Goal: Task Accomplishment & Management: Use online tool/utility

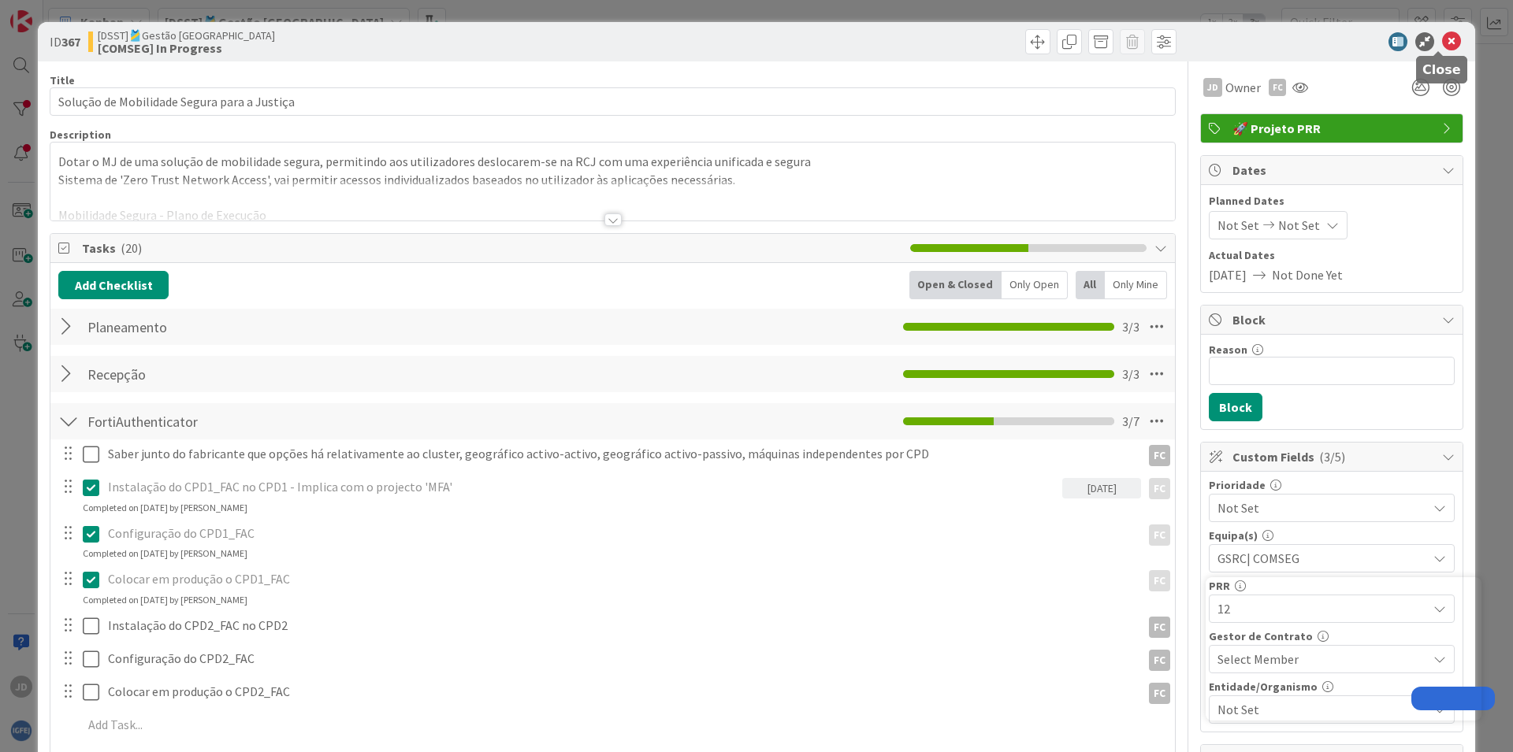
click at [1442, 41] on icon at bounding box center [1451, 41] width 19 height 19
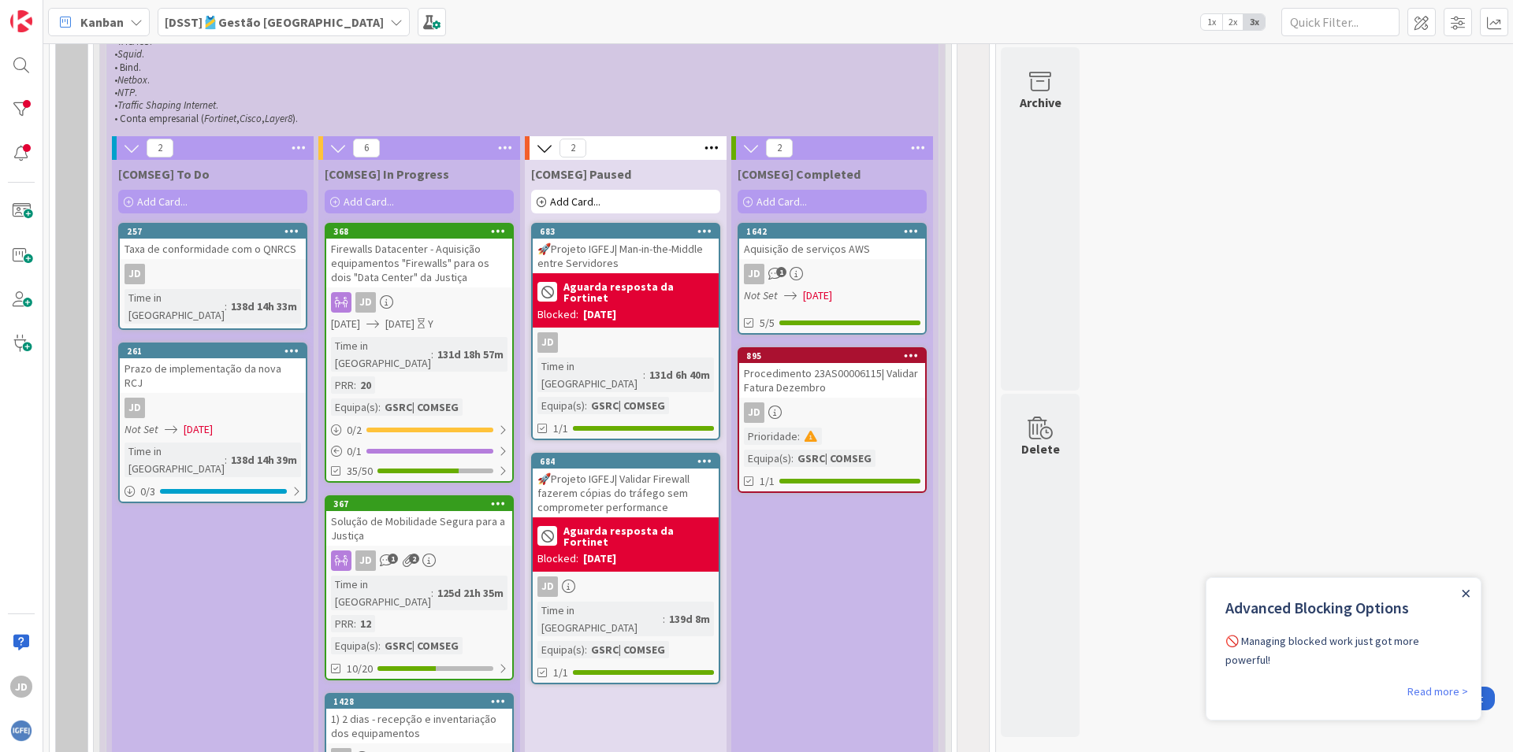
click at [1463, 592] on icon "Close Announcement" at bounding box center [1465, 593] width 7 height 7
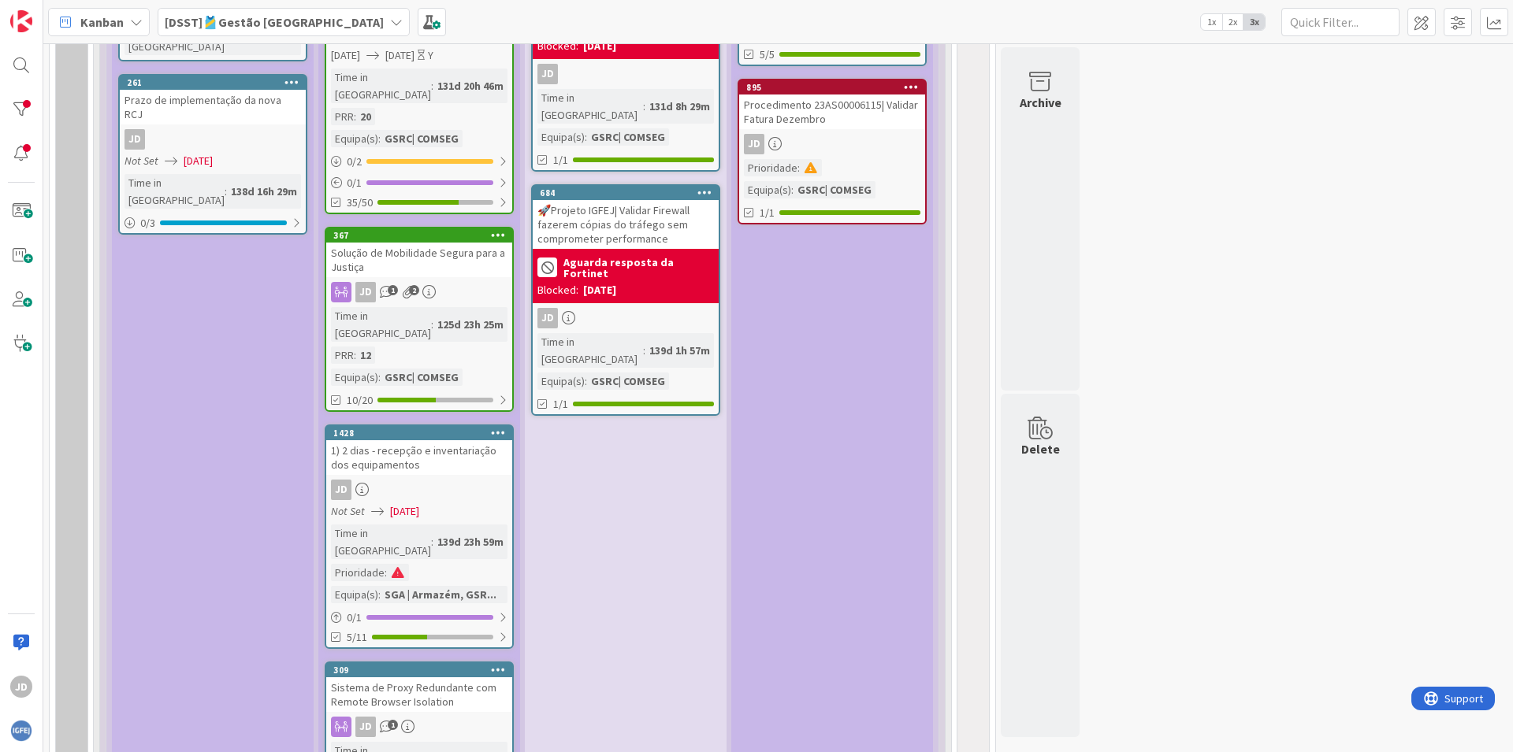
scroll to position [1418, 0]
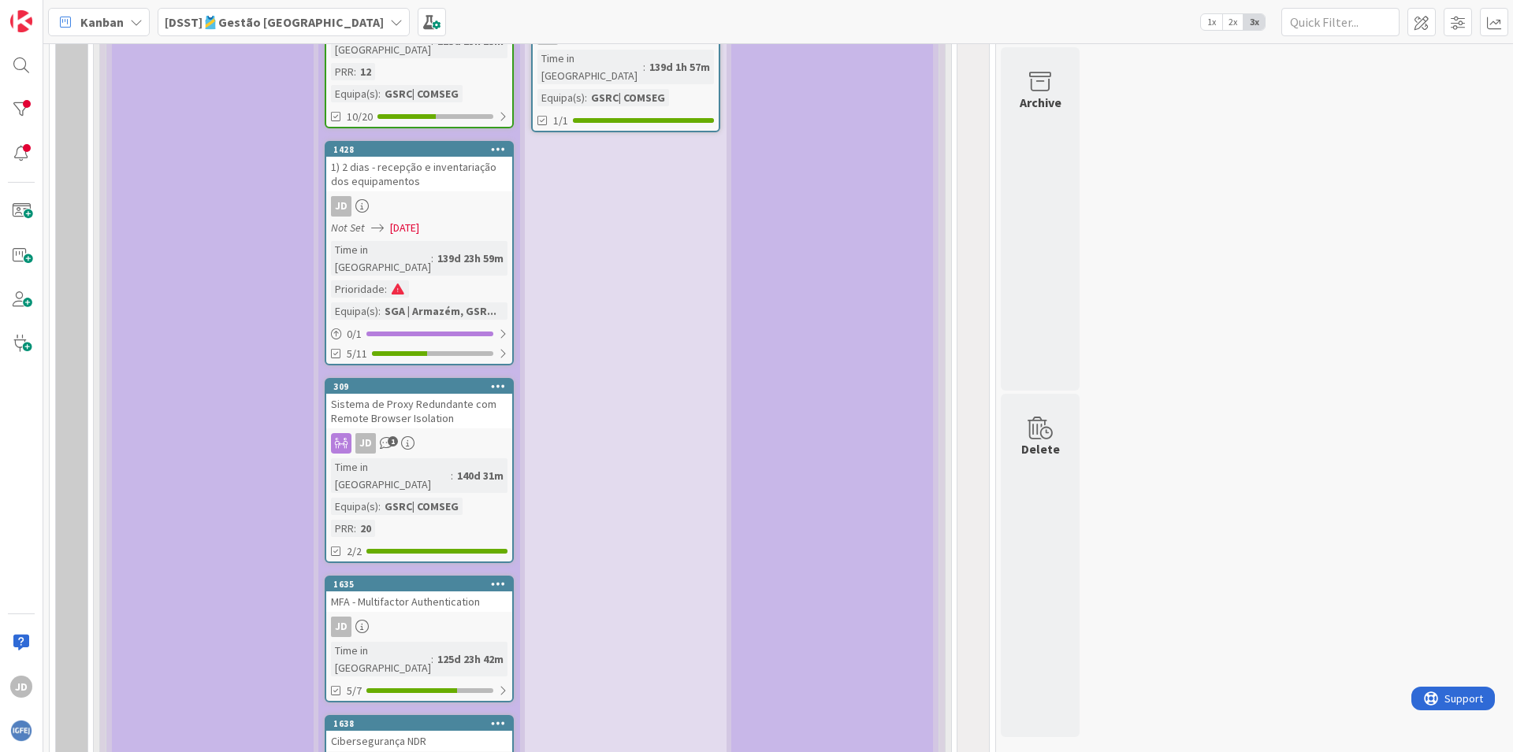
click at [453, 467] on div "140d 31m" at bounding box center [480, 475] width 54 height 17
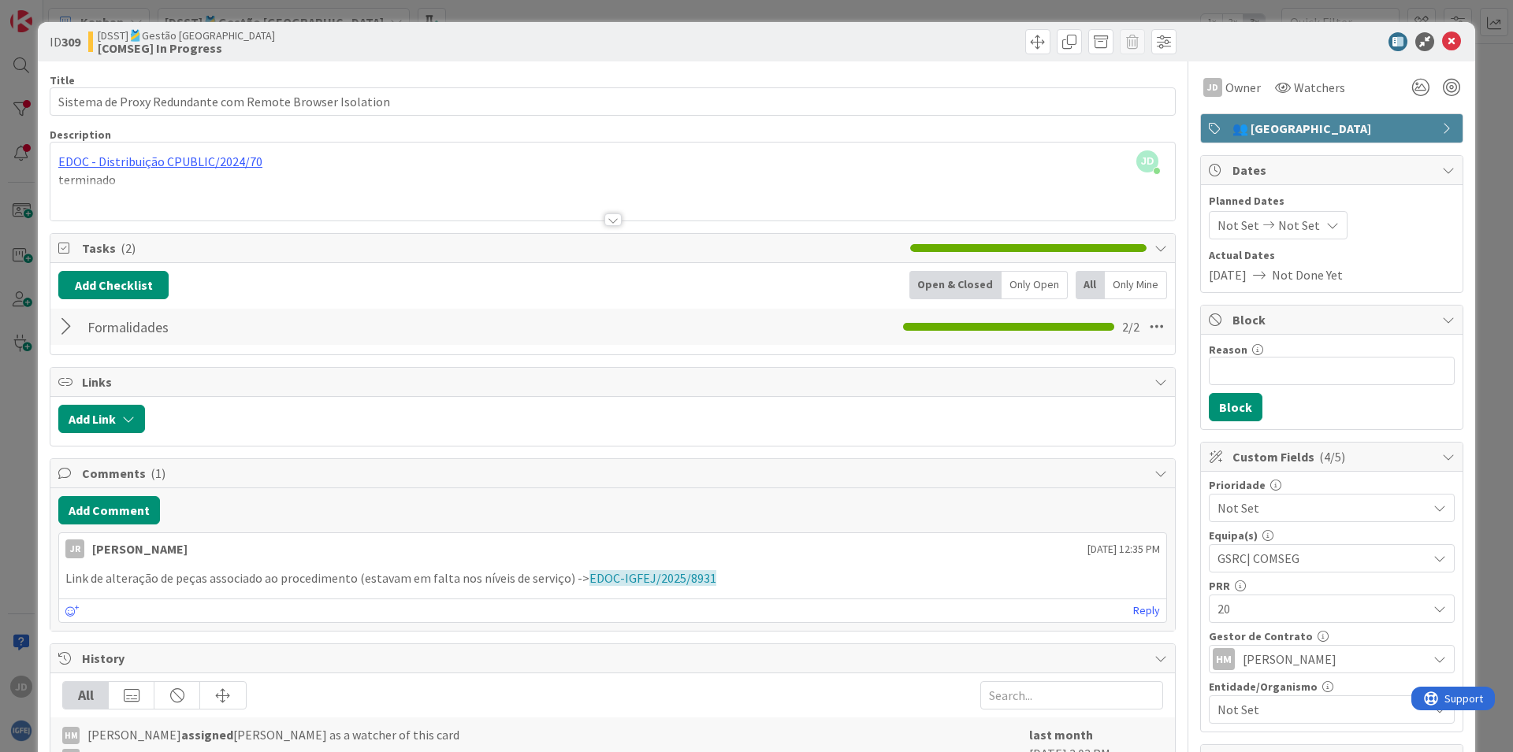
click at [72, 327] on div at bounding box center [68, 327] width 20 height 28
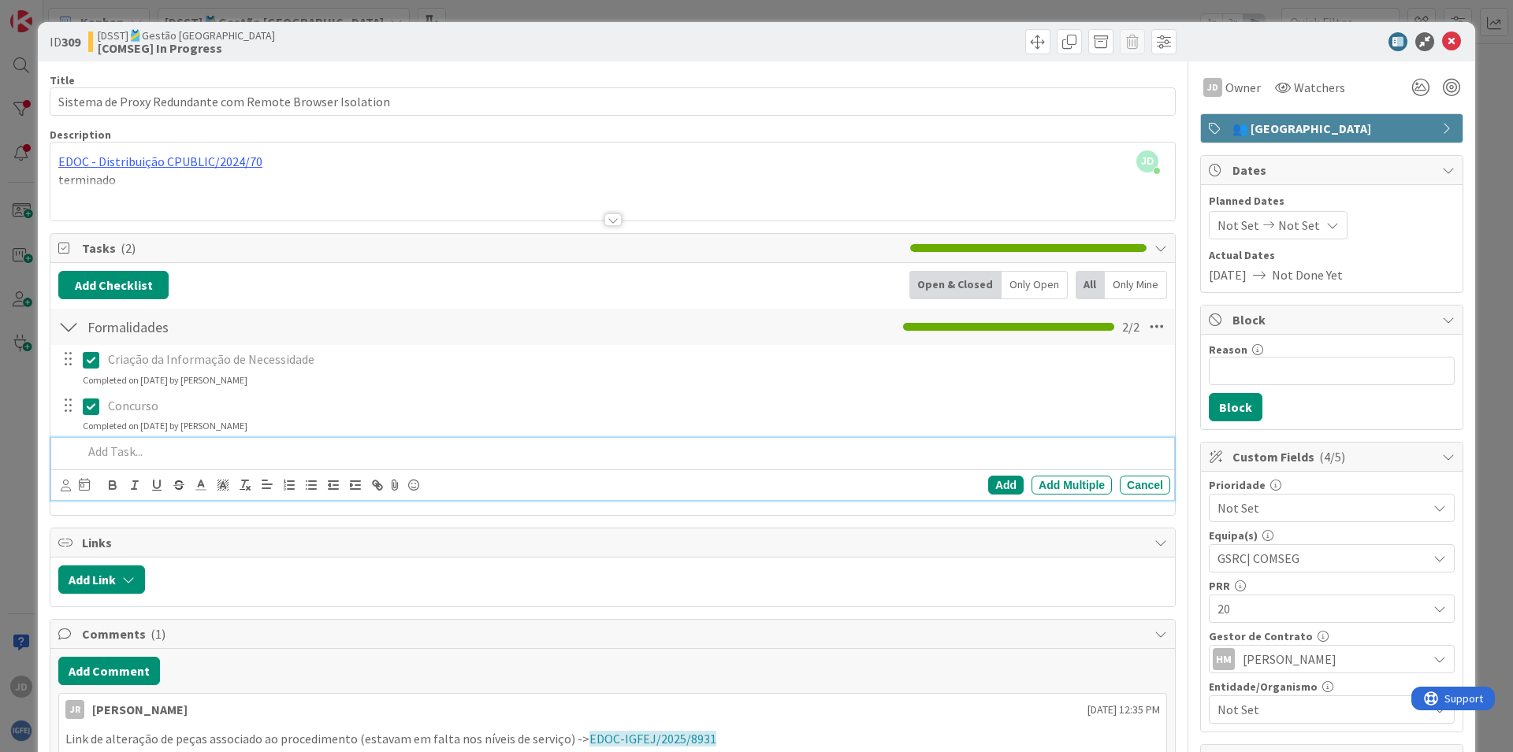
click at [110, 451] on p at bounding box center [623, 452] width 1081 height 18
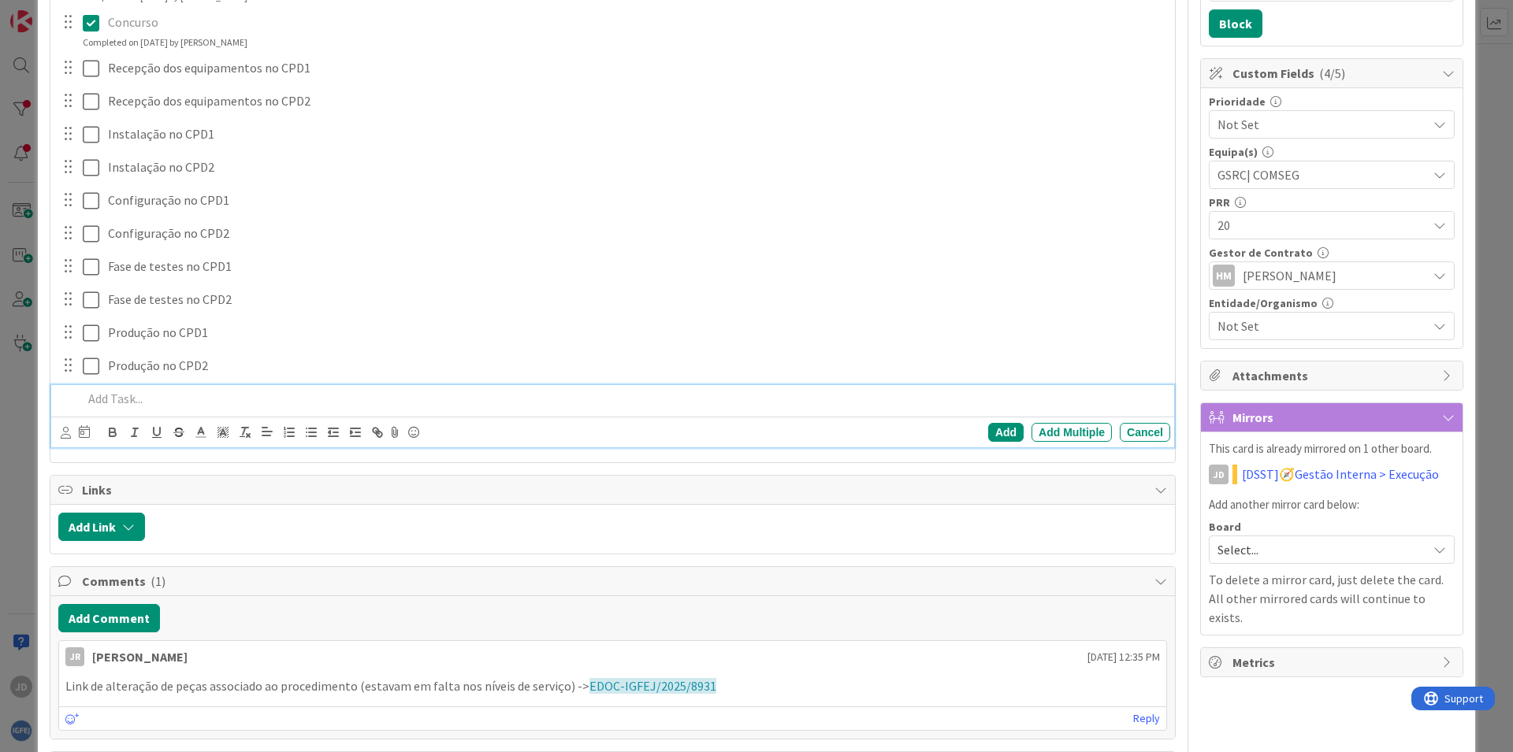
scroll to position [478, 0]
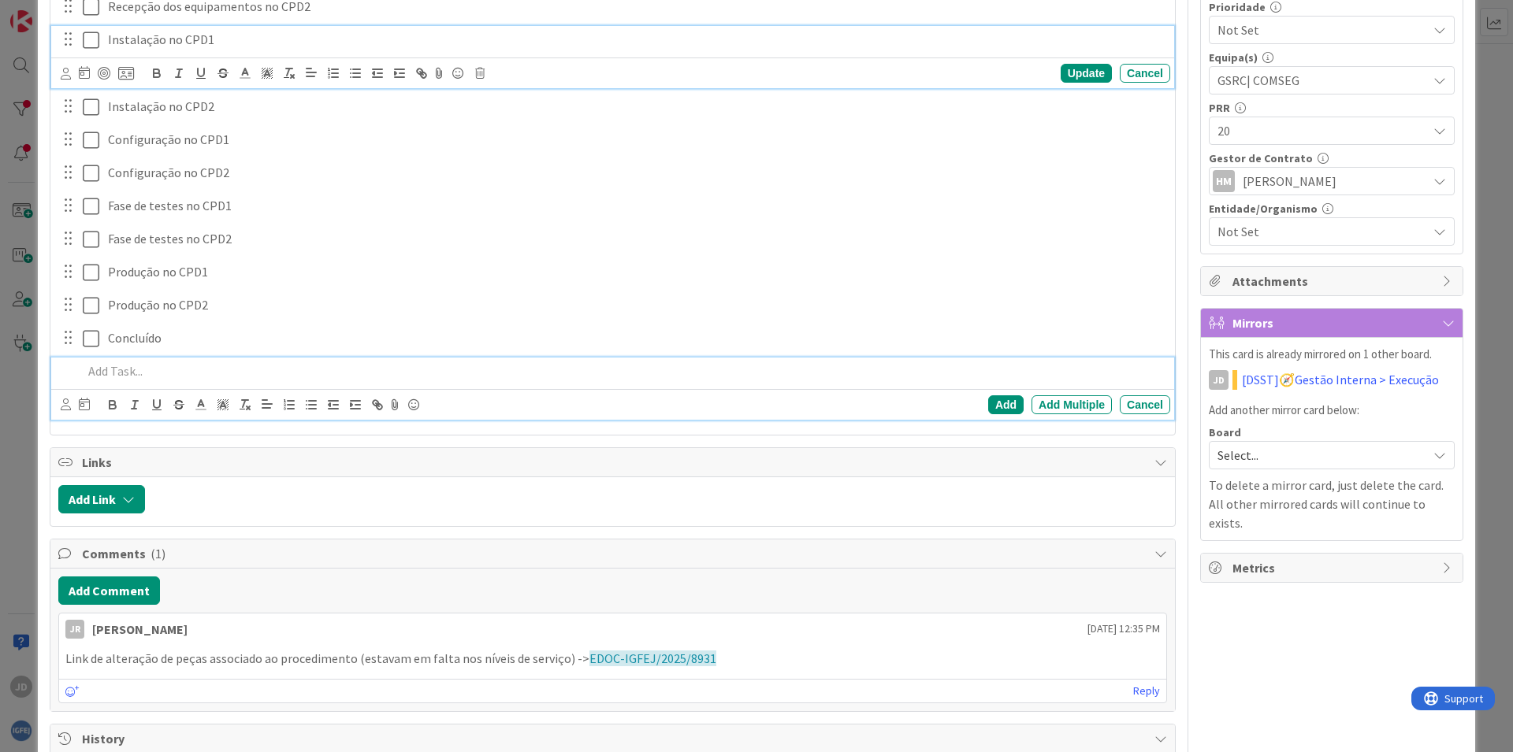
click at [88, 40] on icon at bounding box center [91, 40] width 17 height 19
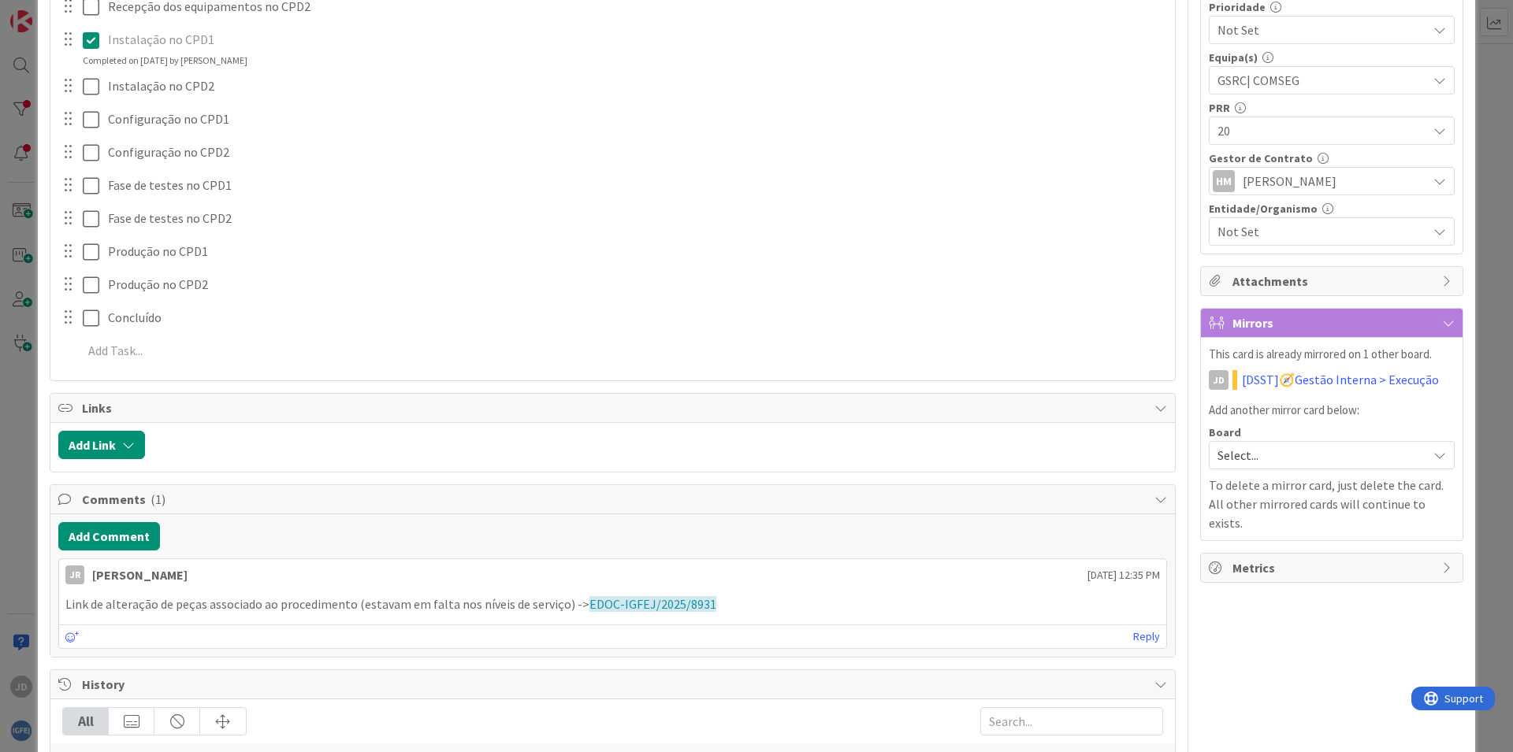
scroll to position [0, 0]
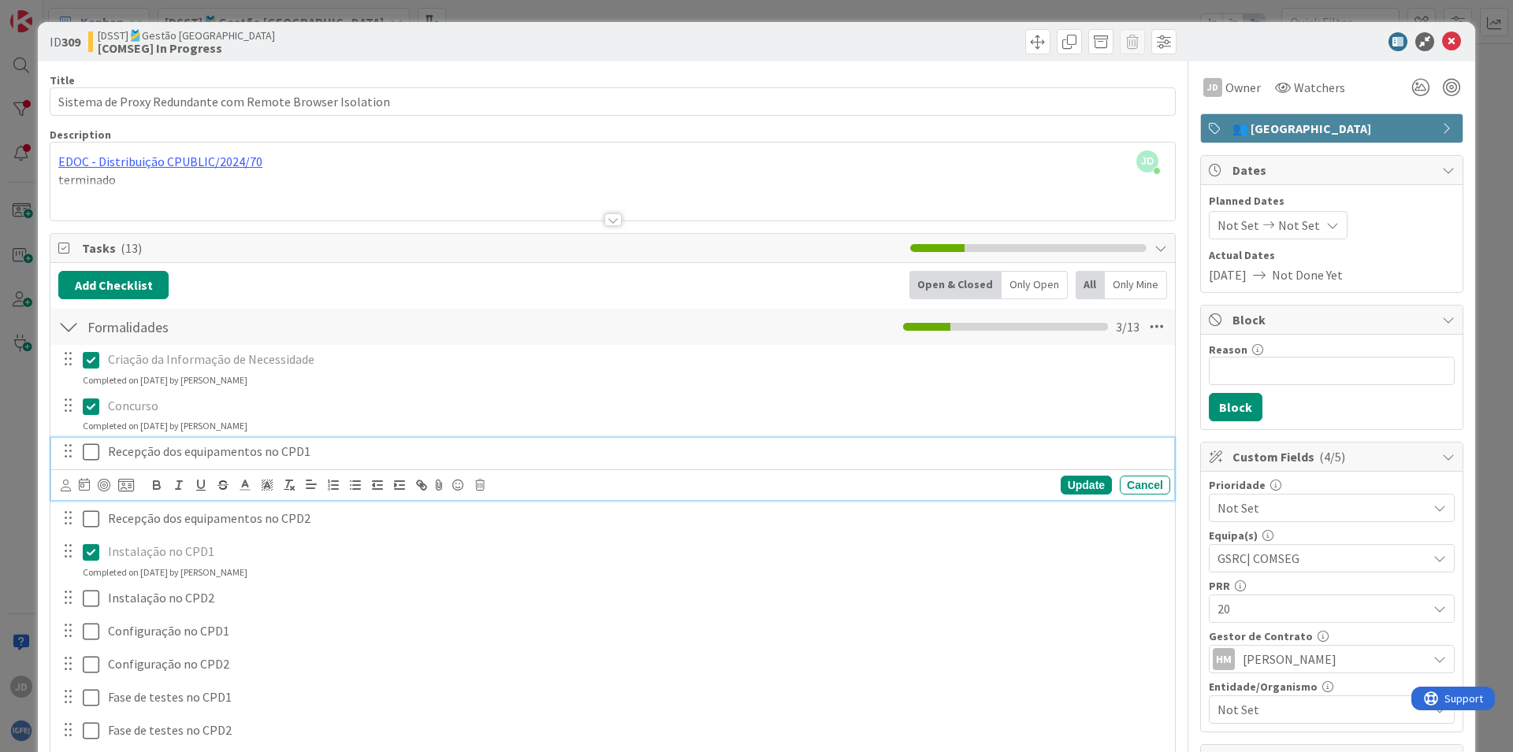
click at [95, 451] on icon at bounding box center [91, 452] width 17 height 19
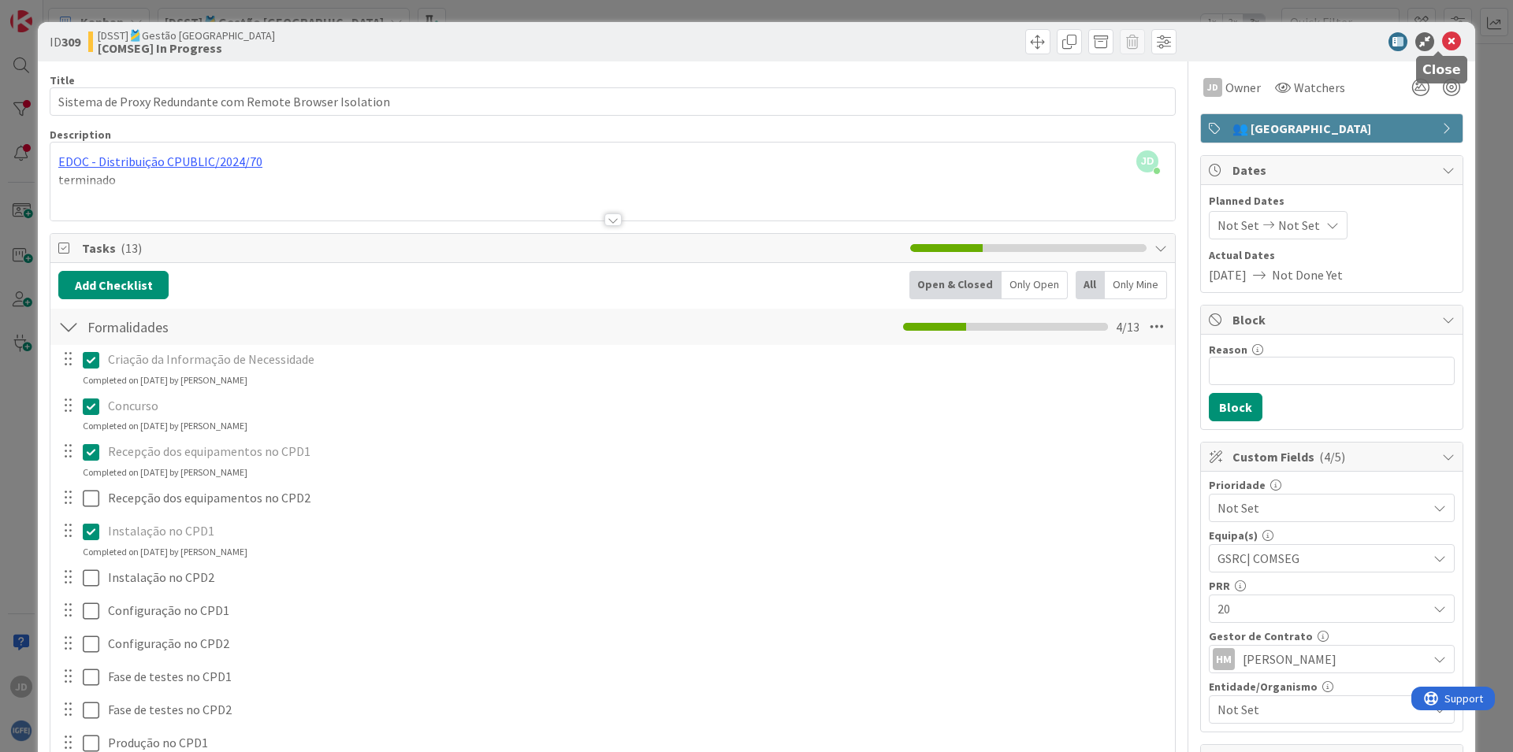
click at [1442, 43] on icon at bounding box center [1451, 41] width 19 height 19
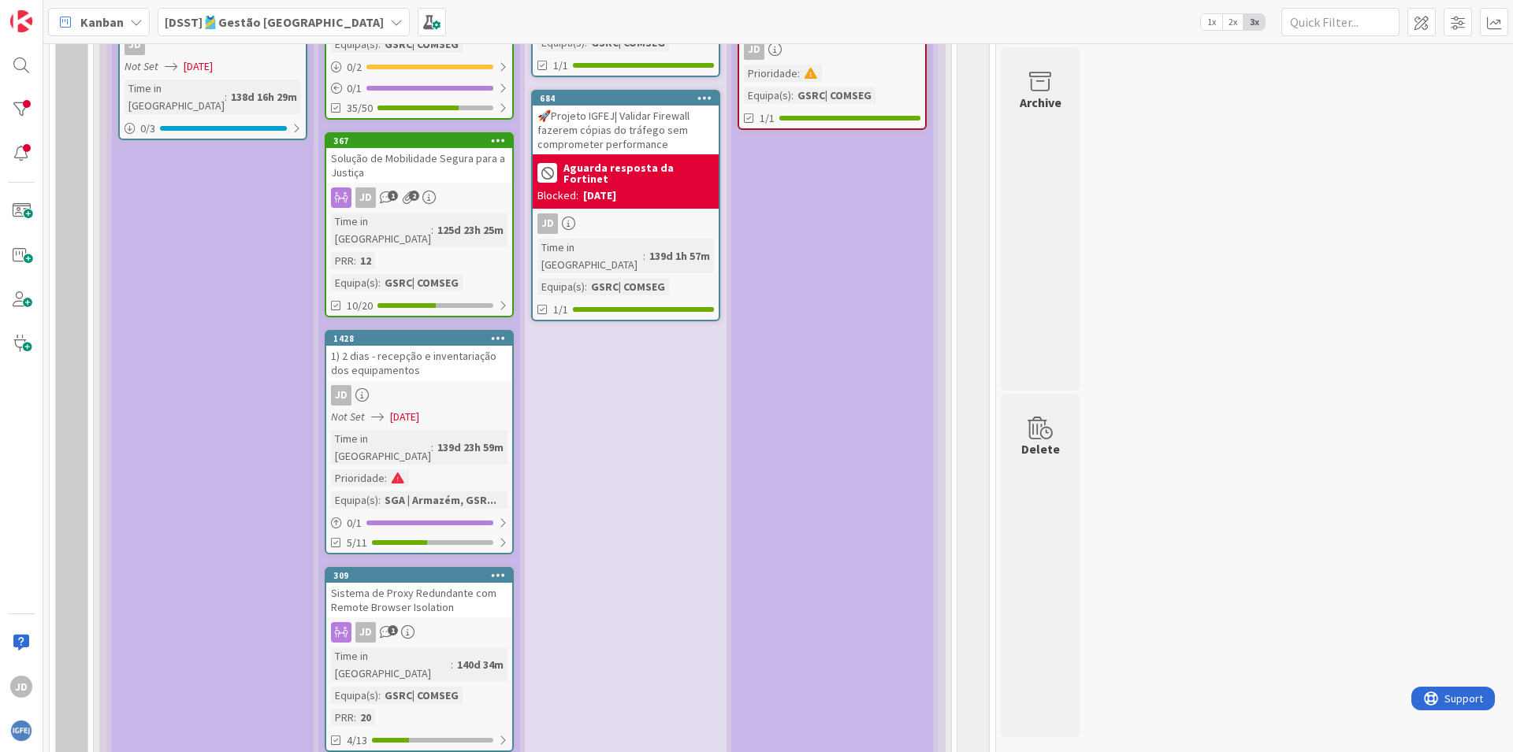
scroll to position [1040, 0]
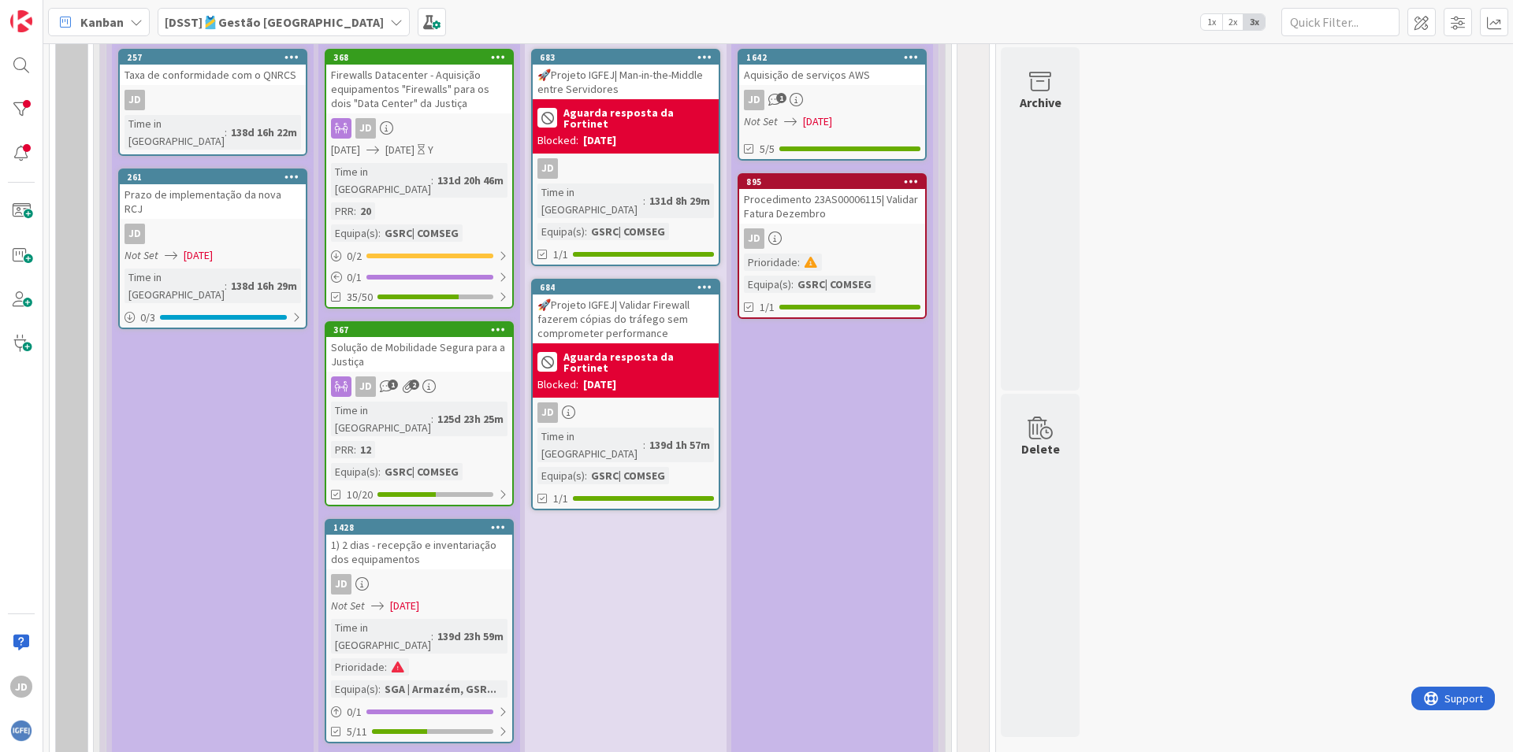
click at [396, 112] on div "Firewalls Datacenter - Aquisição equipamentos "Firewalls" para os dois "Data Ce…" at bounding box center [419, 89] width 186 height 49
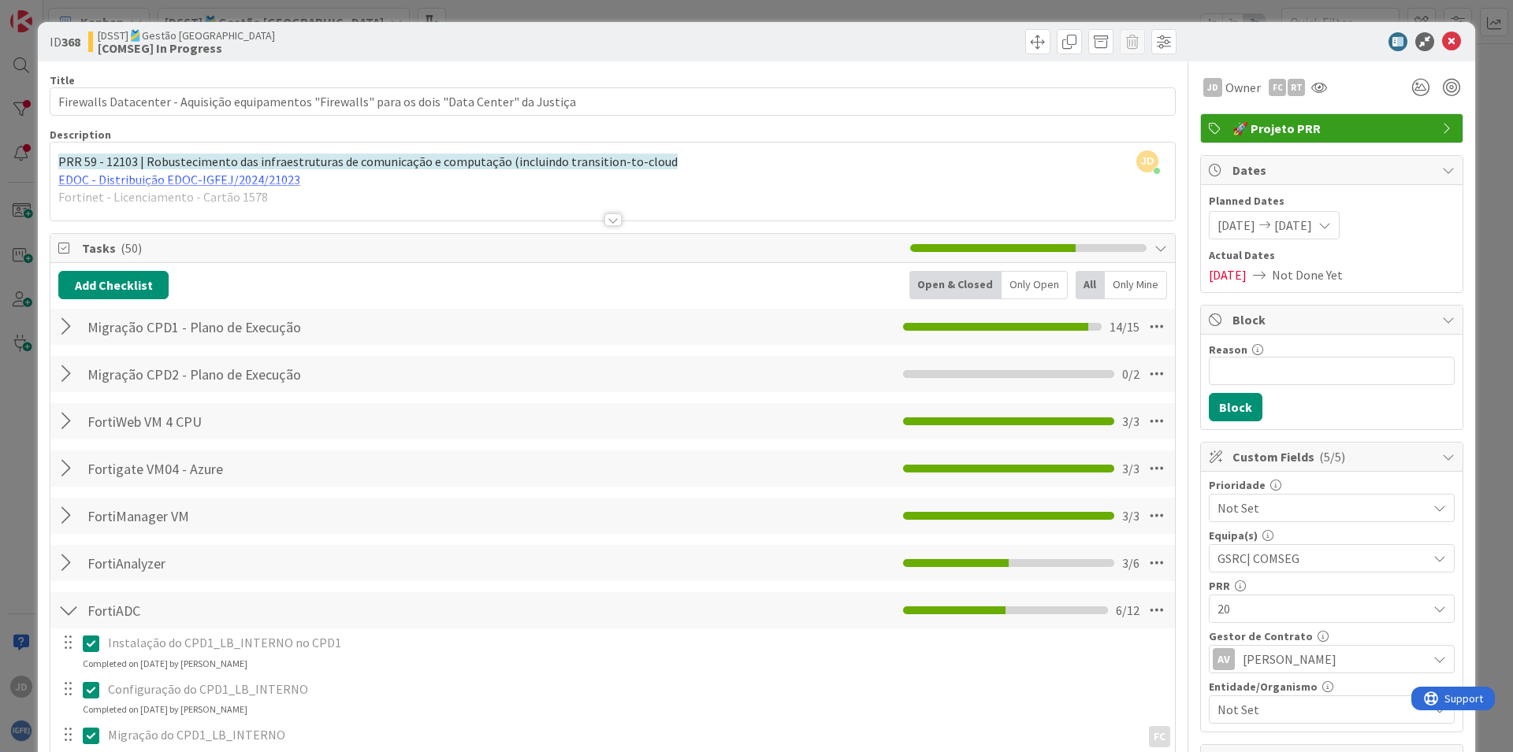
click at [64, 329] on div at bounding box center [68, 327] width 20 height 28
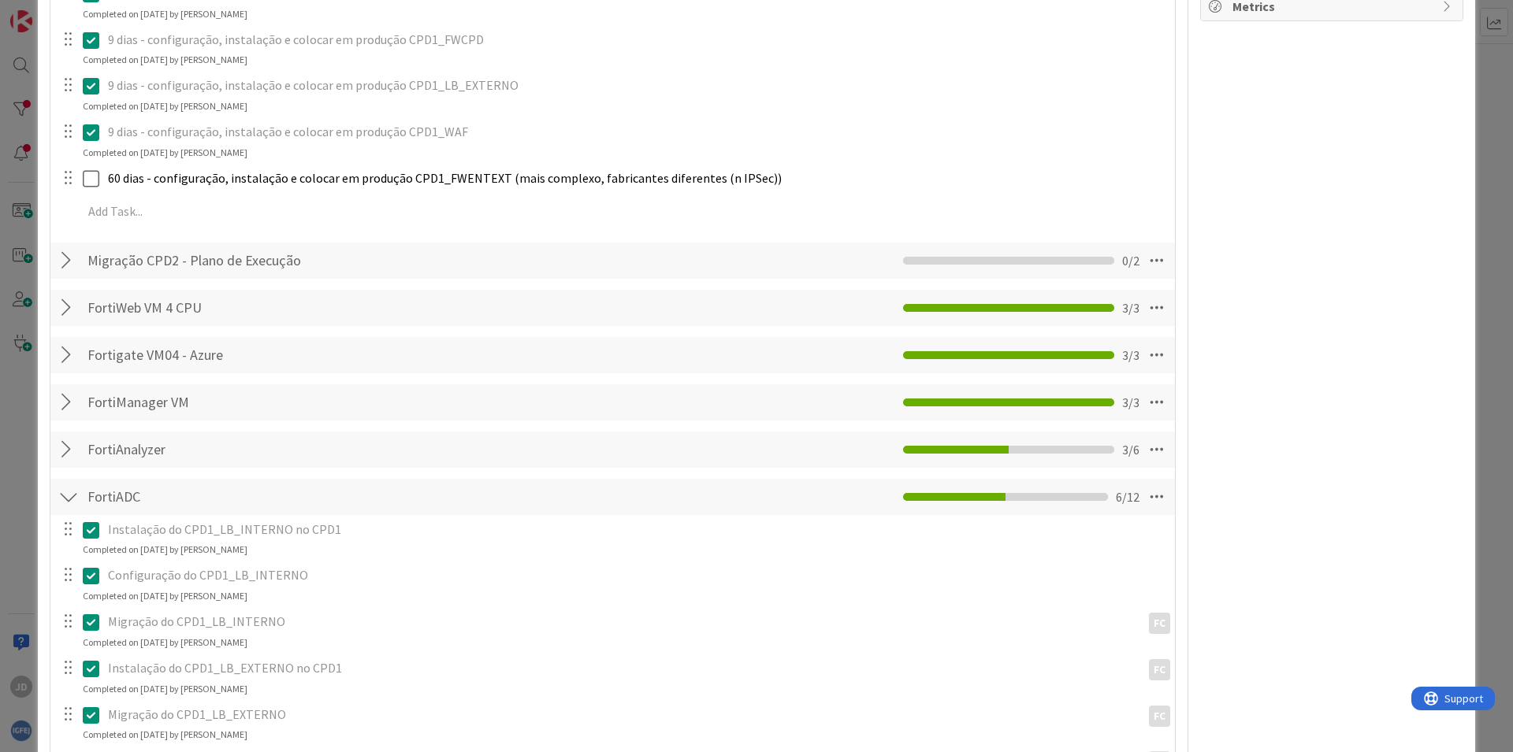
scroll to position [1135, 0]
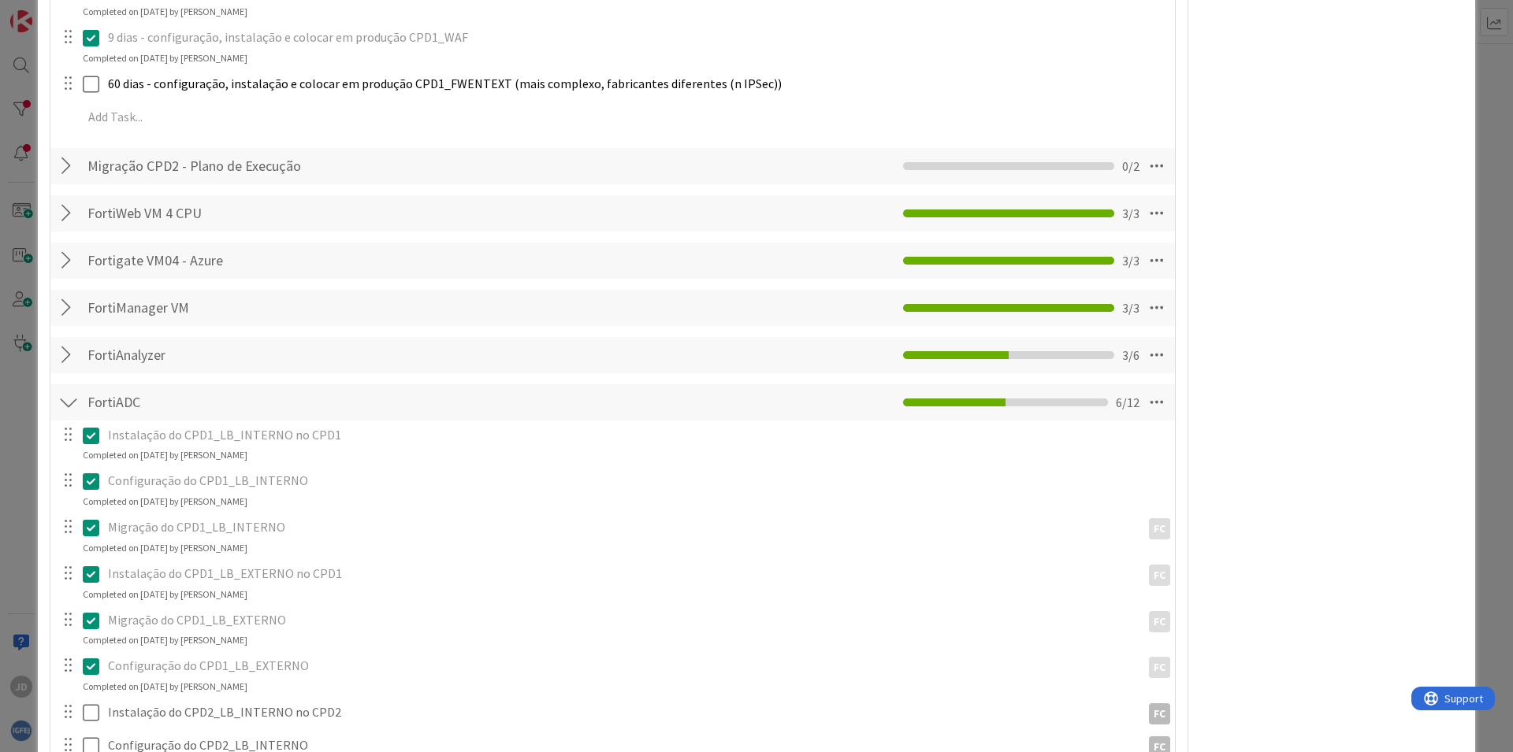
click at [72, 165] on div at bounding box center [68, 166] width 20 height 28
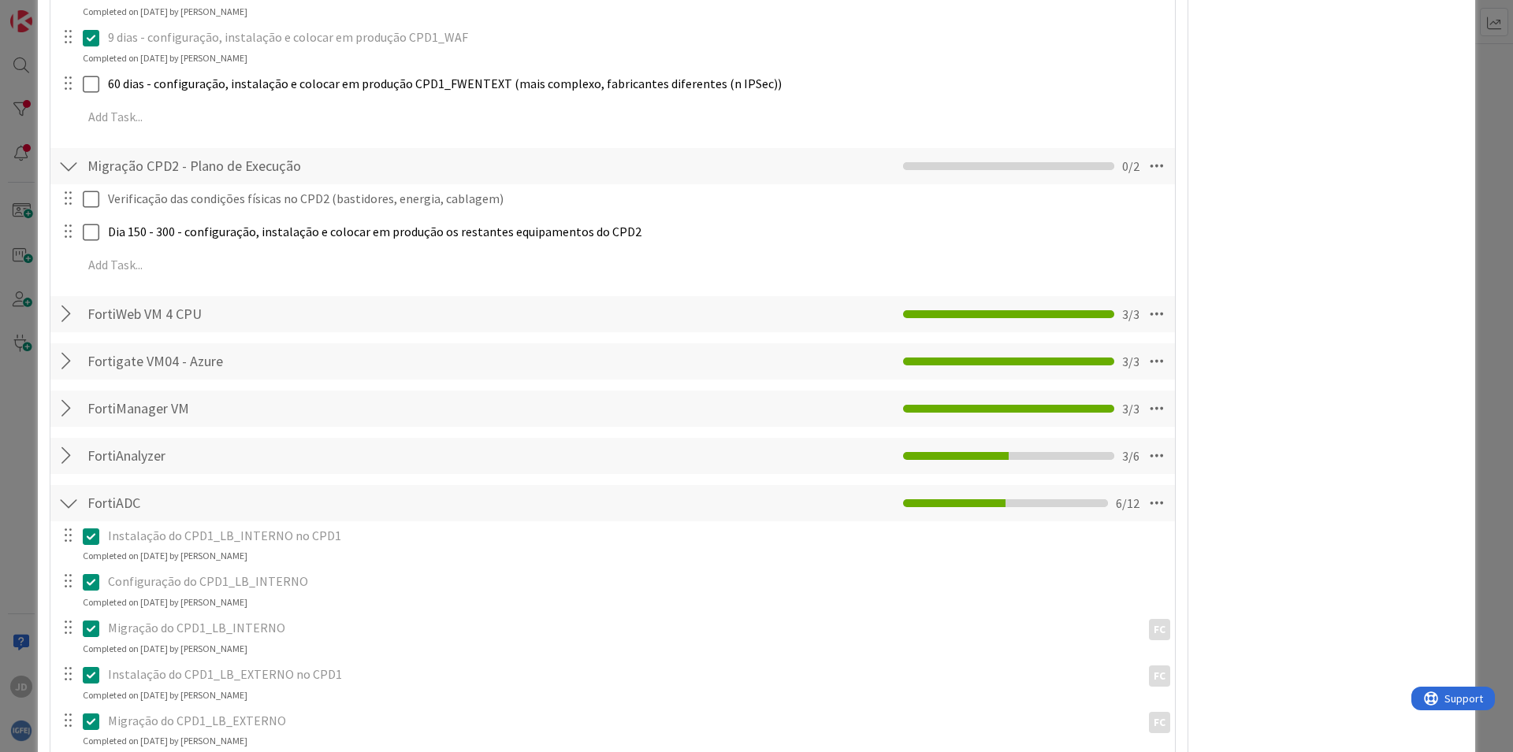
click at [66, 449] on div at bounding box center [68, 456] width 20 height 28
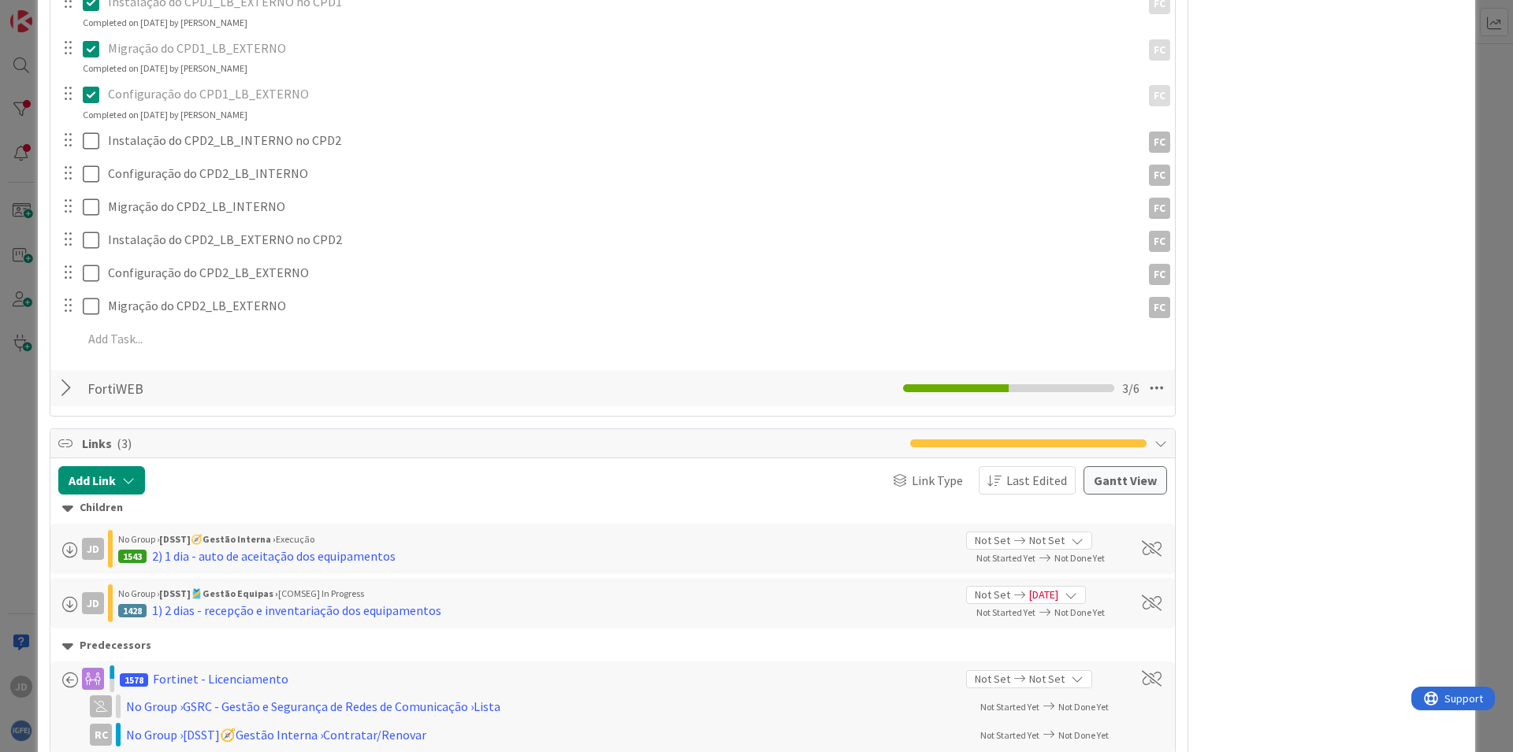
scroll to position [2175, 0]
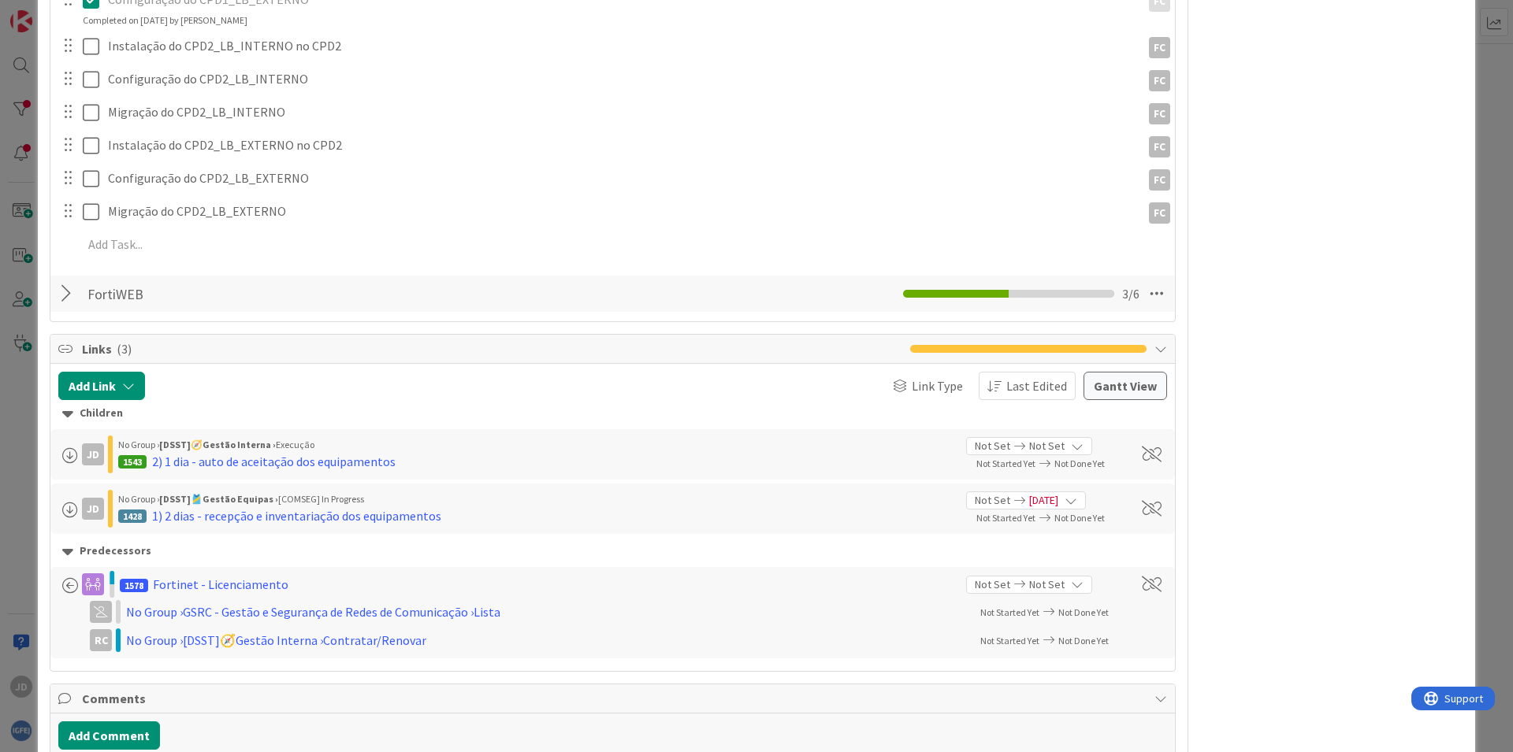
click at [69, 289] on div at bounding box center [68, 294] width 20 height 28
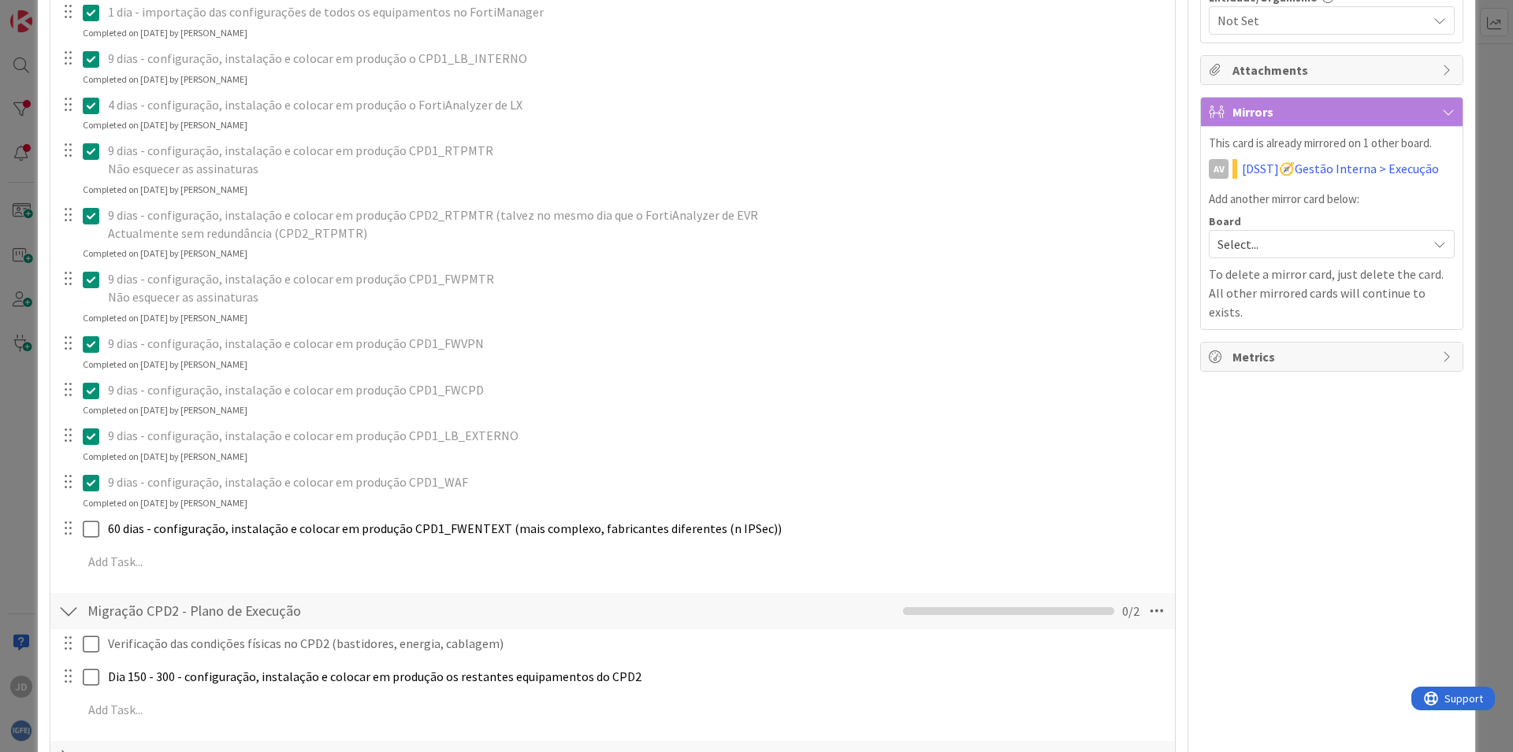
scroll to position [0, 0]
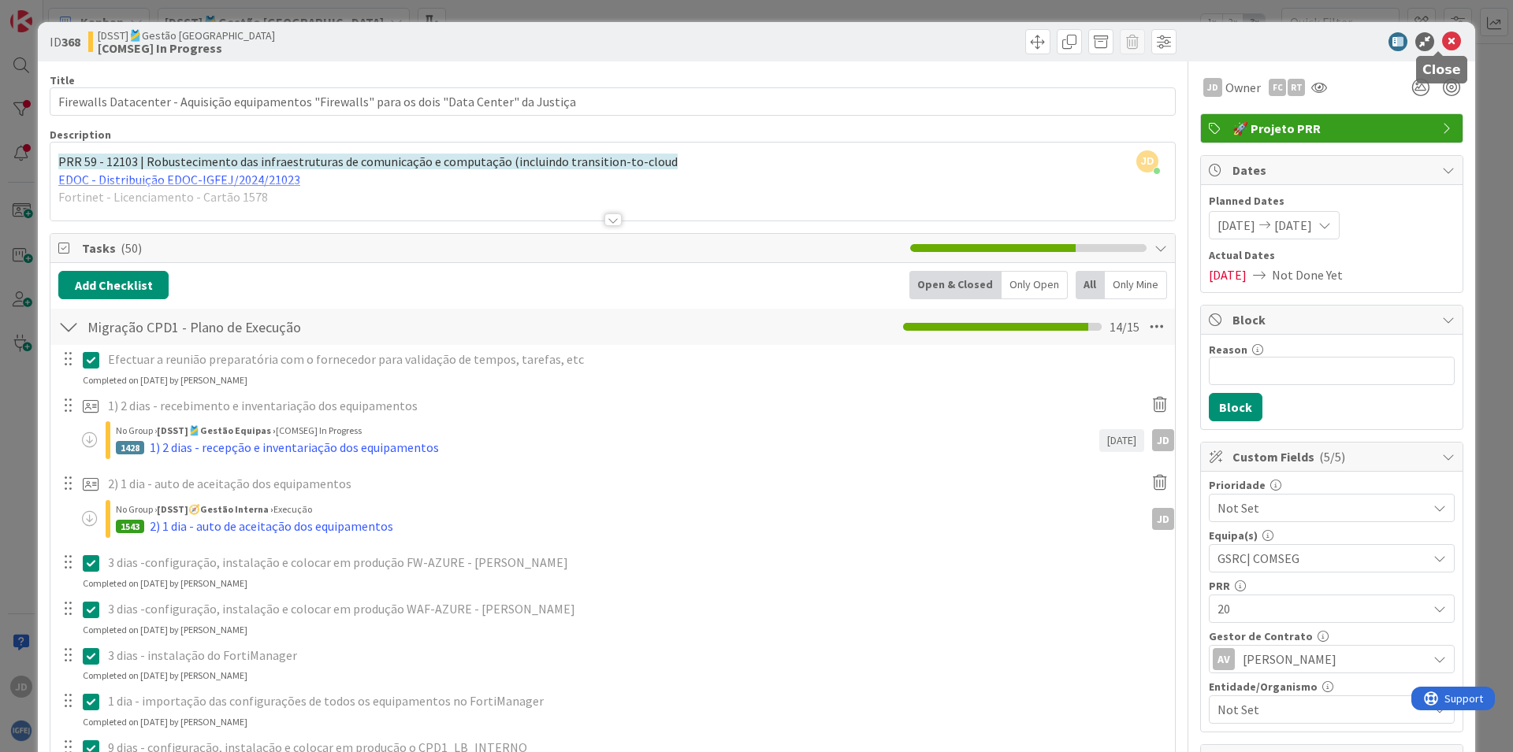
click at [1445, 39] on icon at bounding box center [1451, 41] width 19 height 19
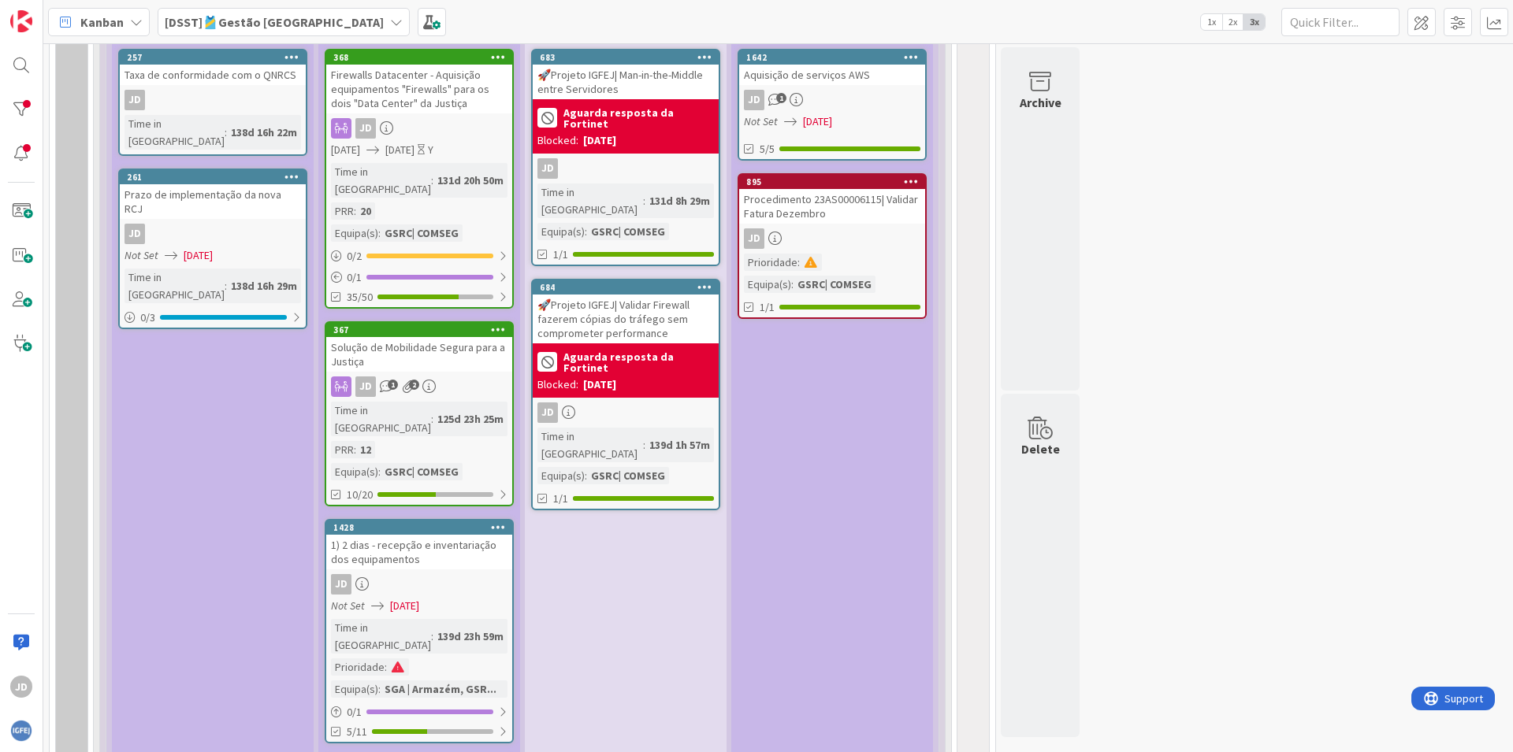
scroll to position [1135, 0]
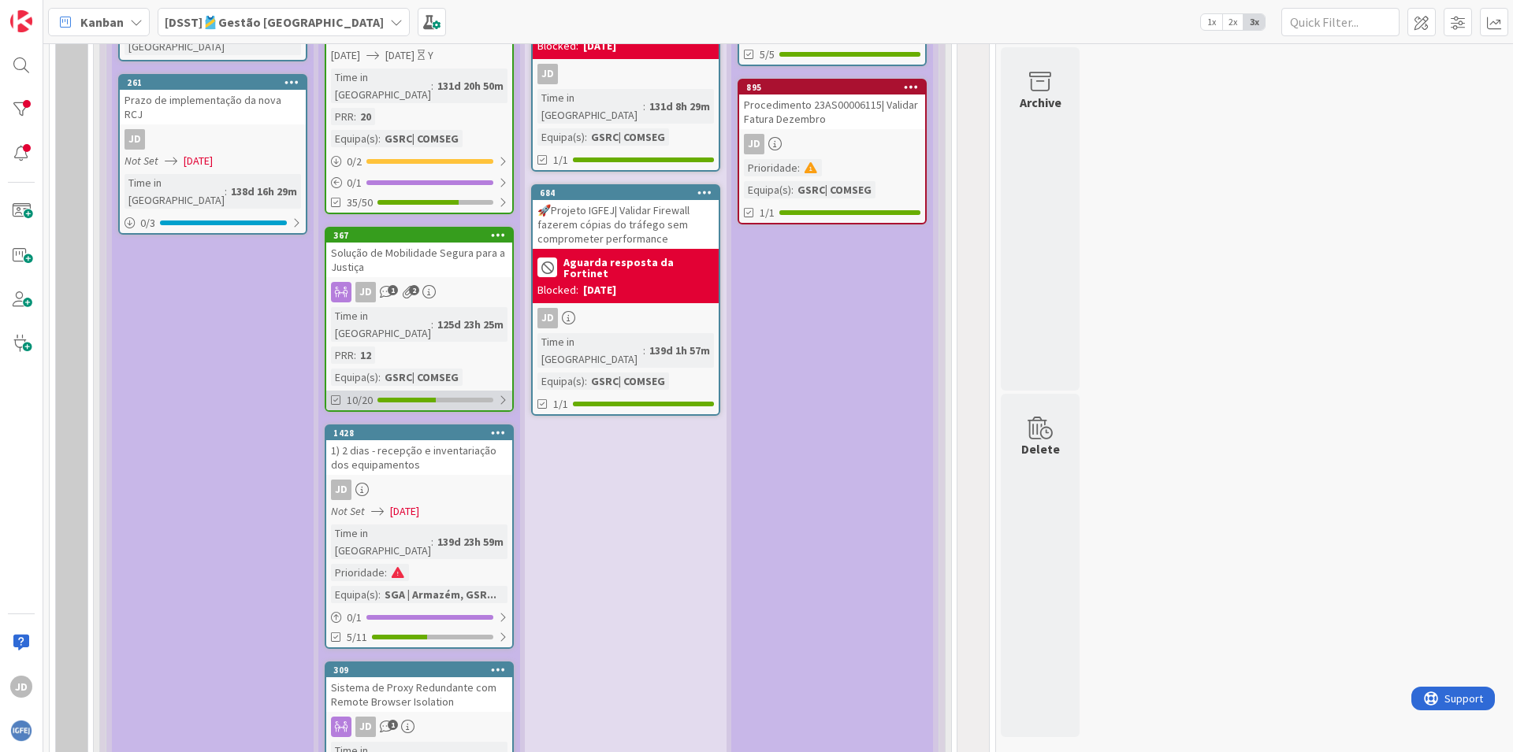
click at [459, 391] on div "10/20" at bounding box center [419, 401] width 186 height 20
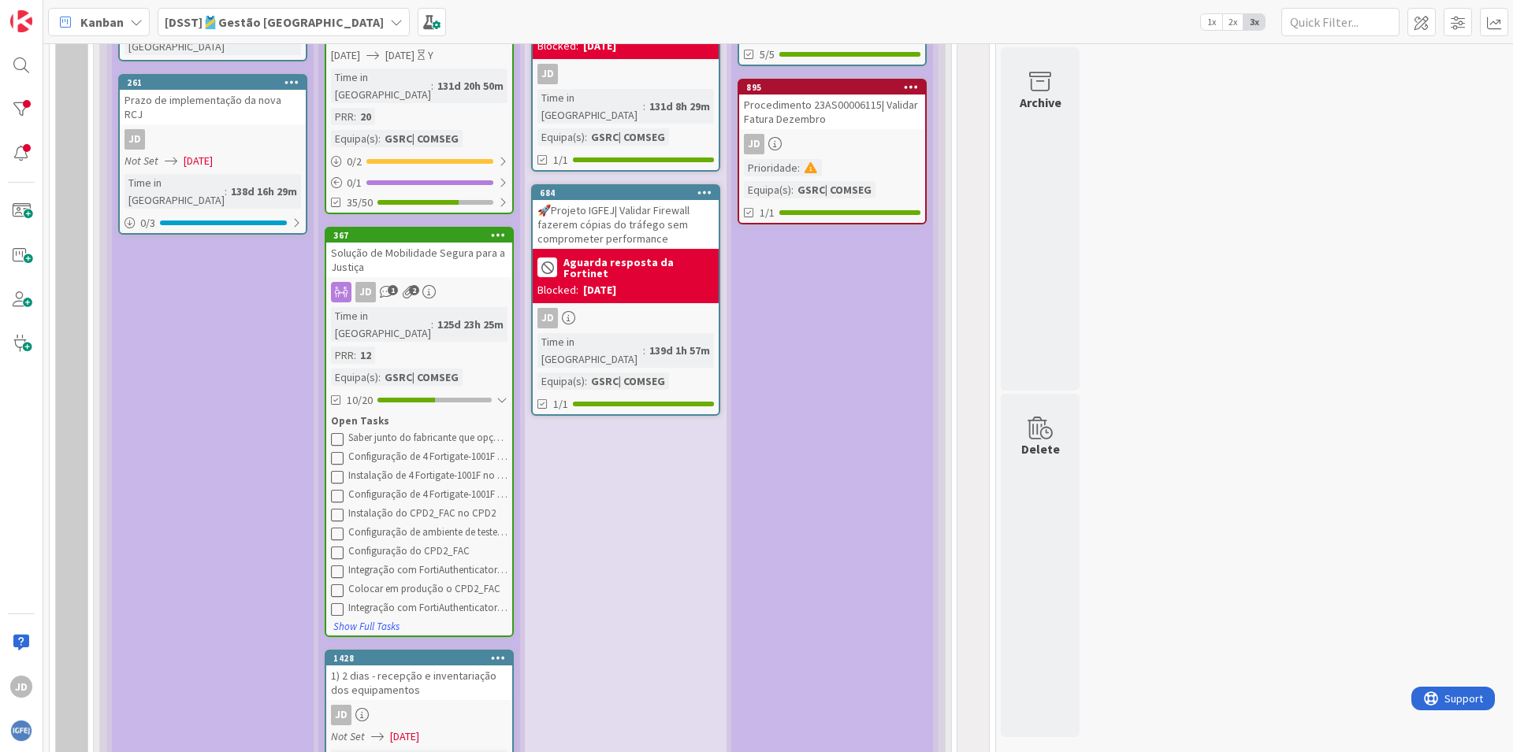
click at [437, 310] on div "Time in Column : 125d 23h 25m PRR : 12 Equipa(s) : GSRC| COMSEG" at bounding box center [419, 346] width 176 height 79
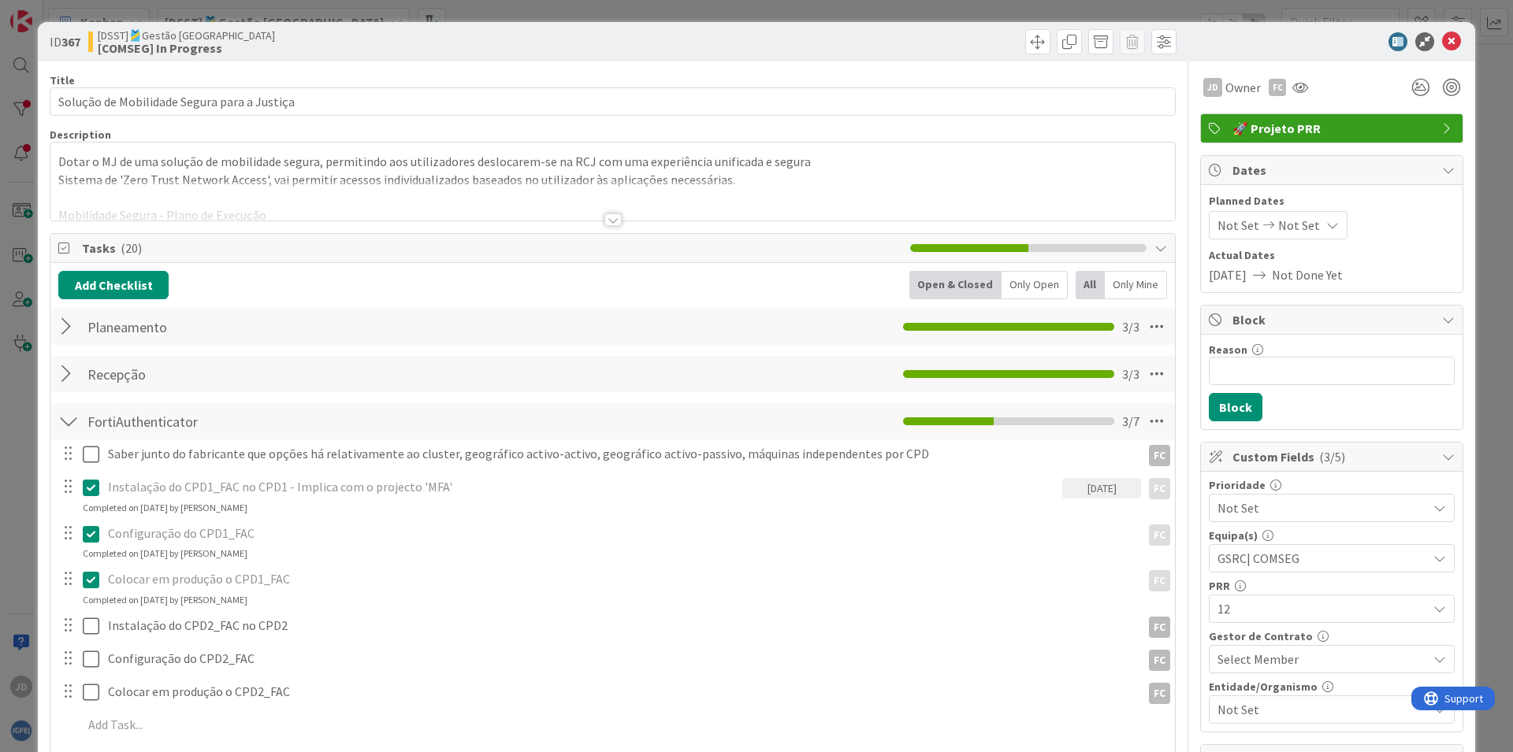
click at [61, 329] on div at bounding box center [68, 327] width 20 height 28
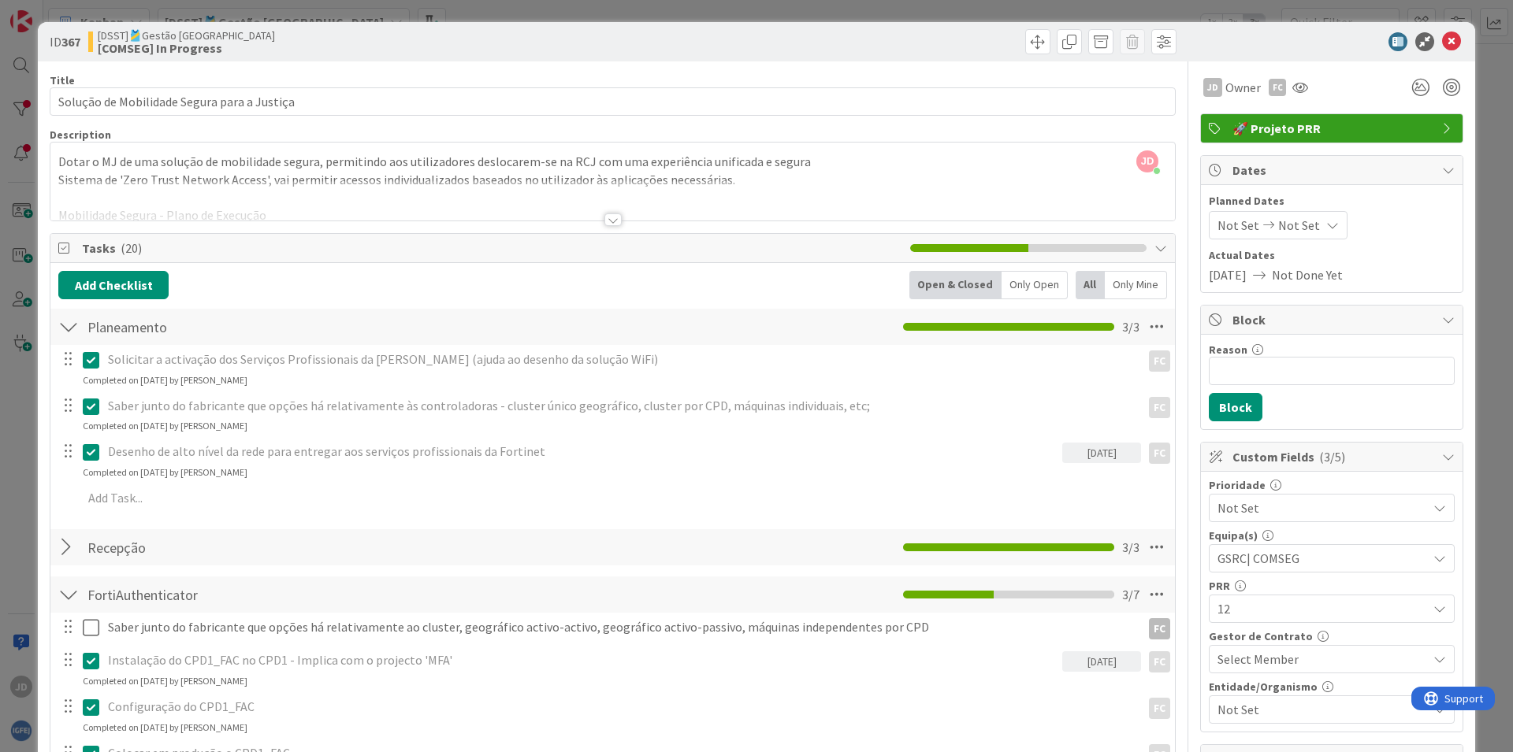
click at [70, 547] on div at bounding box center [68, 547] width 20 height 28
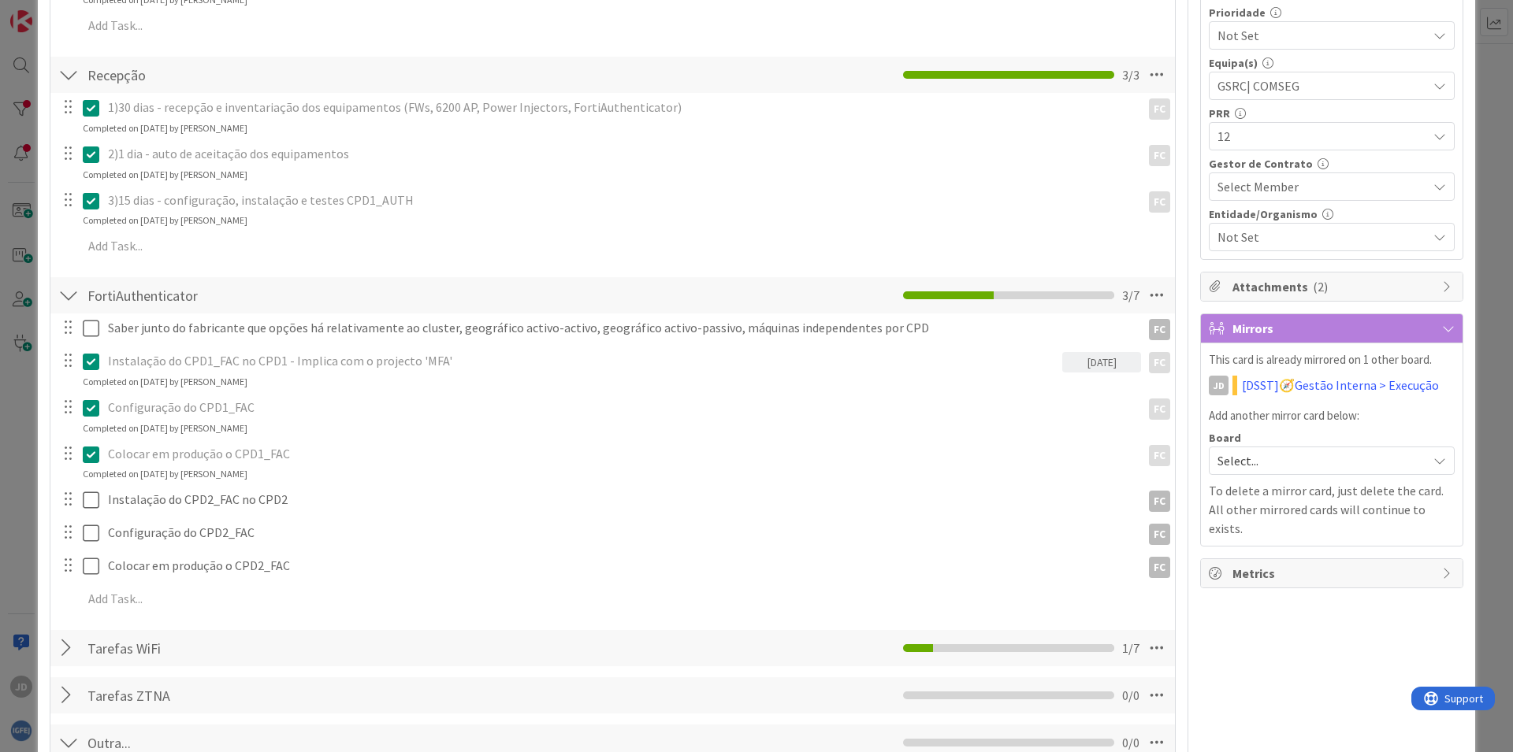
scroll to position [567, 0]
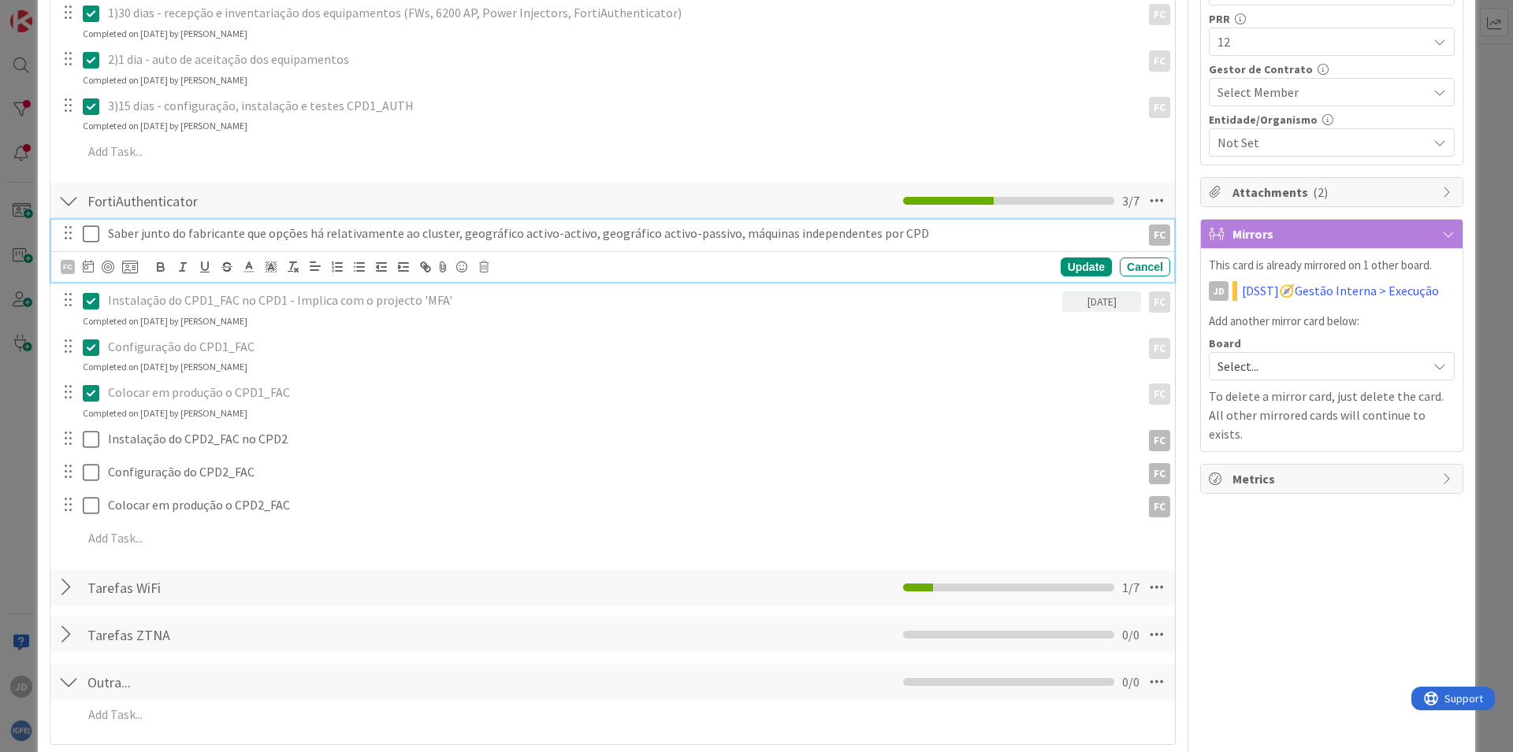
click at [86, 230] on icon at bounding box center [91, 234] width 17 height 19
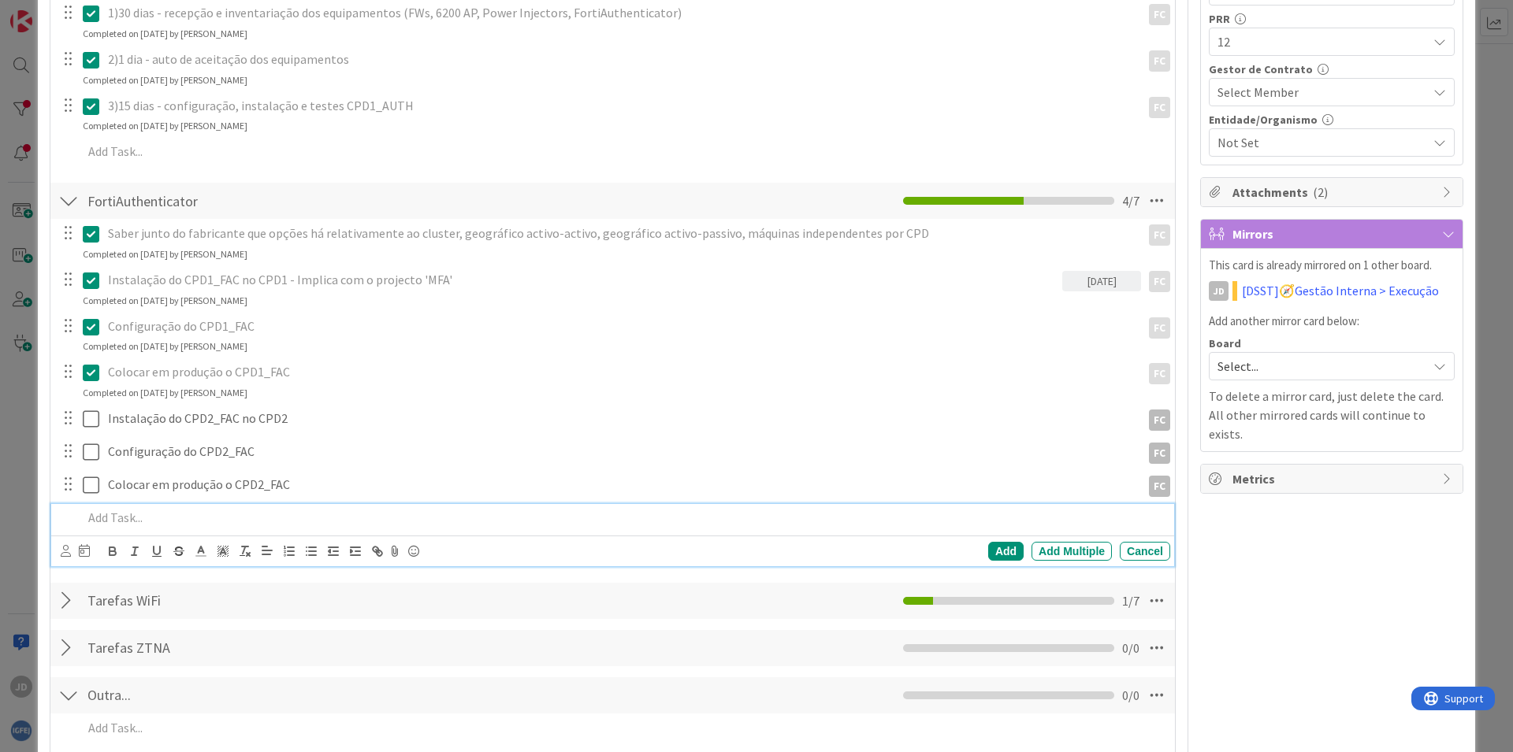
click at [117, 520] on p at bounding box center [623, 518] width 1081 height 18
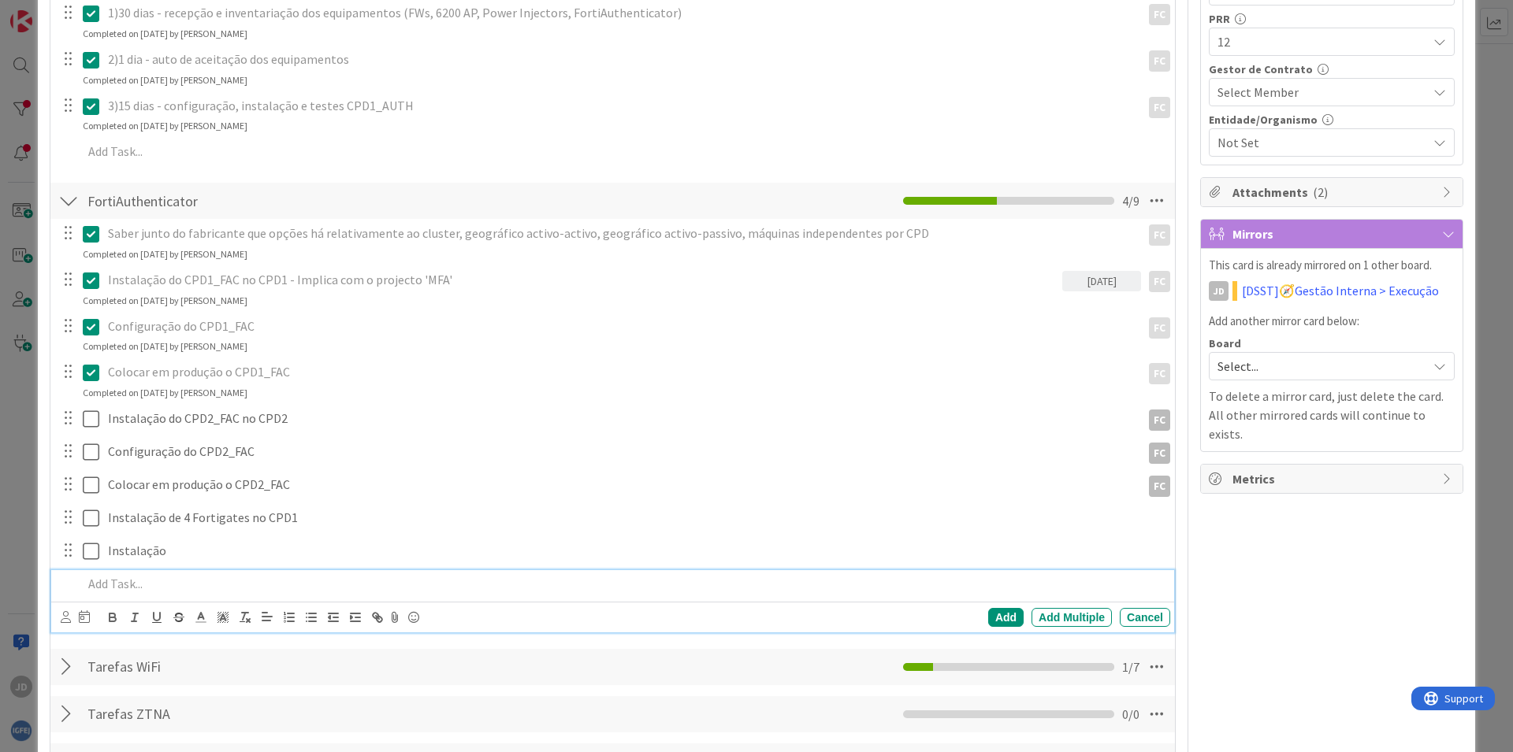
click at [65, 663] on div at bounding box center [68, 667] width 20 height 28
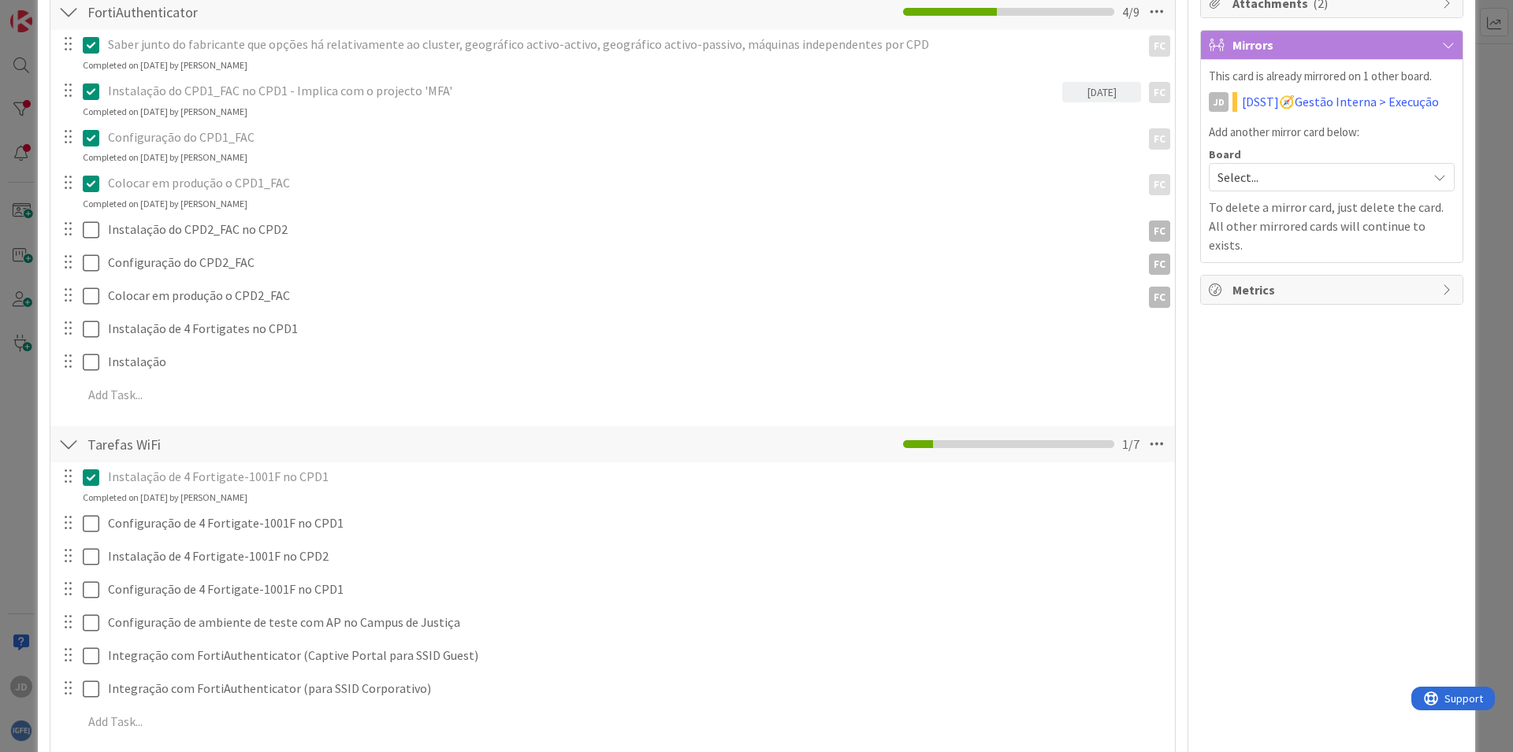
scroll to position [851, 0]
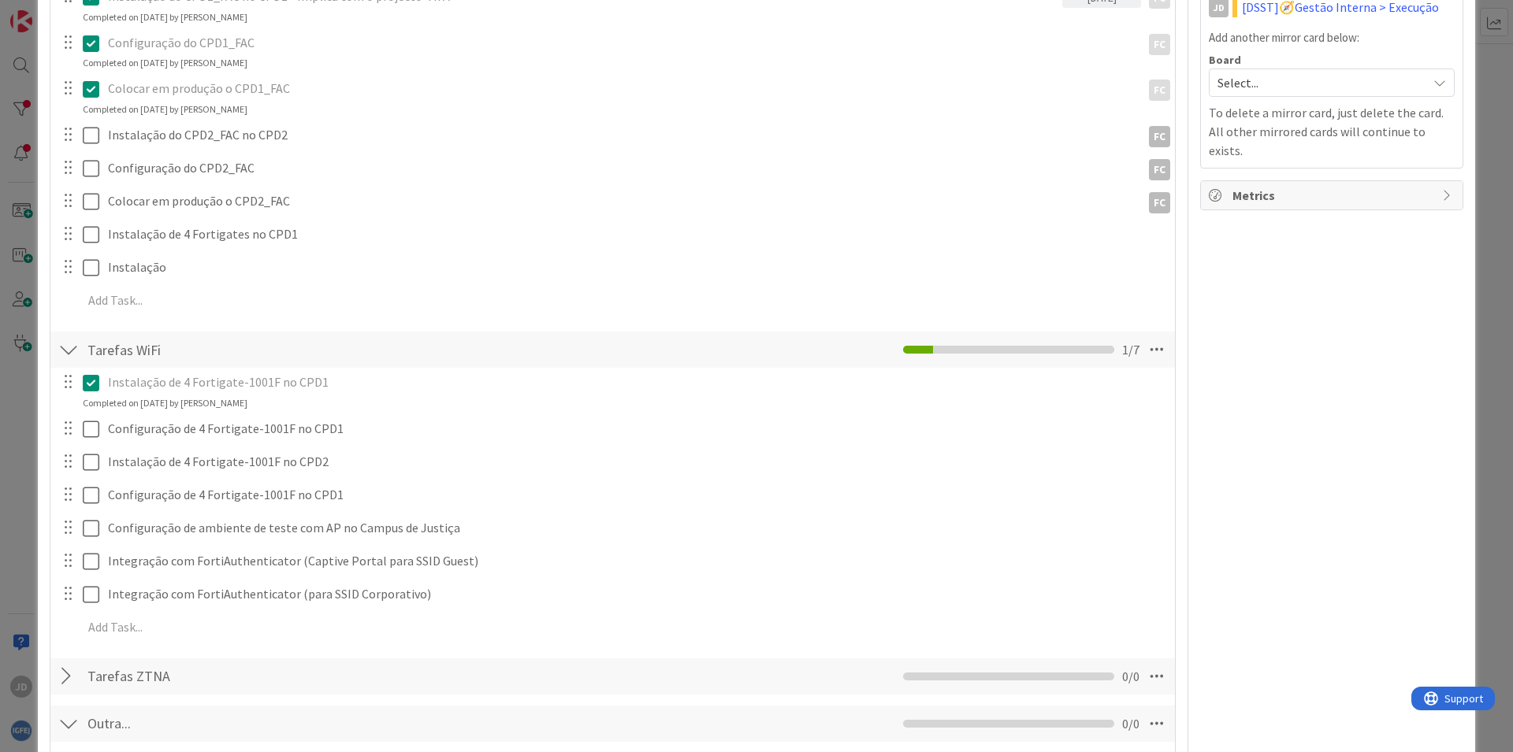
click at [69, 236] on div at bounding box center [68, 234] width 20 height 24
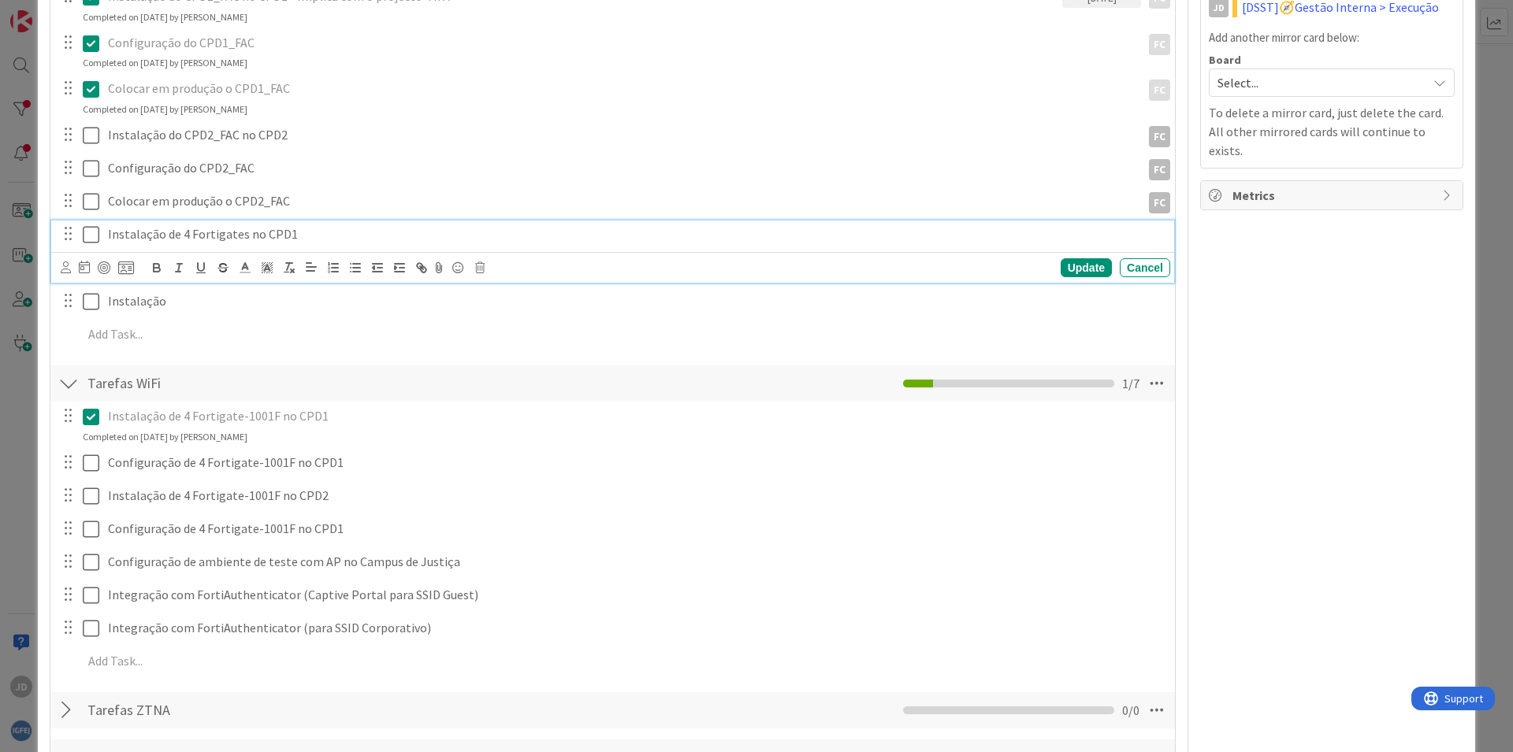
click at [188, 228] on p "Instalação de 4 Fortigates no CPD1" at bounding box center [636, 234] width 1056 height 18
click at [475, 266] on icon at bounding box center [479, 267] width 9 height 11
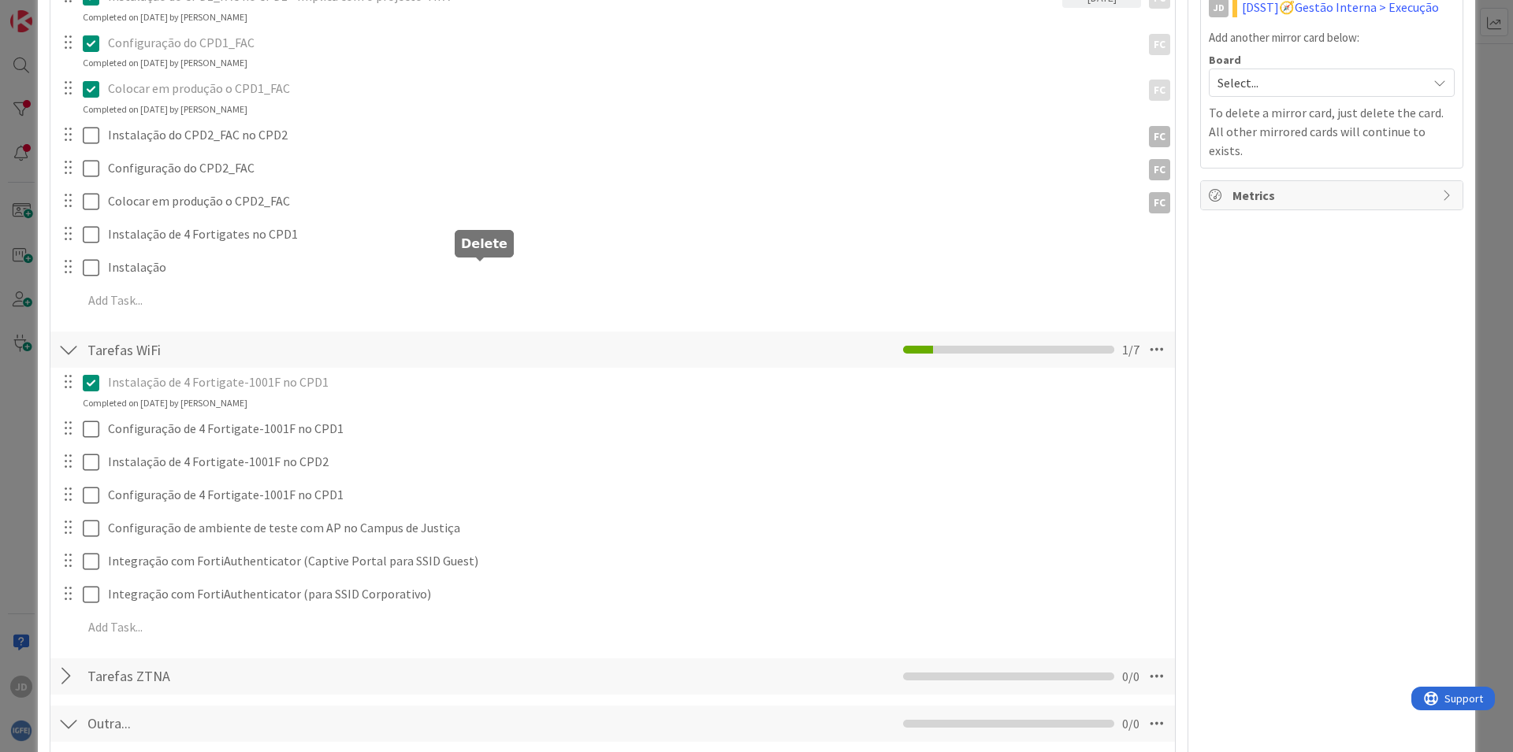
click at [530, 345] on div "Add Checklist Open & Closed Only Open All Only Mine Planeamento Checklist Name …" at bounding box center [612, 99] width 1109 height 1358
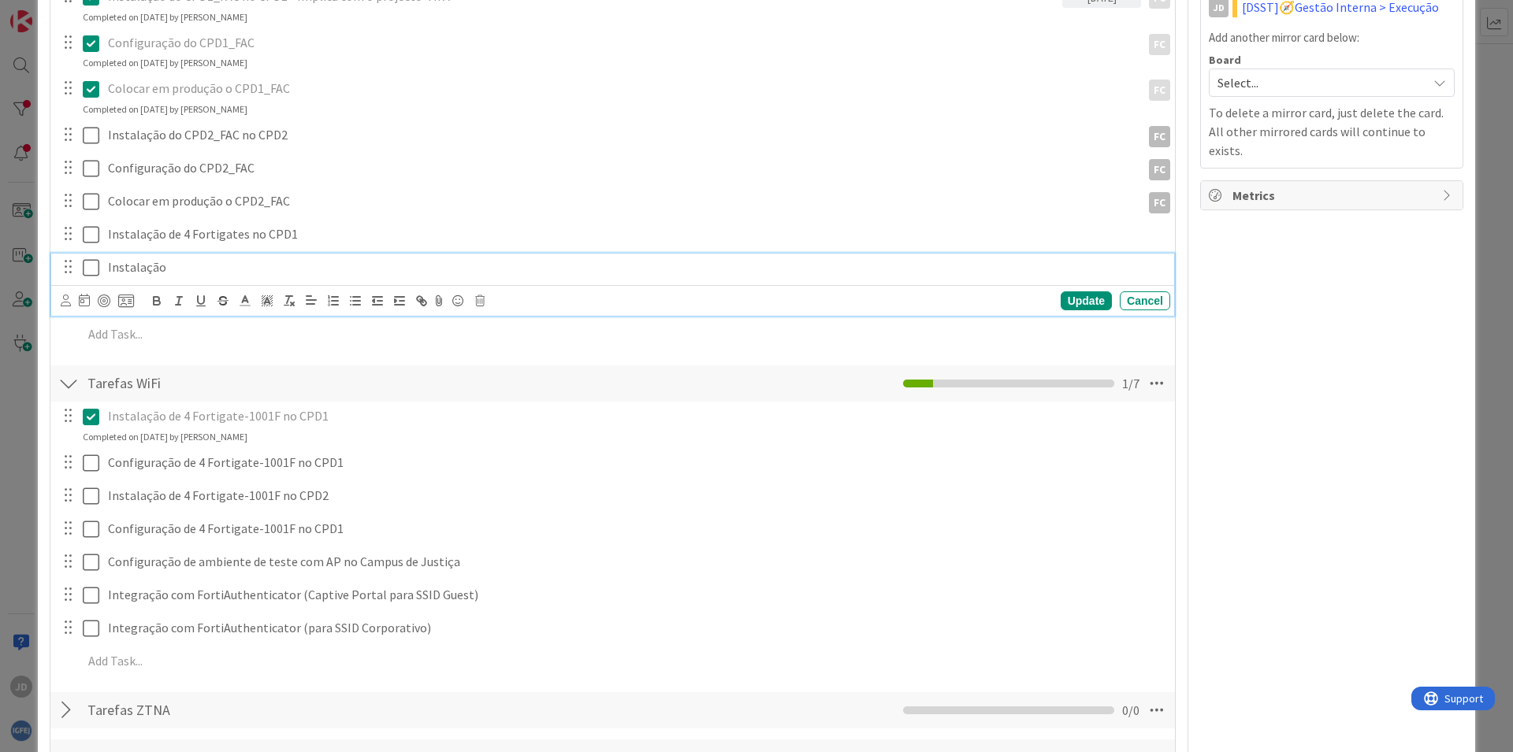
click at [138, 272] on p "Instalação" at bounding box center [636, 267] width 1056 height 18
click at [479, 302] on icon at bounding box center [479, 300] width 9 height 11
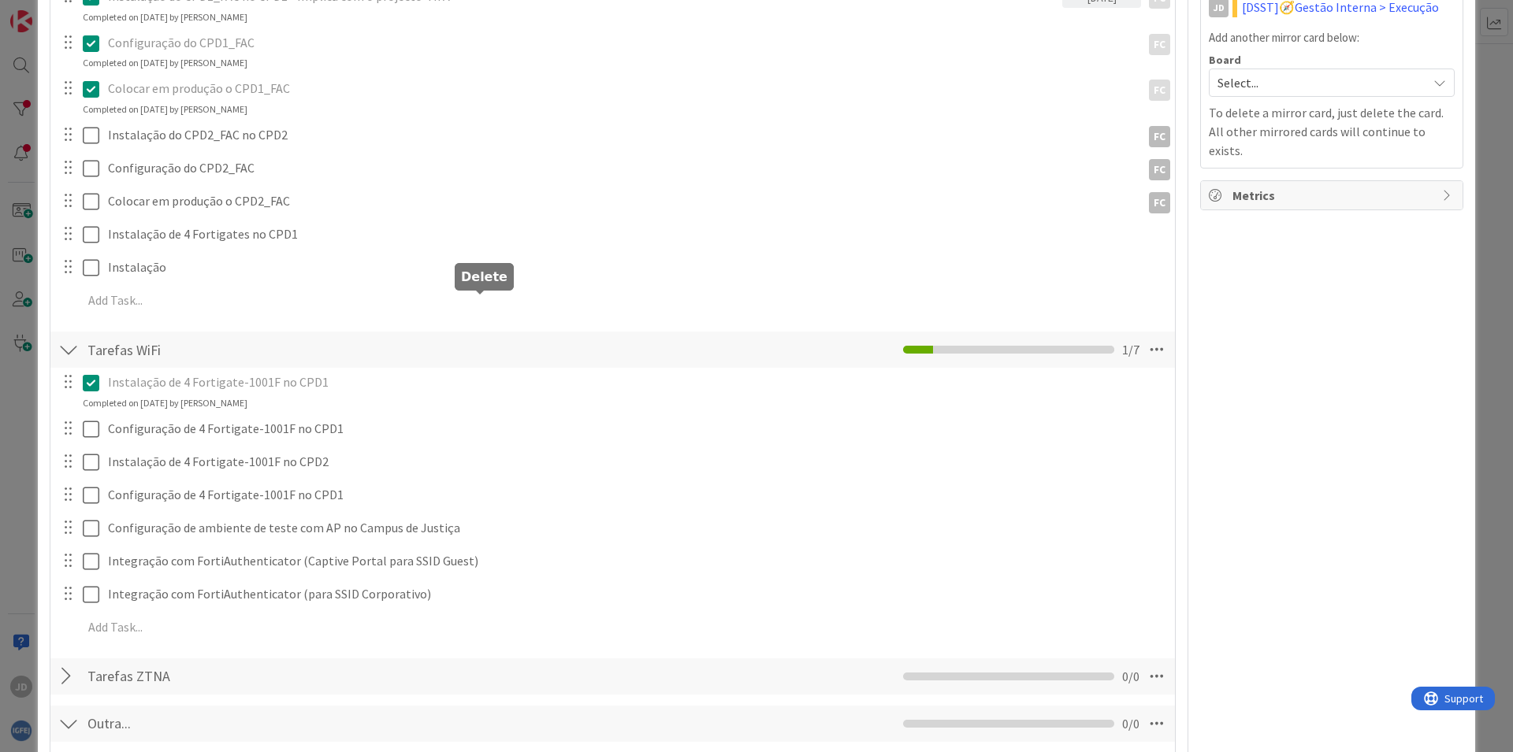
click at [514, 365] on div "Add Checklist Open & Closed Only Open All Only Mine Planeamento Checklist Name …" at bounding box center [612, 99] width 1109 height 1358
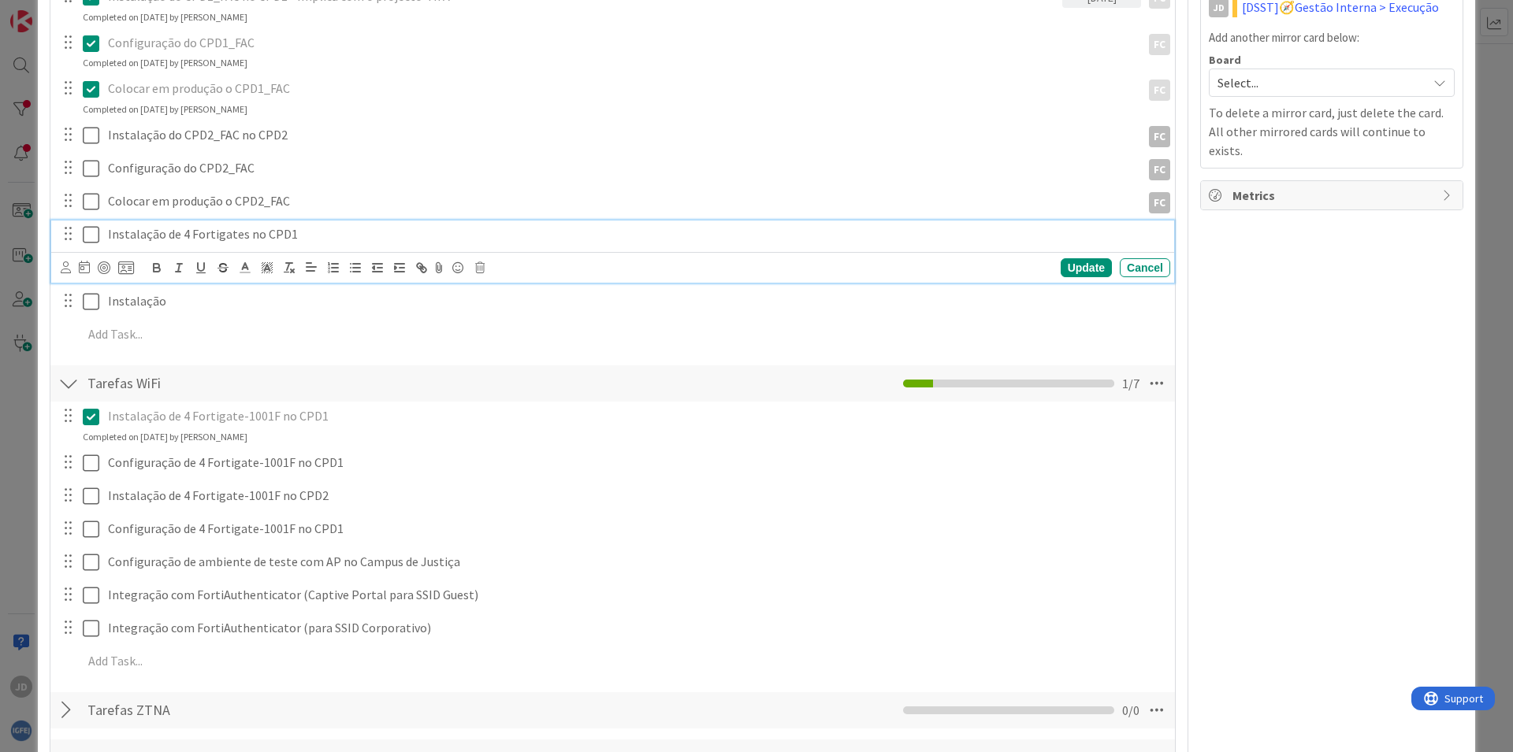
click at [211, 233] on p "Instalação de 4 Fortigates no CPD1" at bounding box center [636, 234] width 1056 height 18
click at [481, 267] on icon at bounding box center [479, 267] width 9 height 11
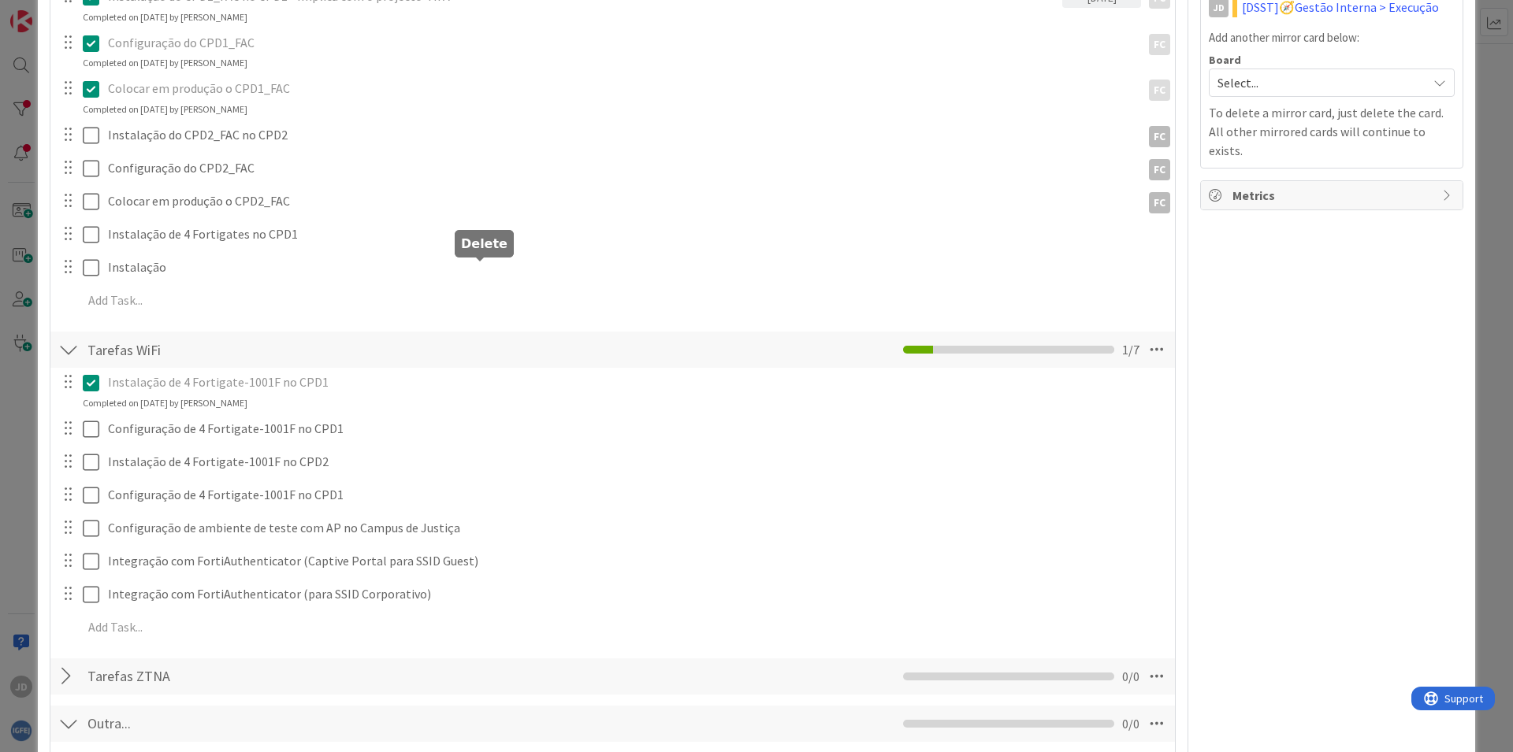
click at [511, 338] on div "Add Checklist Open & Closed Only Open All Only Mine Planeamento Checklist Name …" at bounding box center [612, 99] width 1109 height 1358
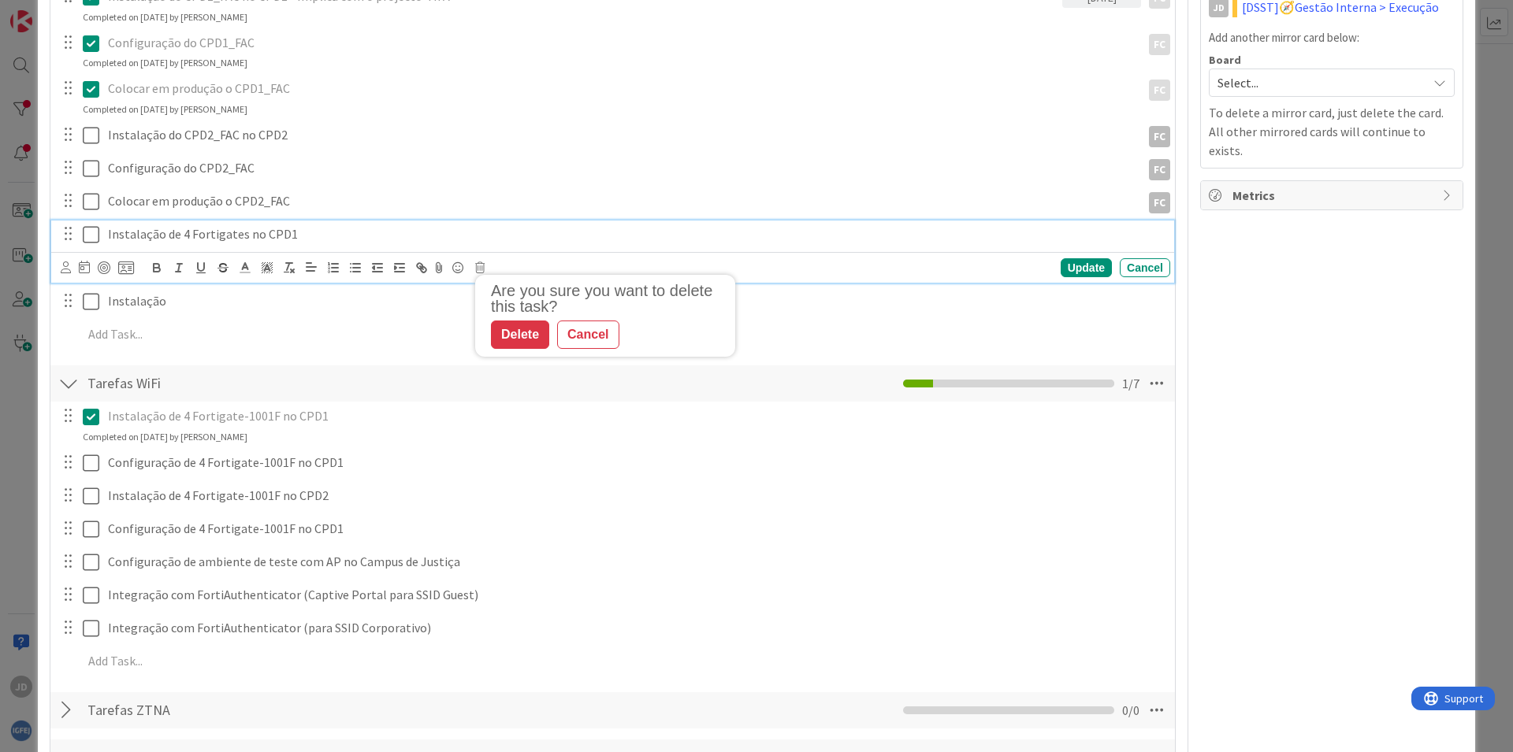
click at [274, 239] on p "Instalação de 4 Fortigates no CPD1" at bounding box center [636, 234] width 1056 height 18
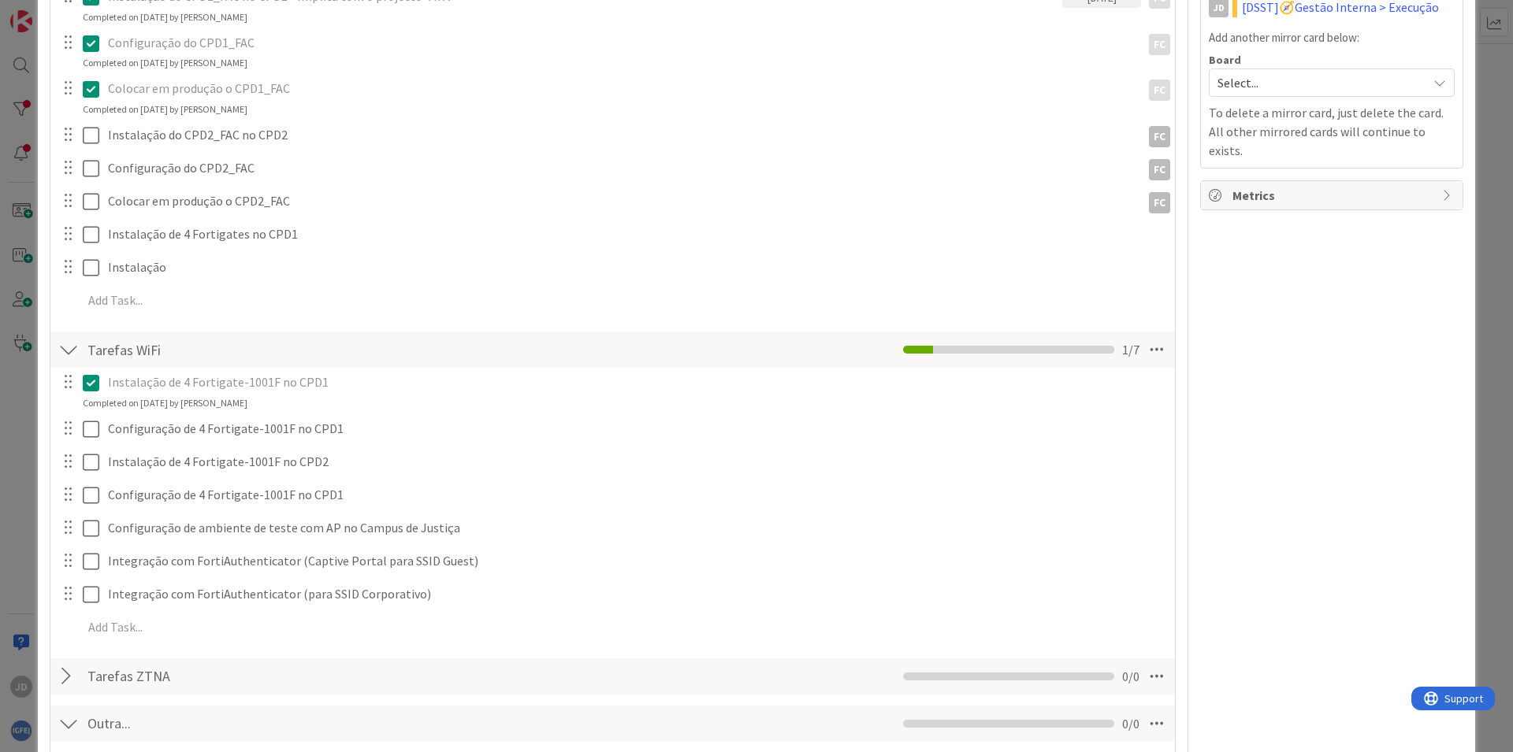
click at [1080, 271] on div "Saber junto do fabricante que opções há relativamente ao cluster, geográfico ac…" at bounding box center [612, 127] width 1109 height 385
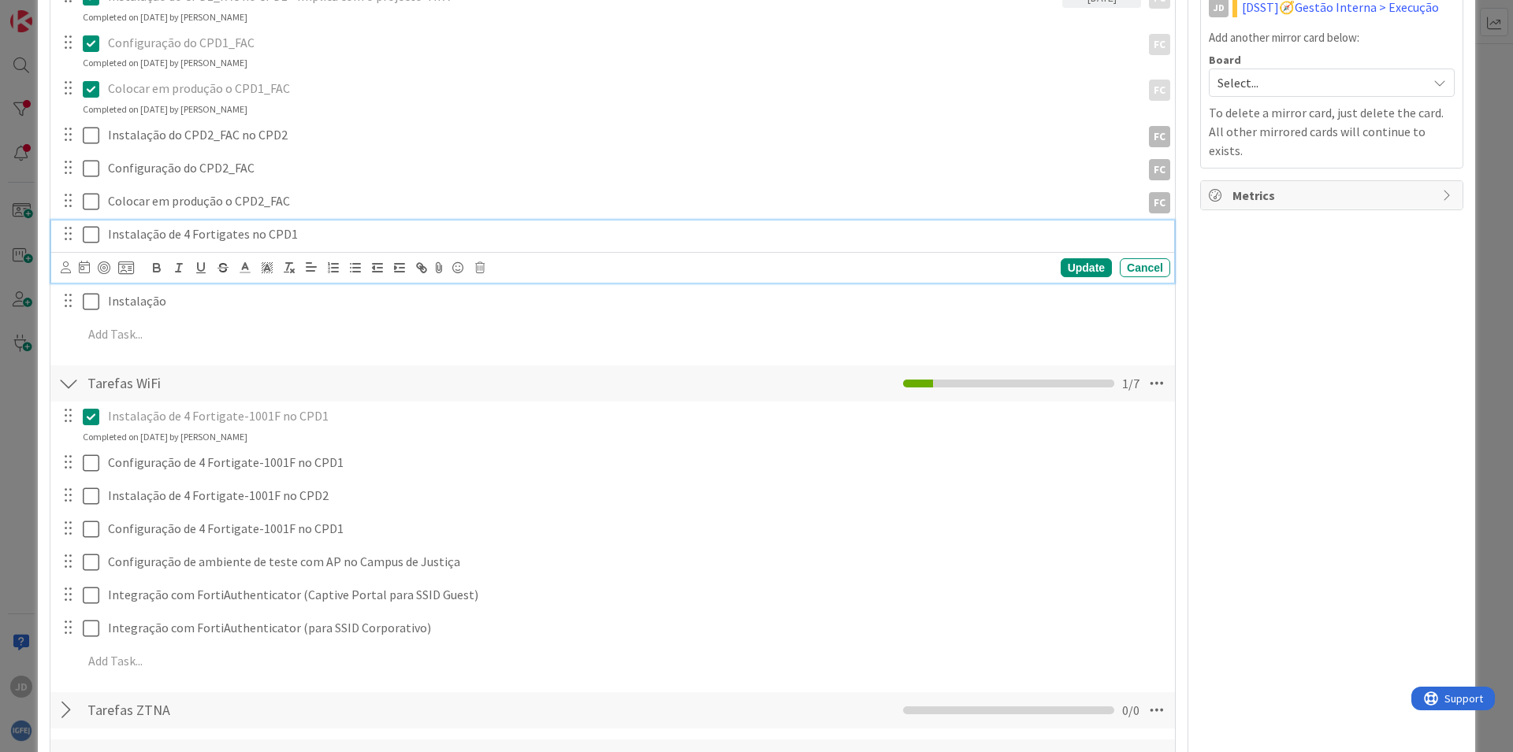
click at [225, 239] on p "Instalação de 4 Fortigates no CPD1" at bounding box center [636, 234] width 1056 height 18
click at [482, 270] on icon at bounding box center [479, 267] width 9 height 11
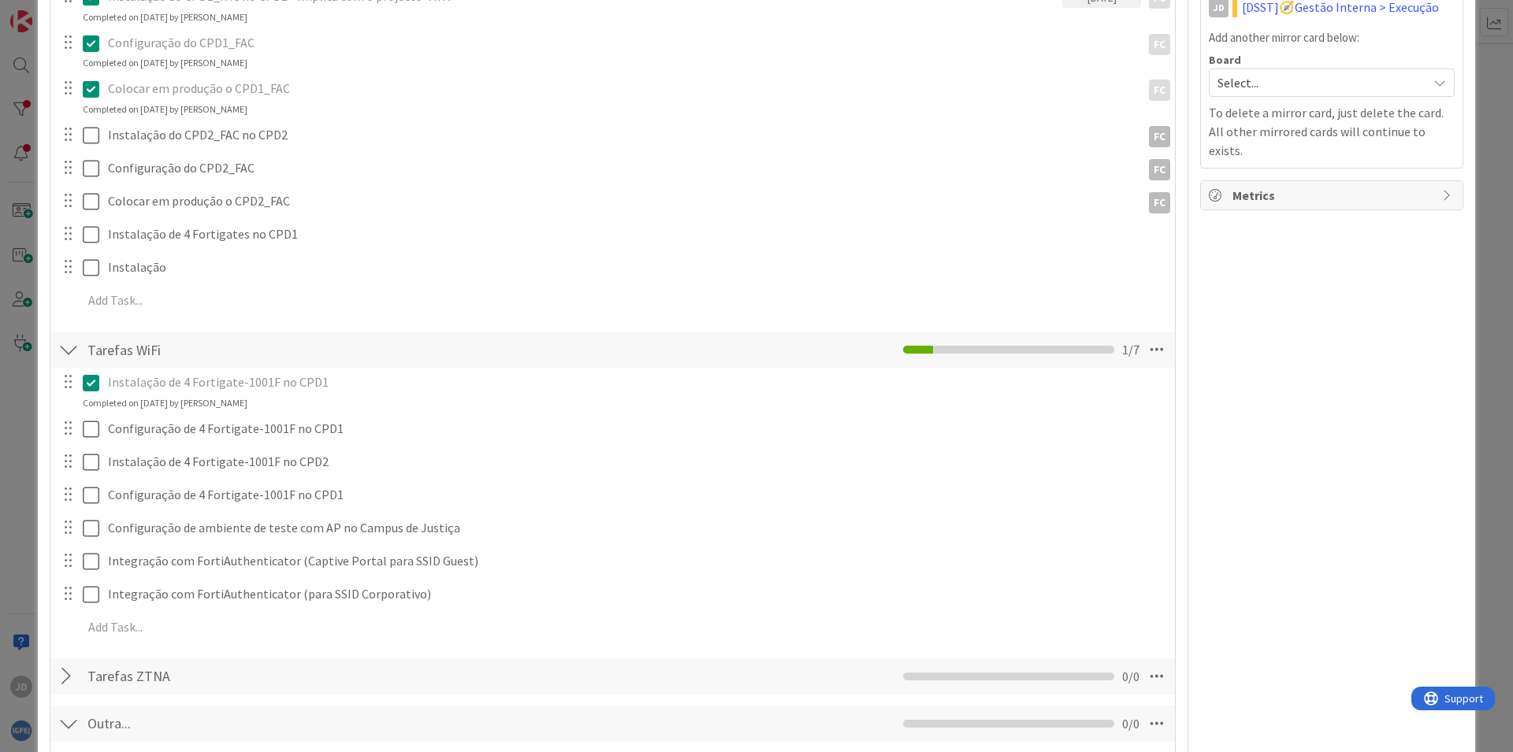
click at [515, 340] on div "Add Checklist Open & Closed Only Open All Only Mine Planeamento Checklist Name …" at bounding box center [612, 99] width 1109 height 1358
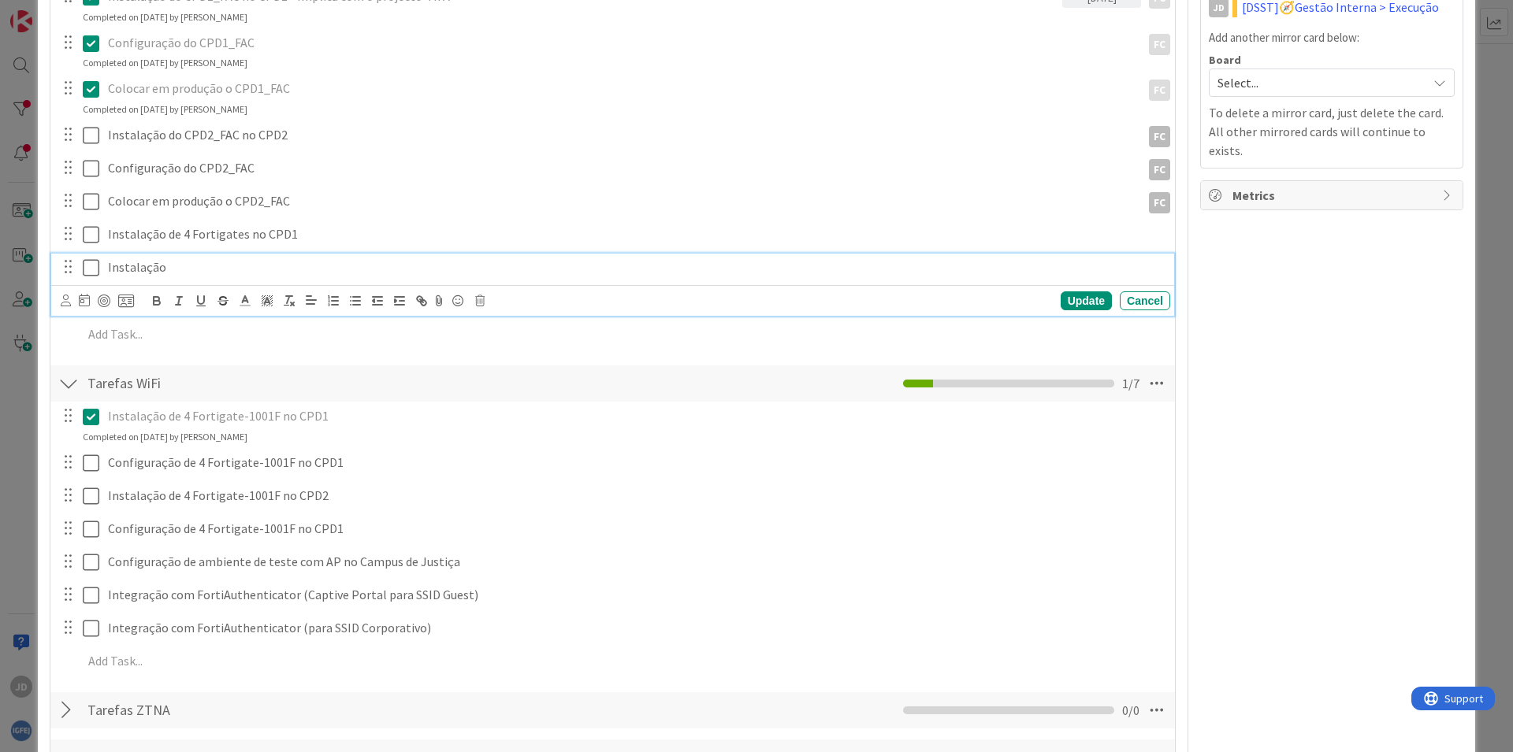
click at [131, 268] on p "Instalação" at bounding box center [636, 267] width 1056 height 18
click at [474, 299] on div "Are you sure you want to delete this task? Delete Cancel Update Cancel" at bounding box center [615, 301] width 1109 height 22
click at [481, 301] on icon at bounding box center [479, 300] width 9 height 11
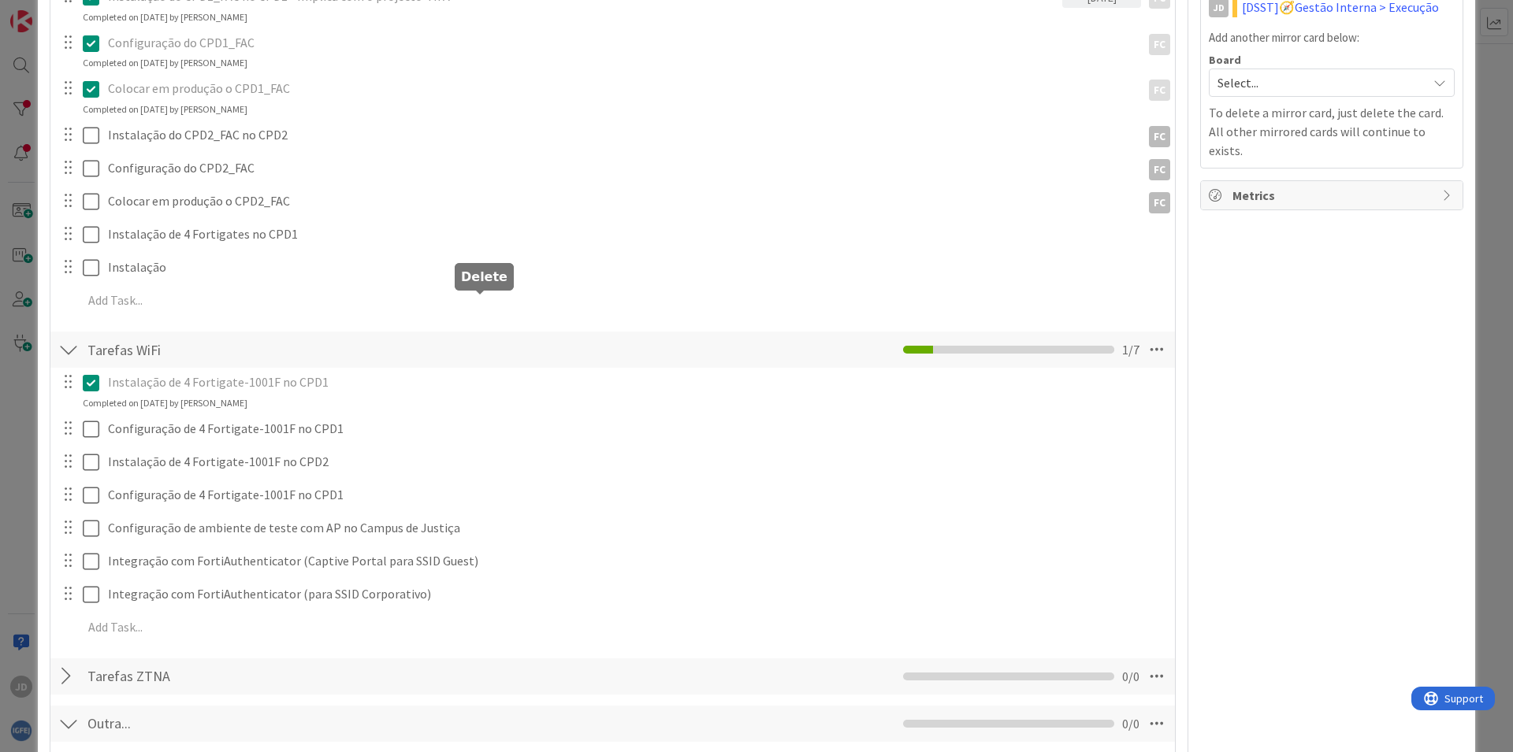
click at [516, 375] on div "Add Checklist Open & Closed Only Open All Only Mine Planeamento Checklist Name …" at bounding box center [612, 99] width 1109 height 1358
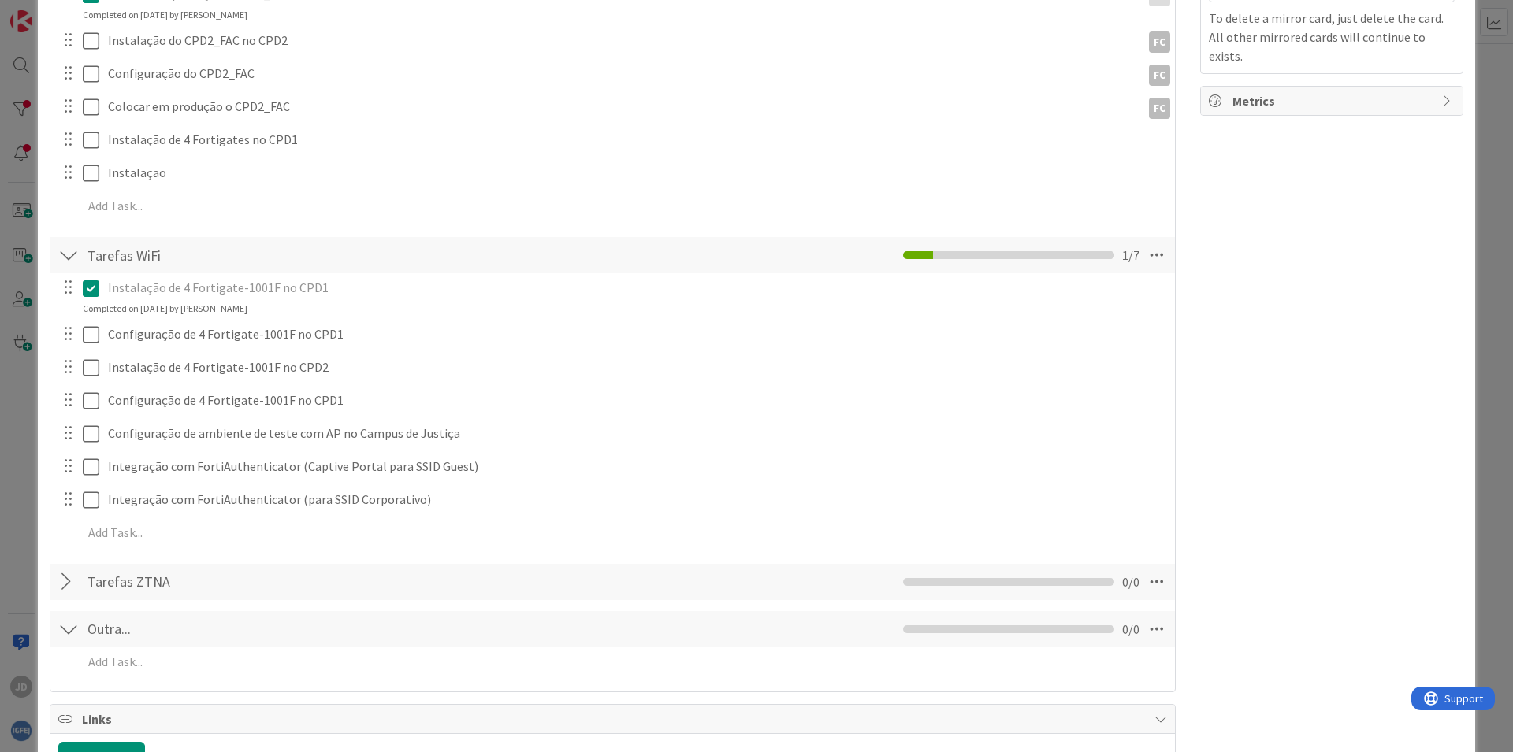
scroll to position [1040, 0]
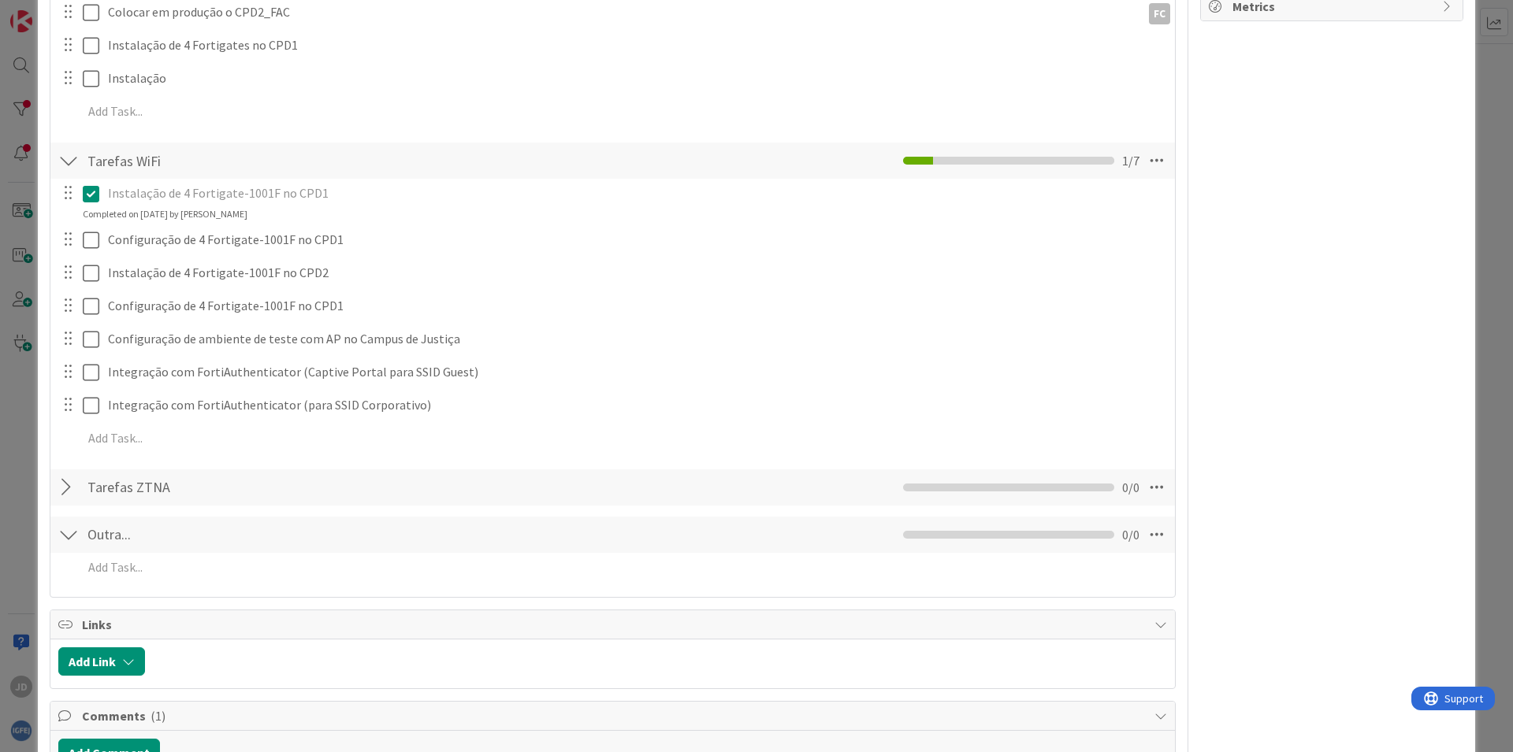
click at [69, 486] on div at bounding box center [68, 488] width 20 height 28
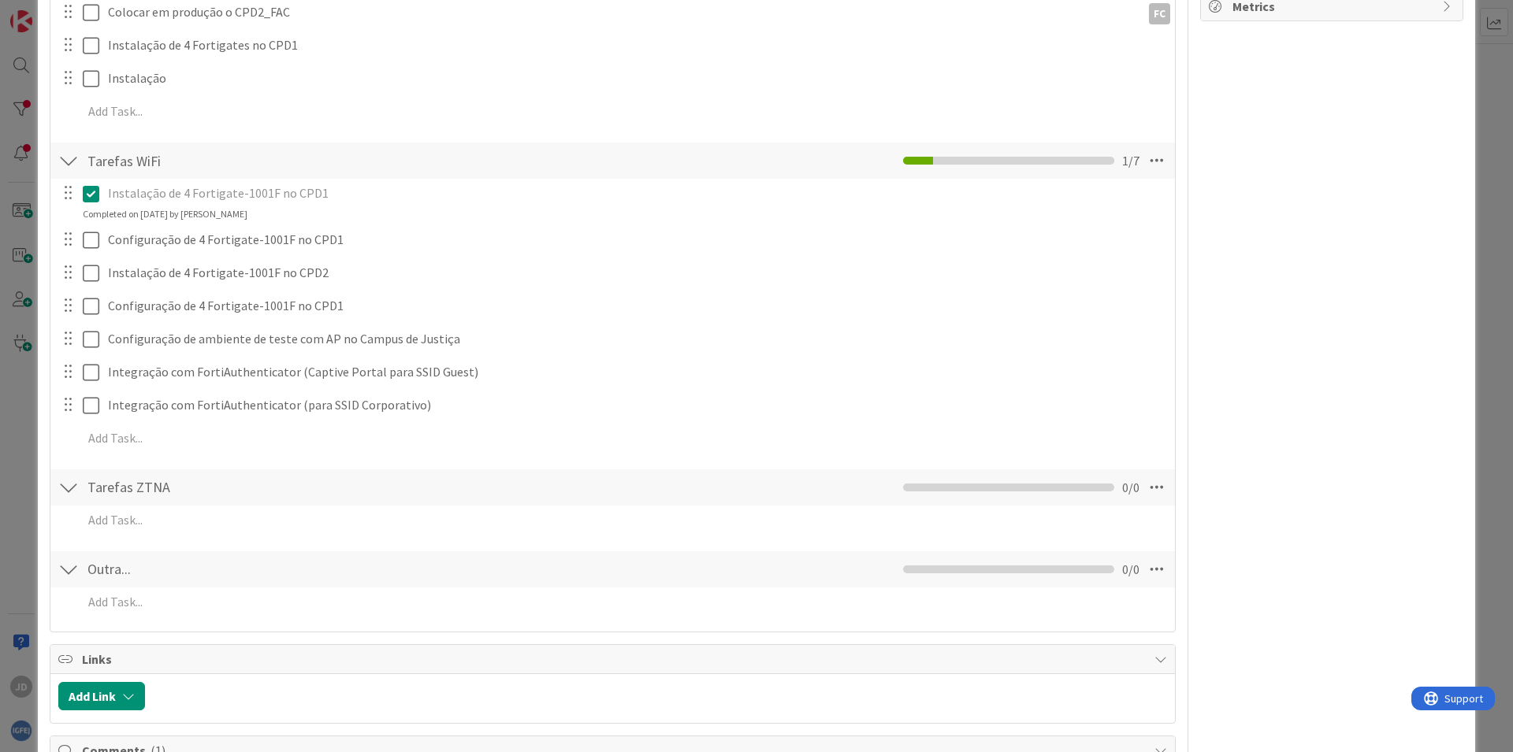
click at [69, 486] on div at bounding box center [68, 488] width 20 height 28
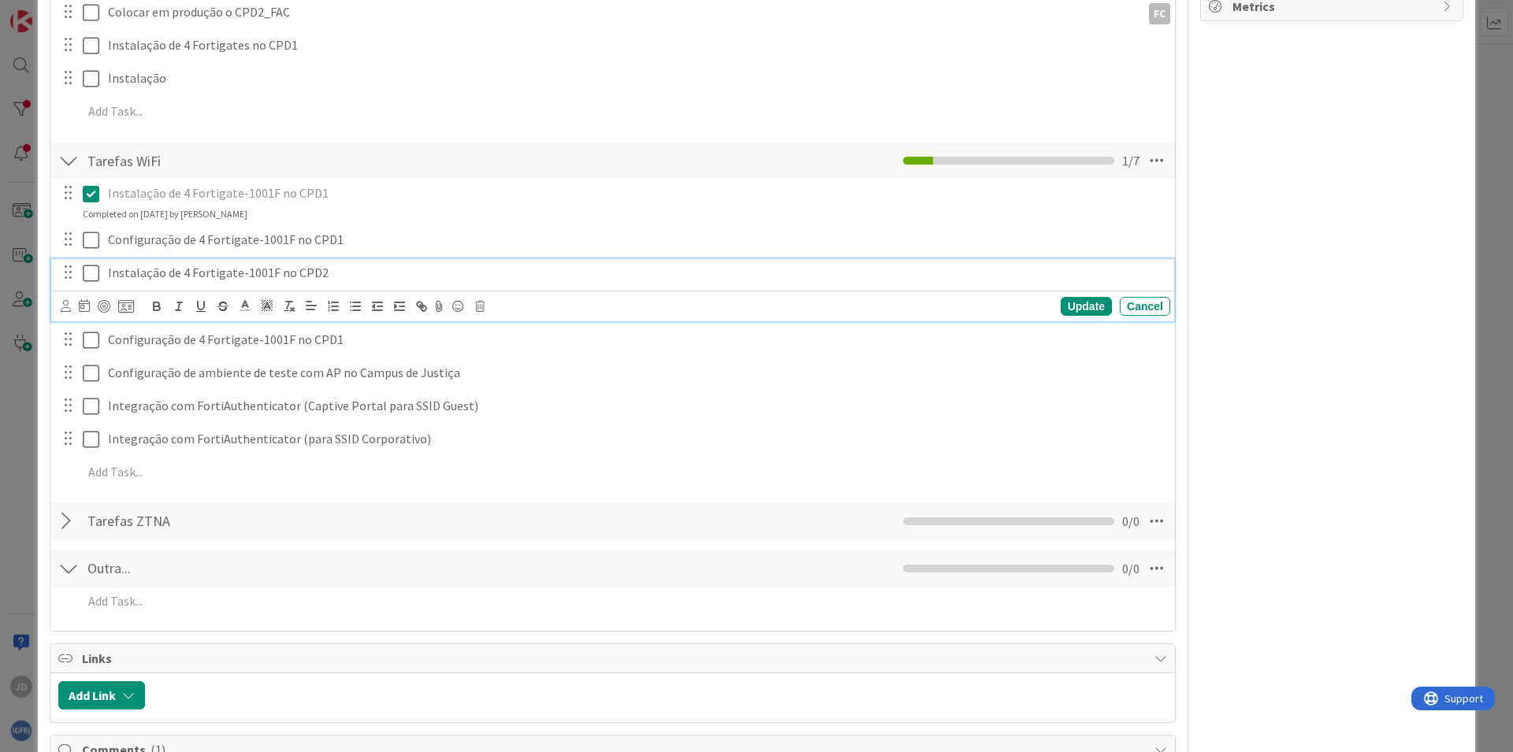
click at [235, 272] on p "Instalação de 4 Fortigate-1001F no CPD2" at bounding box center [636, 273] width 1056 height 18
click at [526, 271] on p "Instalação de 4 Fortigate-1001F no CPD2" at bounding box center [636, 273] width 1056 height 18
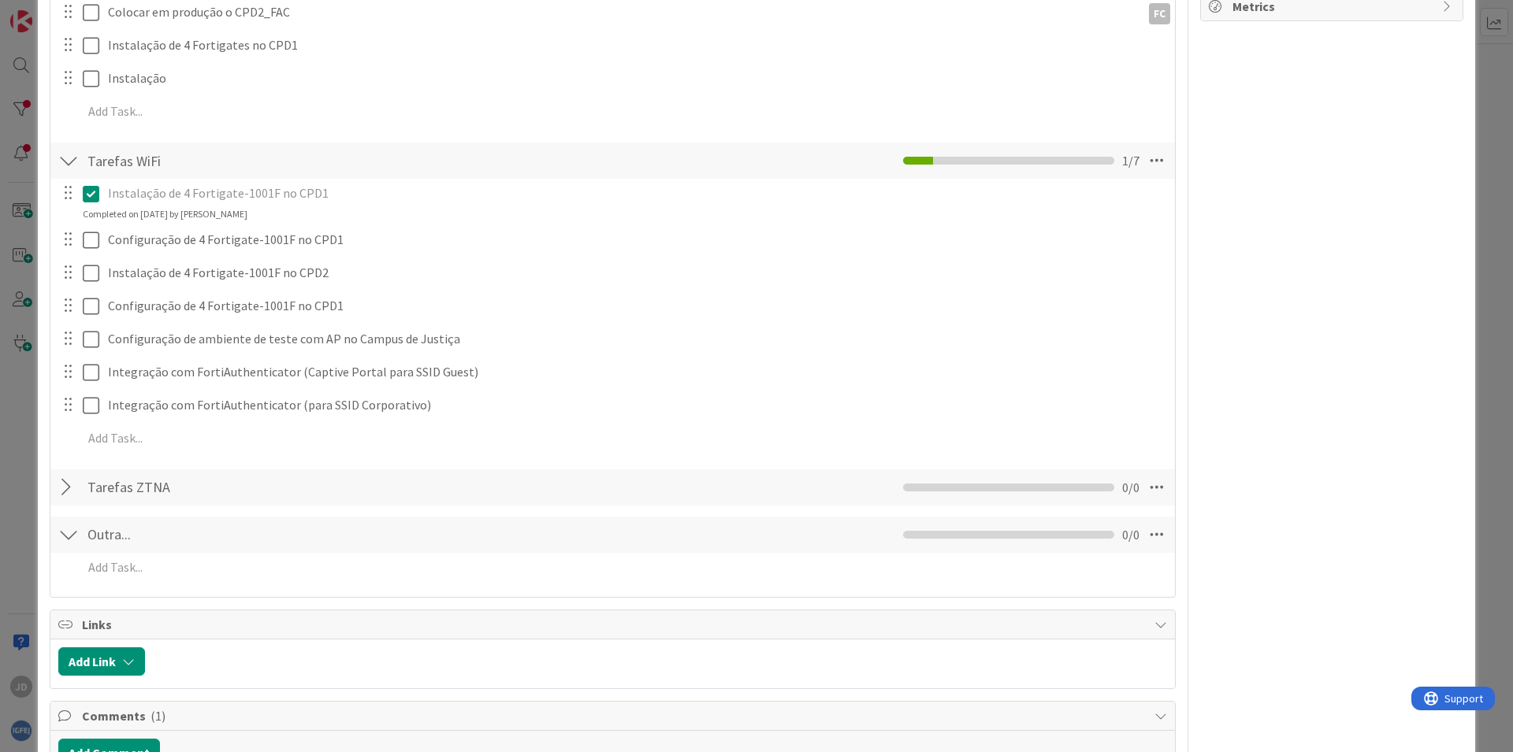
click at [548, 220] on div "Instalação de 4 Fortigate-1001F no CPD1 Update Cancel Completed on 09/29/2025 b…" at bounding box center [612, 201] width 1123 height 42
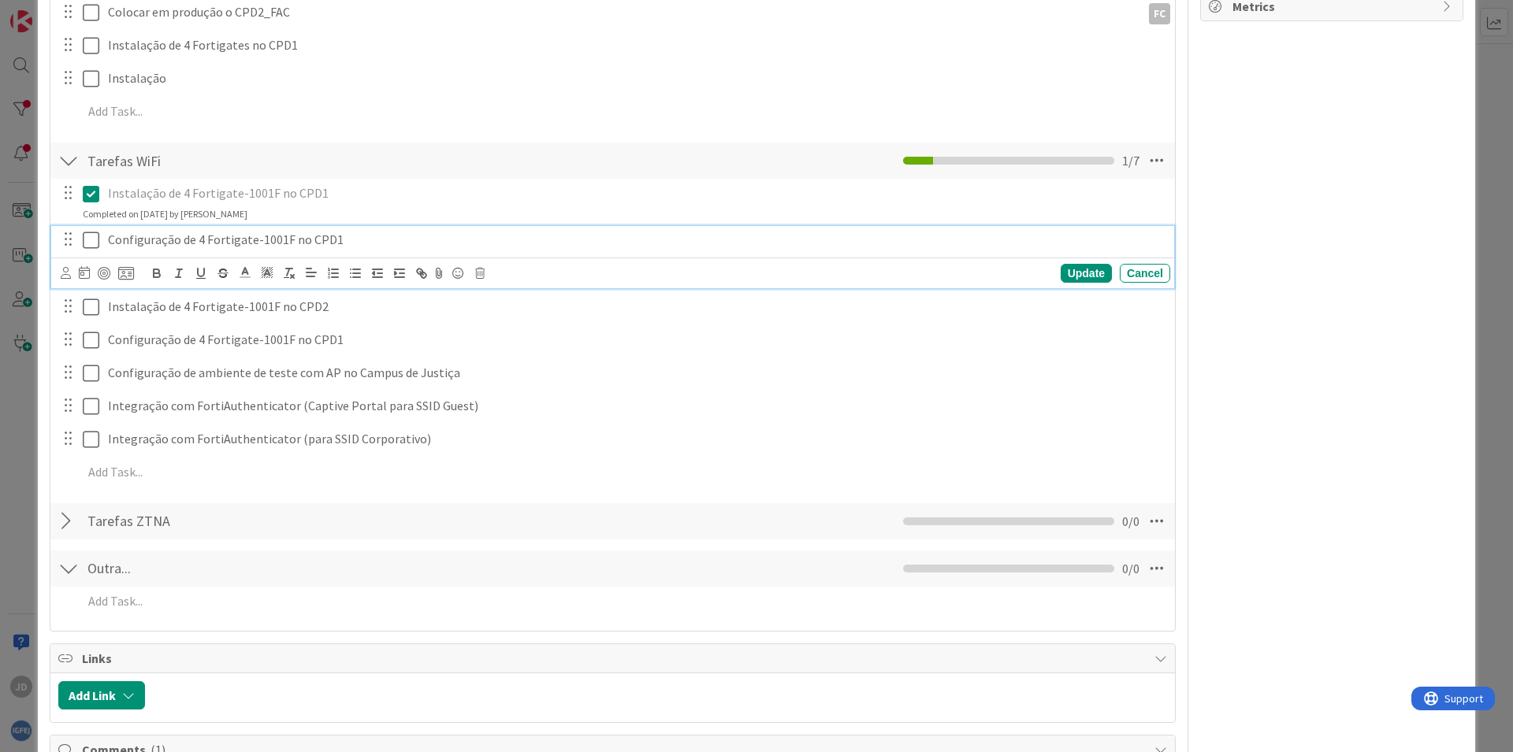
click at [298, 241] on p "Configuração de 4 Fortigate-1001F no CPD1" at bounding box center [636, 240] width 1056 height 18
click at [68, 273] on icon at bounding box center [66, 273] width 10 height 12
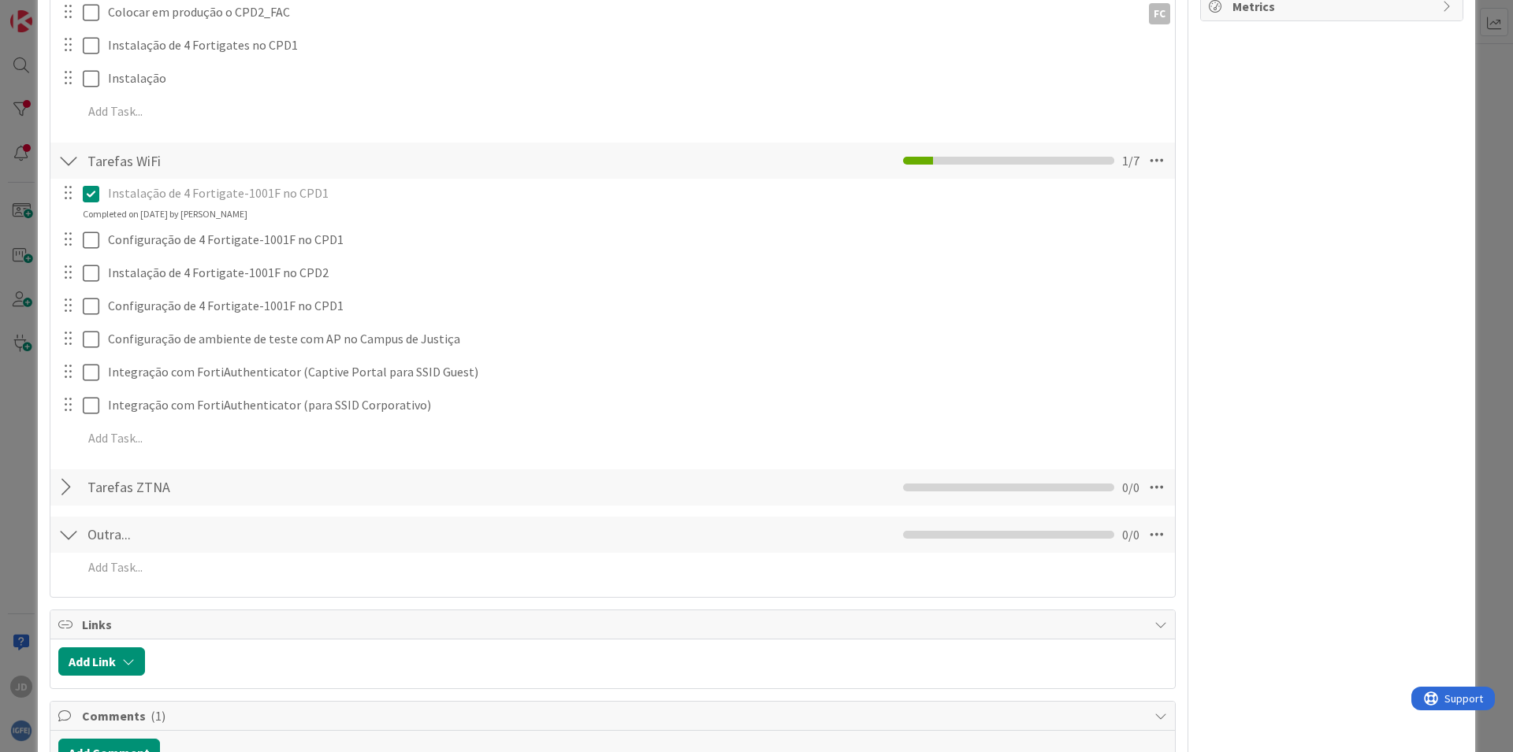
click at [0, 0] on input "text" at bounding box center [0, 0] width 0 height 0
type input "francis"
click at [0, 0] on span "Francisco Castanheiro" at bounding box center [0, 0] width 0 height 0
click at [132, 197] on p "Instalação de 4 Fortigate-1001F no CPD1" at bounding box center [636, 193] width 1056 height 18
click at [92, 197] on icon at bounding box center [91, 193] width 17 height 19
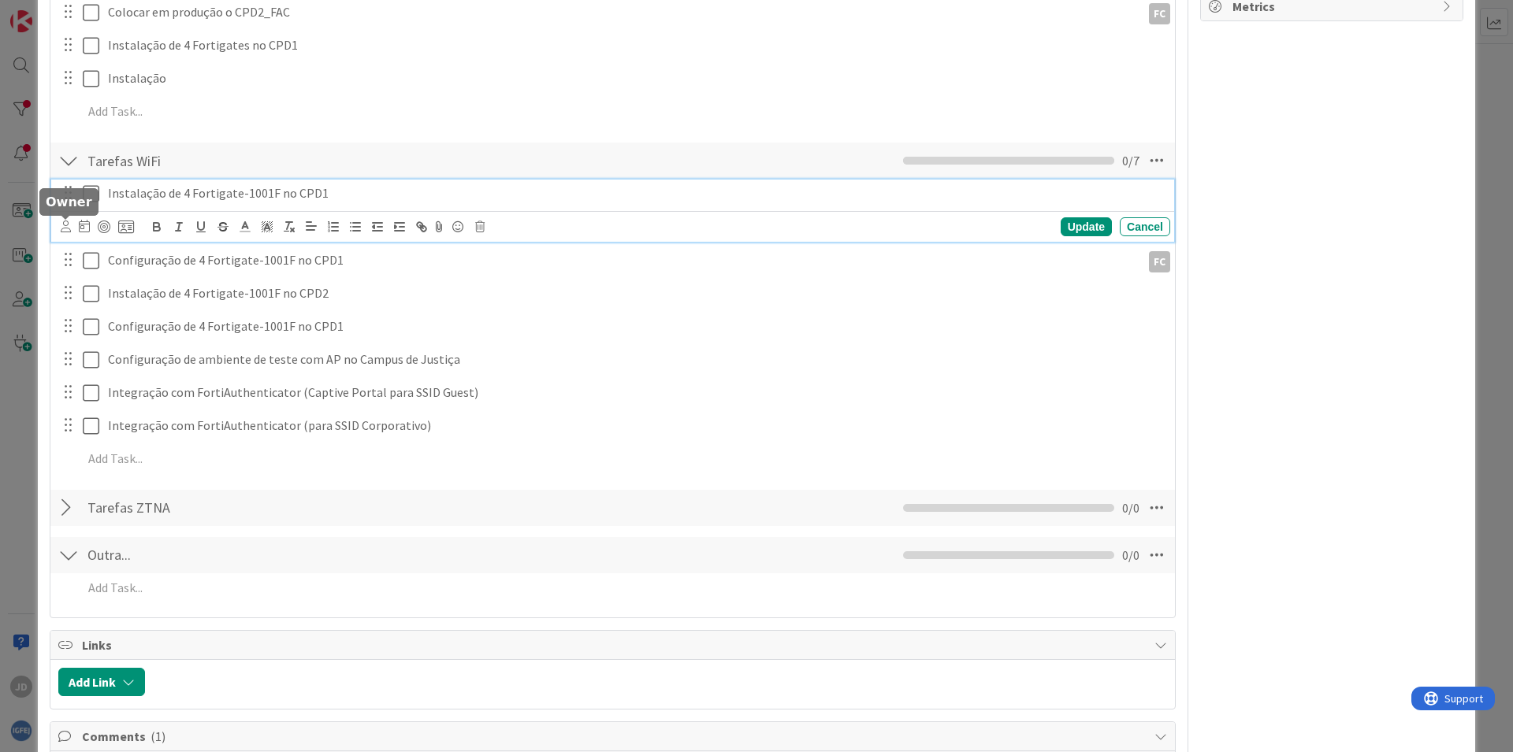
click at [61, 227] on icon at bounding box center [66, 227] width 10 height 12
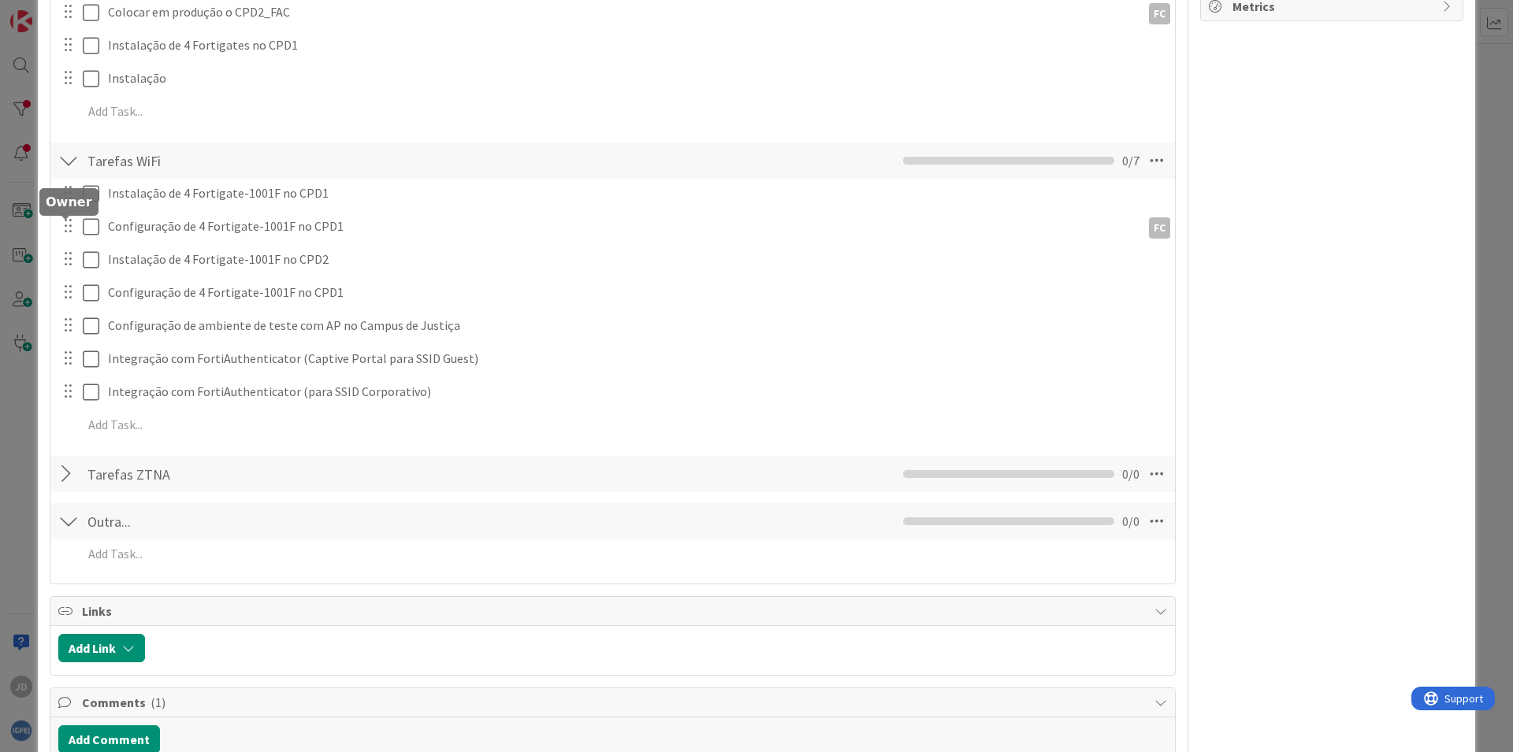
type input "fran"
click at [0, 0] on span "Francisco Castanheiro" at bounding box center [0, 0] width 0 height 0
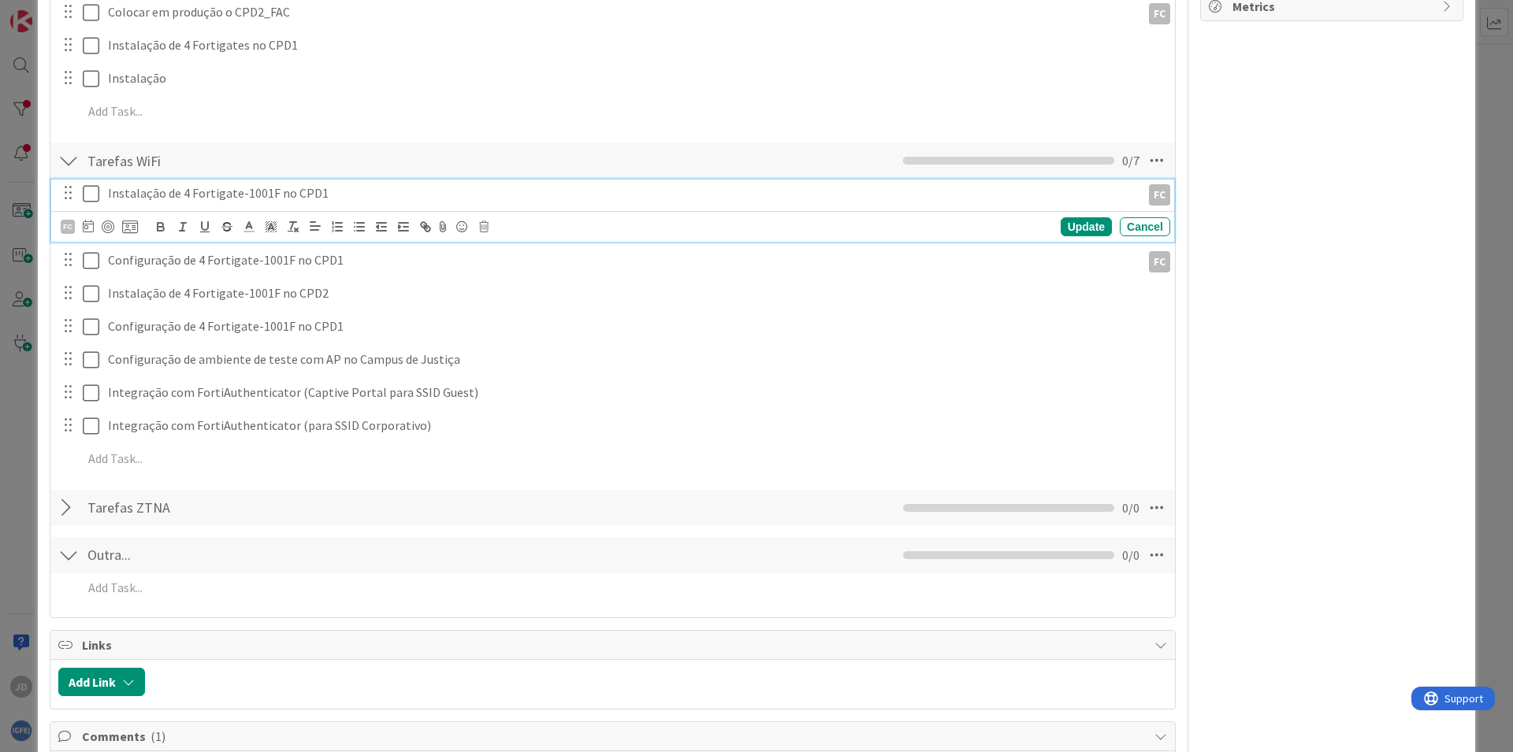
click at [87, 192] on icon at bounding box center [91, 193] width 17 height 19
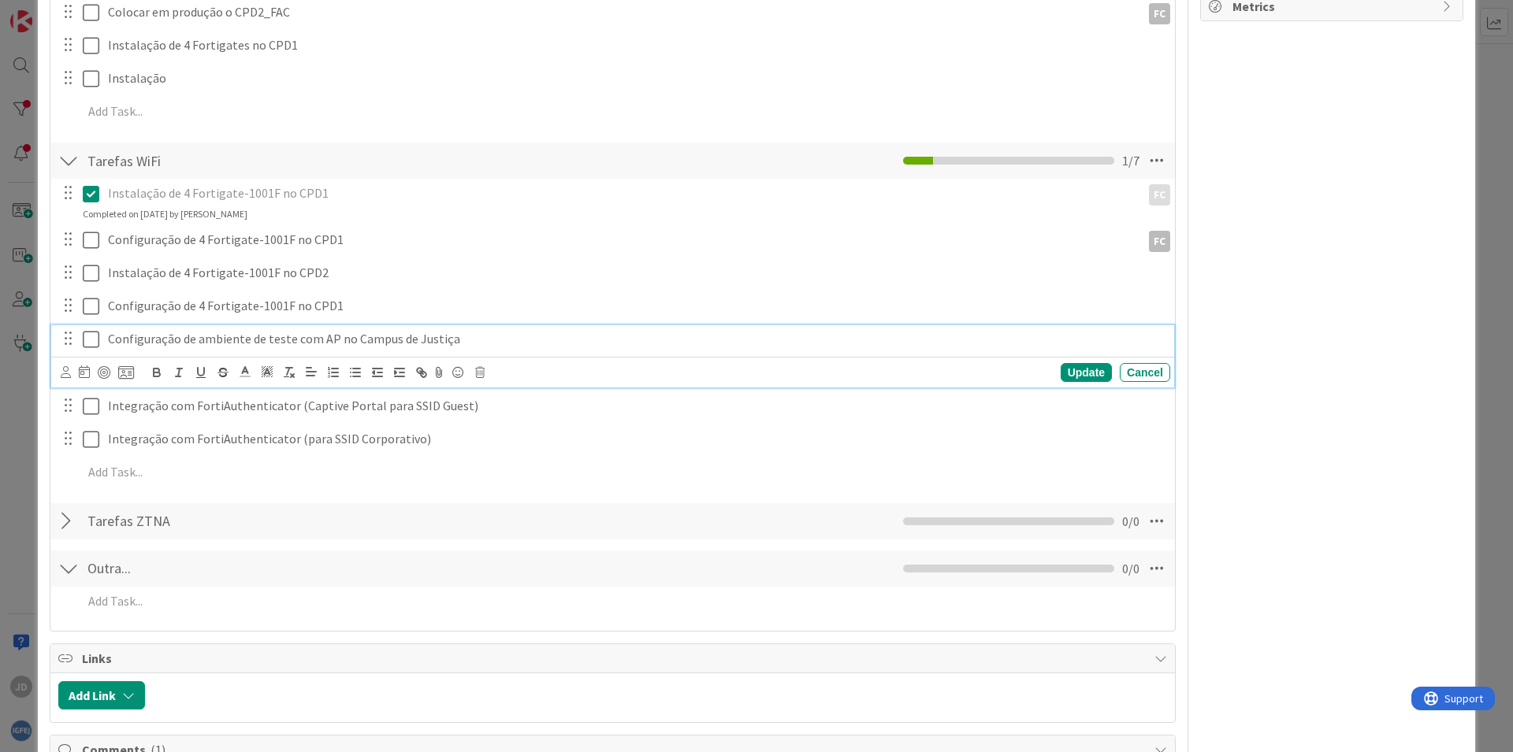
click at [334, 338] on p "Configuração de ambiente de teste com AP no Campus de Justiça" at bounding box center [636, 339] width 1056 height 18
click at [60, 373] on div "Update Cancel" at bounding box center [612, 372] width 1123 height 31
click at [68, 379] on div at bounding box center [66, 372] width 10 height 17
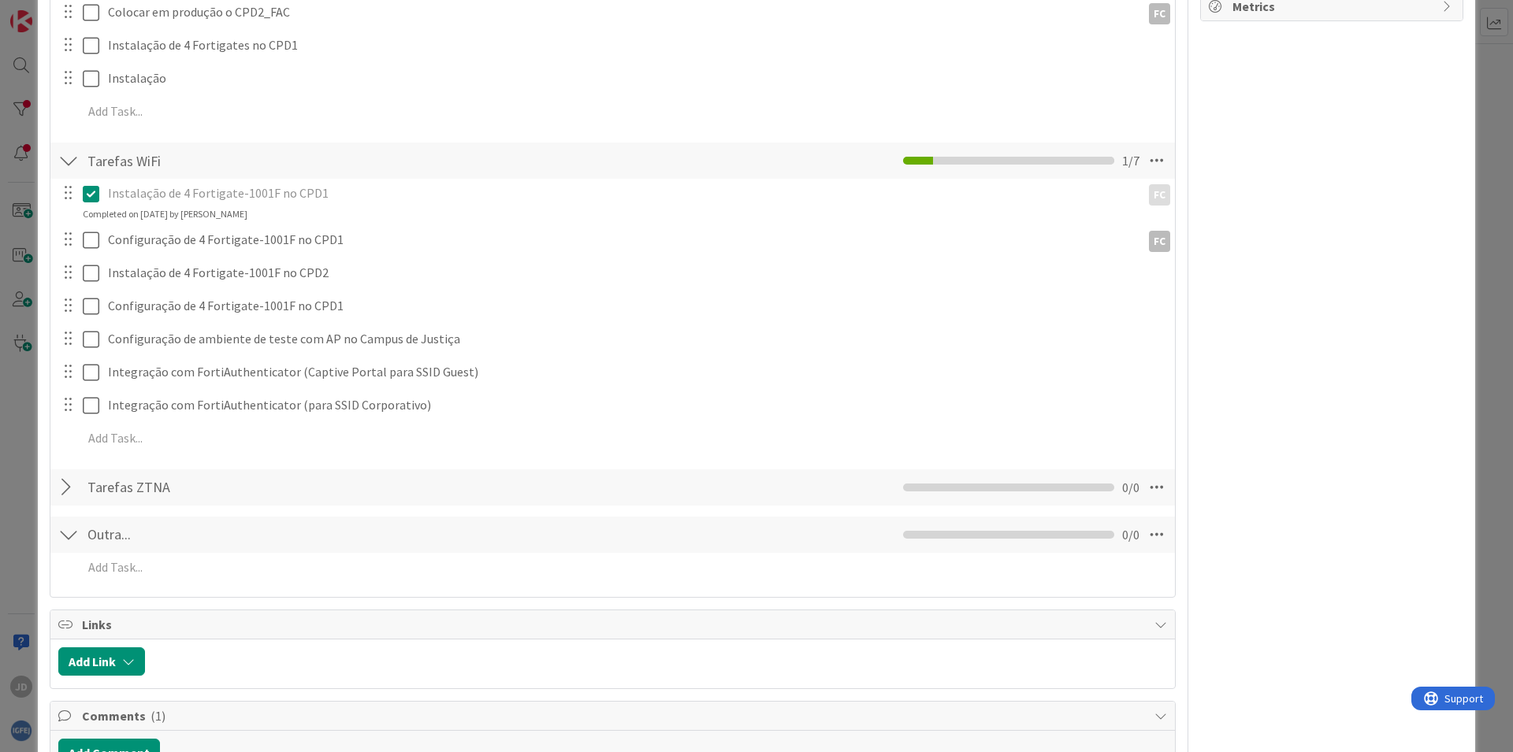
type input "francisco"
click at [0, 0] on icon at bounding box center [0, 0] width 0 height 0
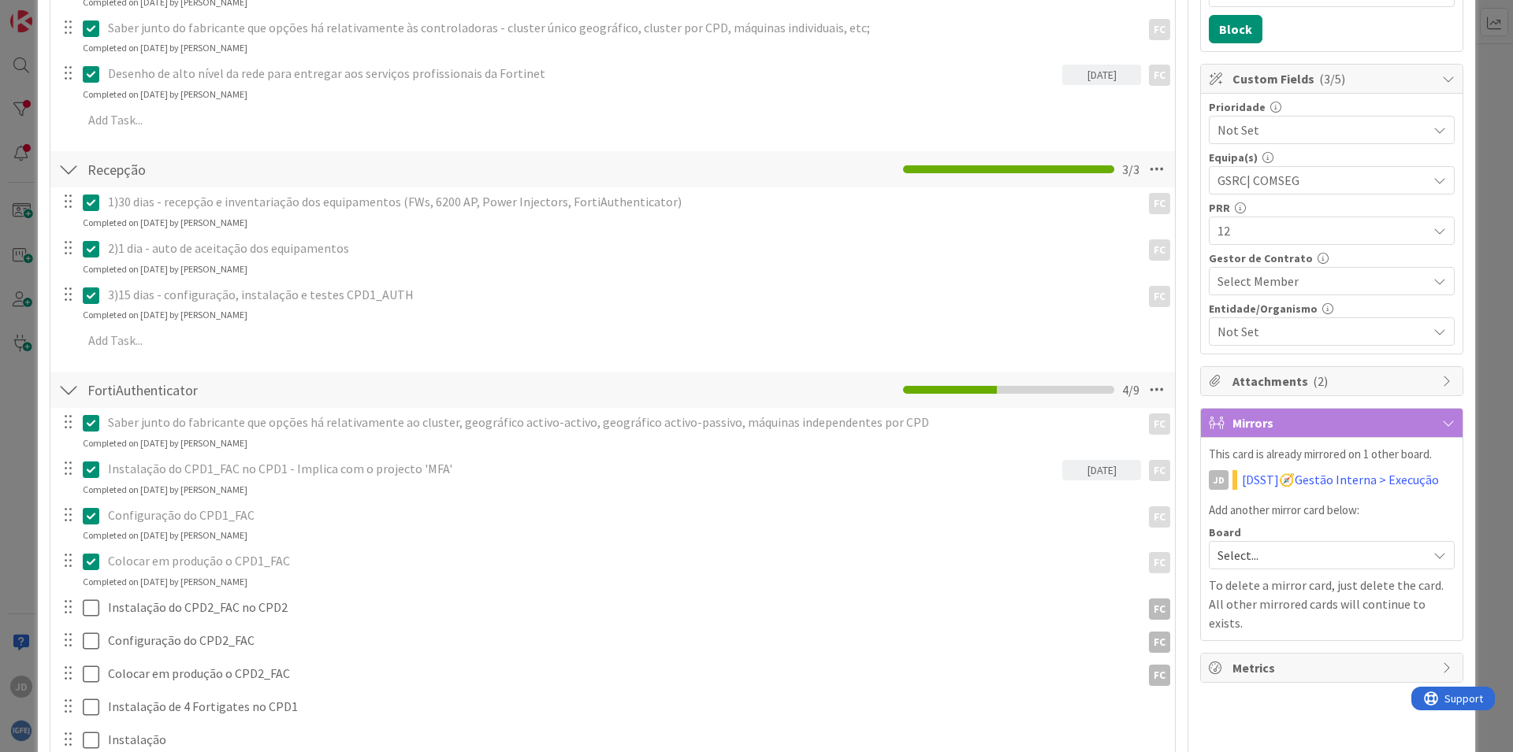
scroll to position [567, 0]
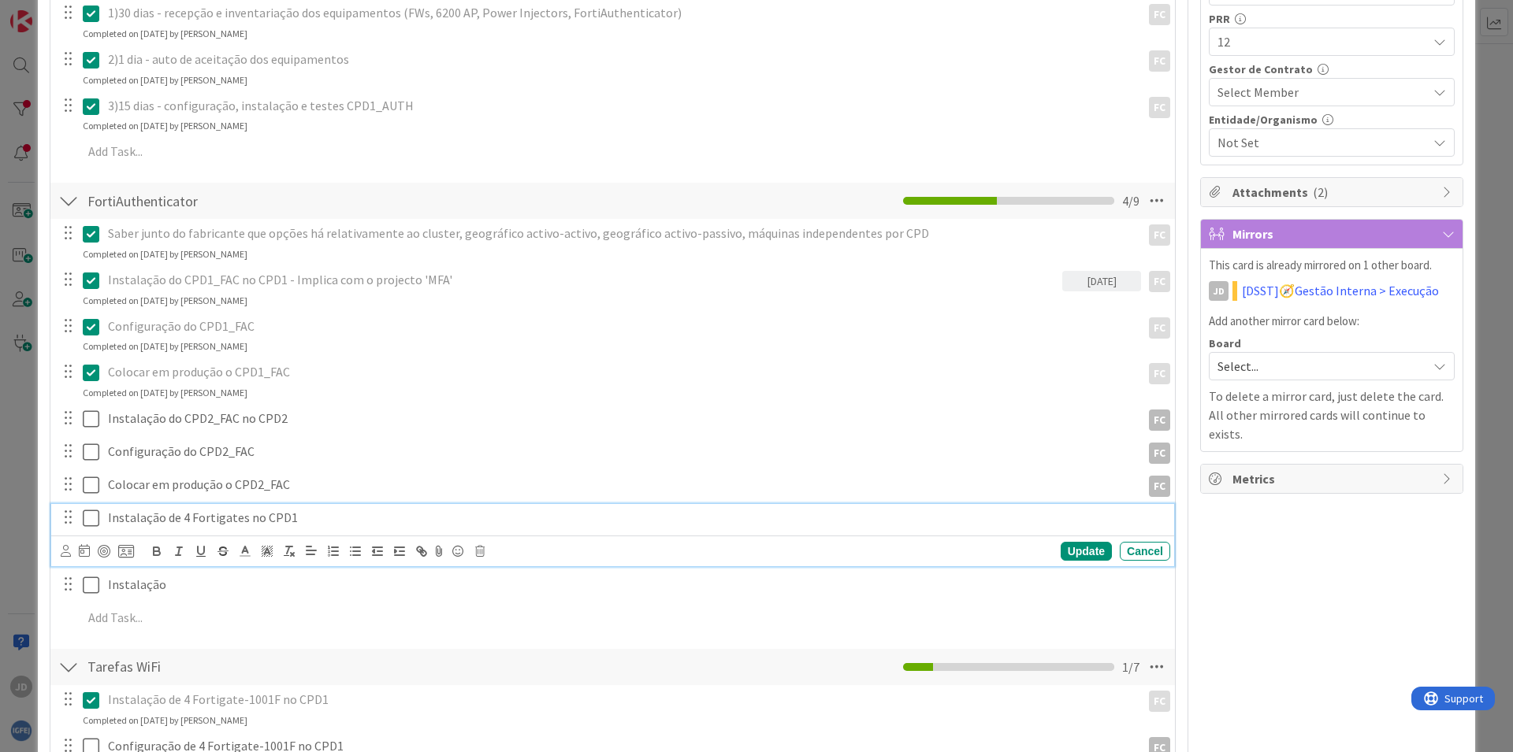
click at [269, 521] on p "Instalação de 4 Fortigates no CPD1" at bounding box center [636, 518] width 1056 height 18
click at [478, 551] on icon at bounding box center [479, 551] width 9 height 11
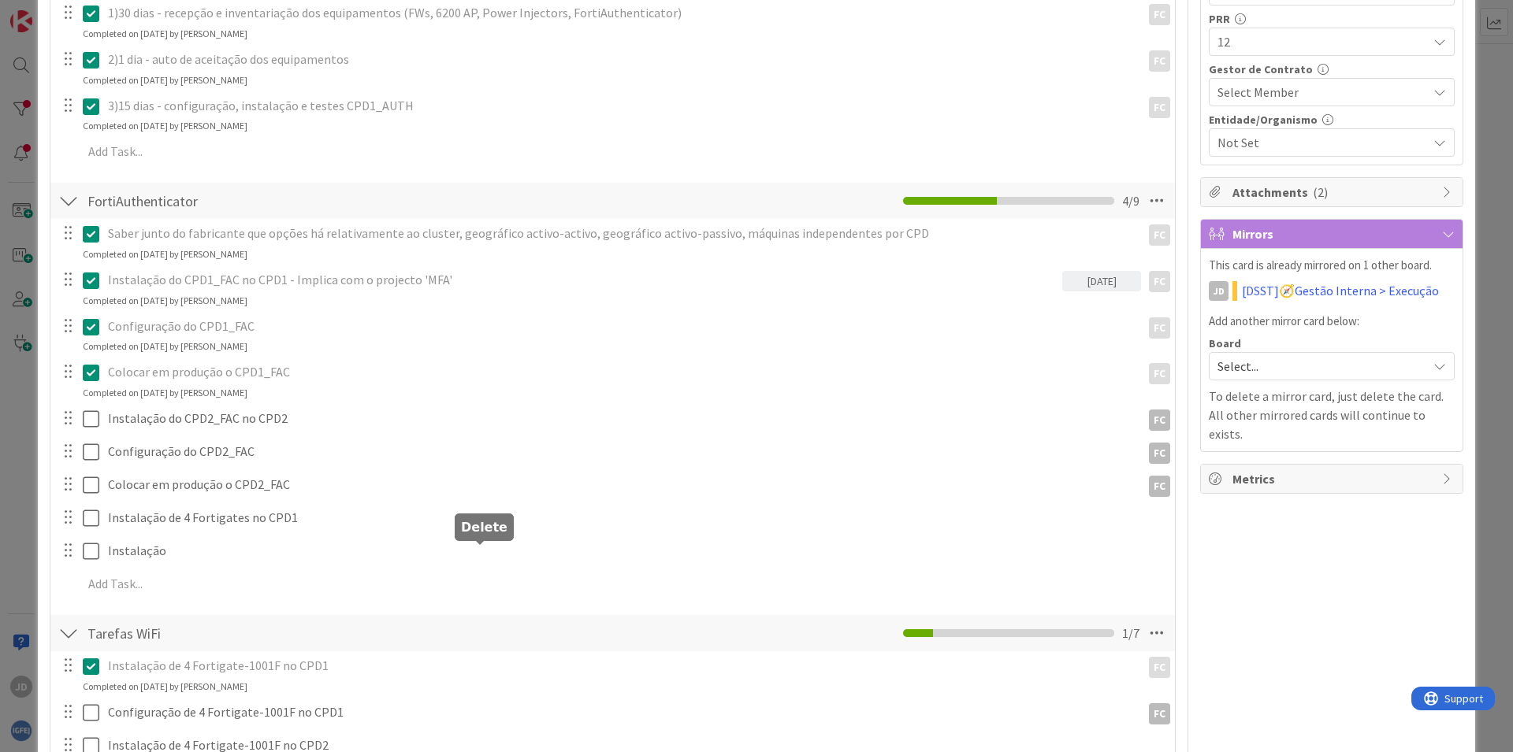
click at [525, 616] on div "Add Checklist Open & Closed Only Open All Only Mine Planeamento Checklist Name …" at bounding box center [612, 383] width 1109 height 1358
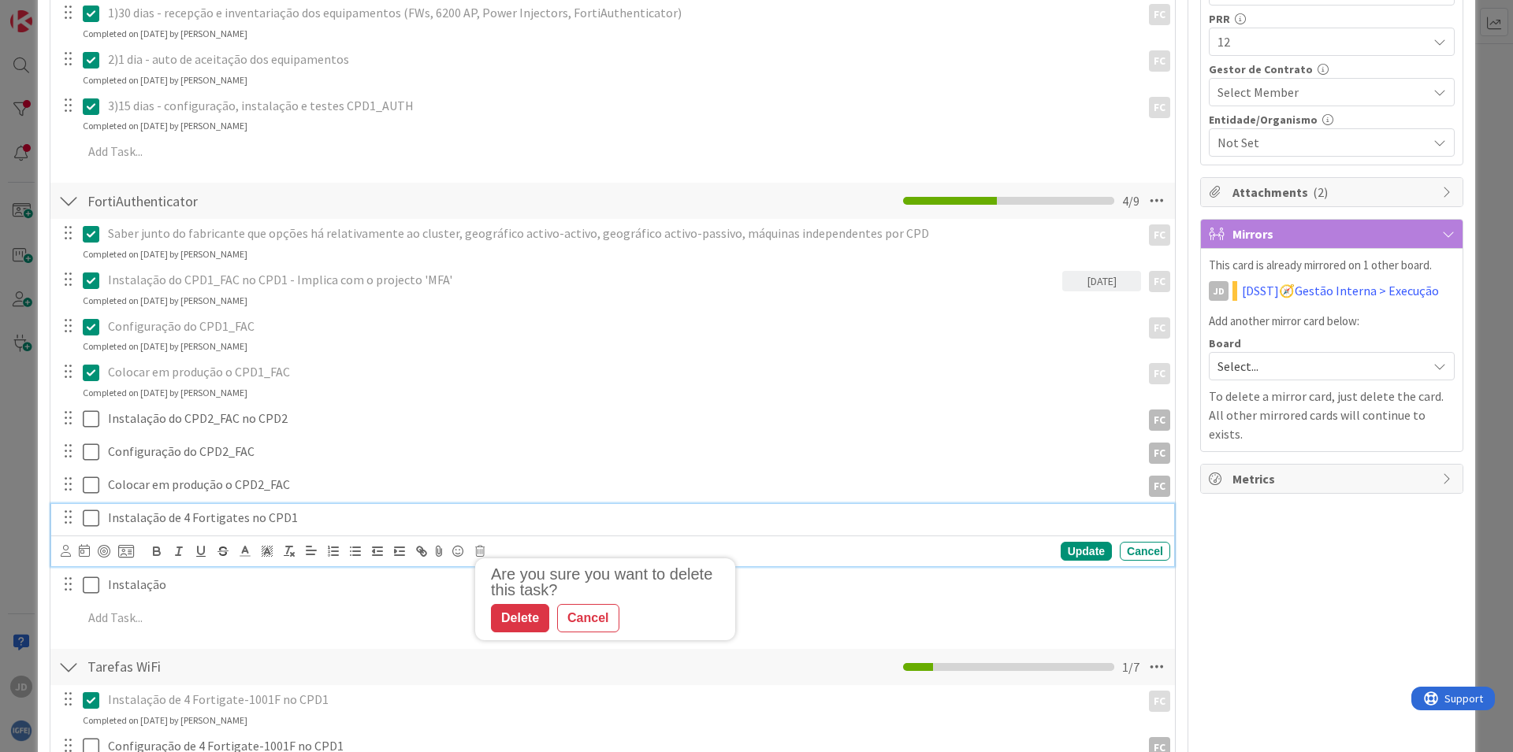
click at [87, 518] on icon at bounding box center [91, 518] width 17 height 19
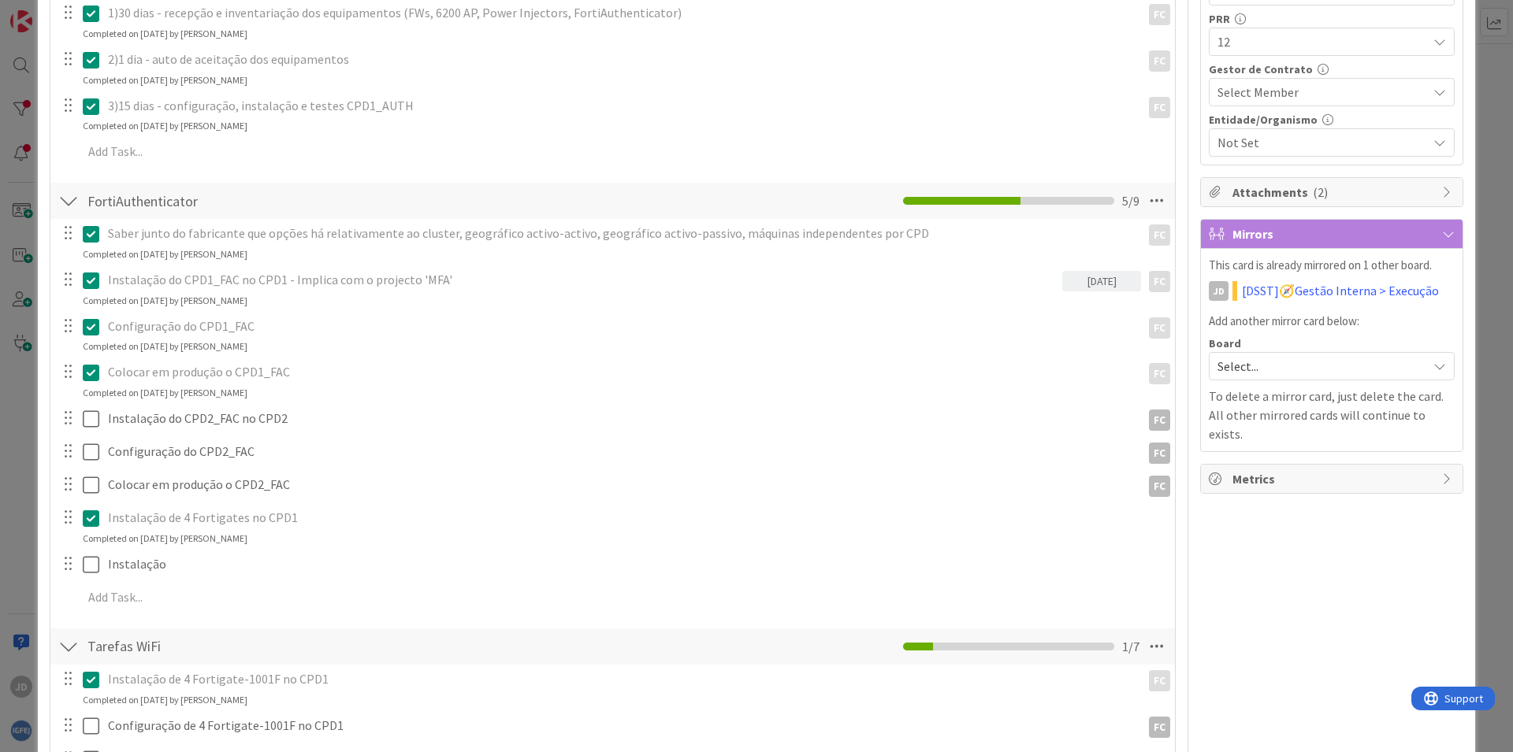
click at [216, 524] on p "Instalação de 4 Fortigates no CPD1" at bounding box center [636, 518] width 1056 height 18
click at [67, 516] on div at bounding box center [68, 518] width 20 height 24
click at [95, 515] on icon at bounding box center [91, 518] width 17 height 19
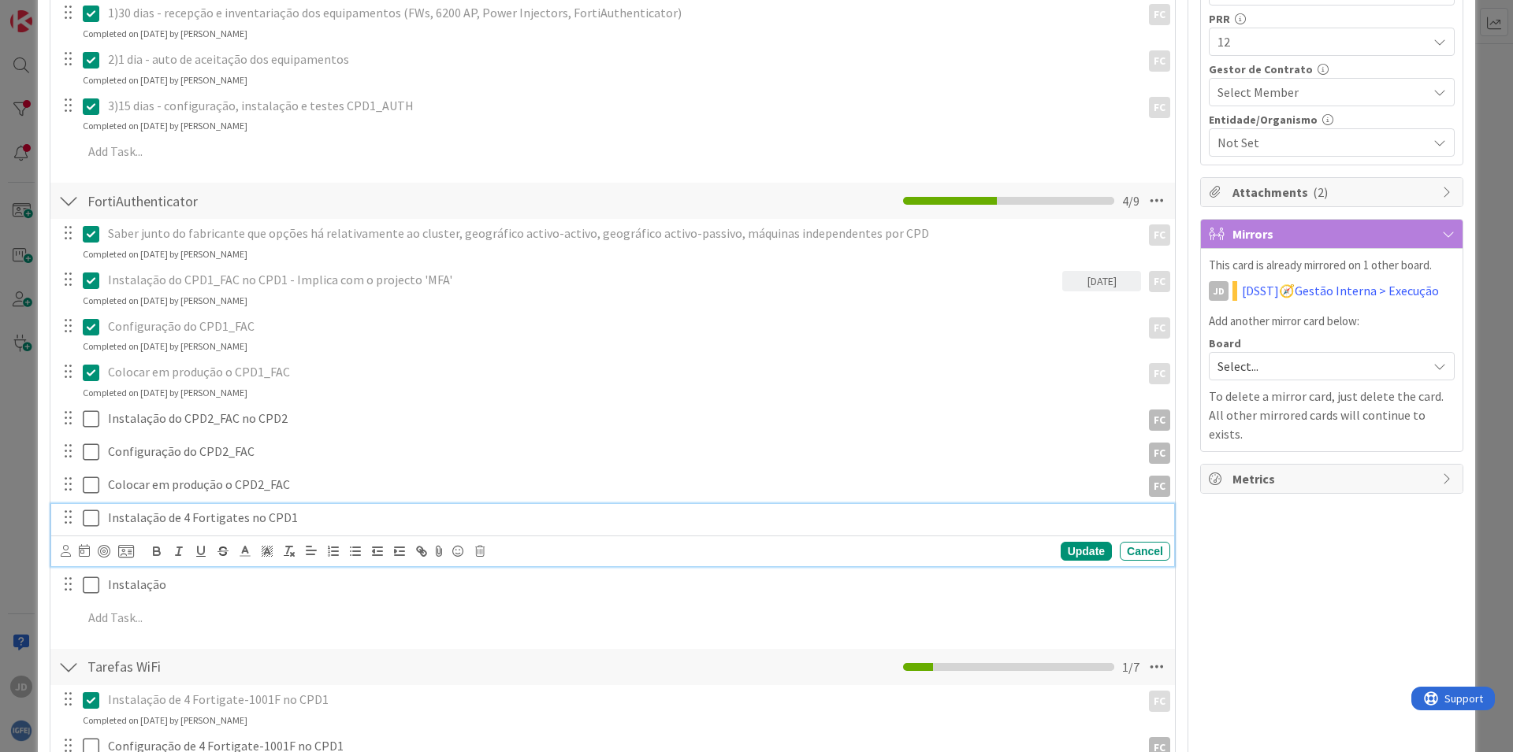
click at [471, 544] on div "Are you sure you want to delete this task? Delete Cancel Update Cancel" at bounding box center [615, 551] width 1109 height 22
click at [480, 552] on icon at bounding box center [479, 551] width 9 height 11
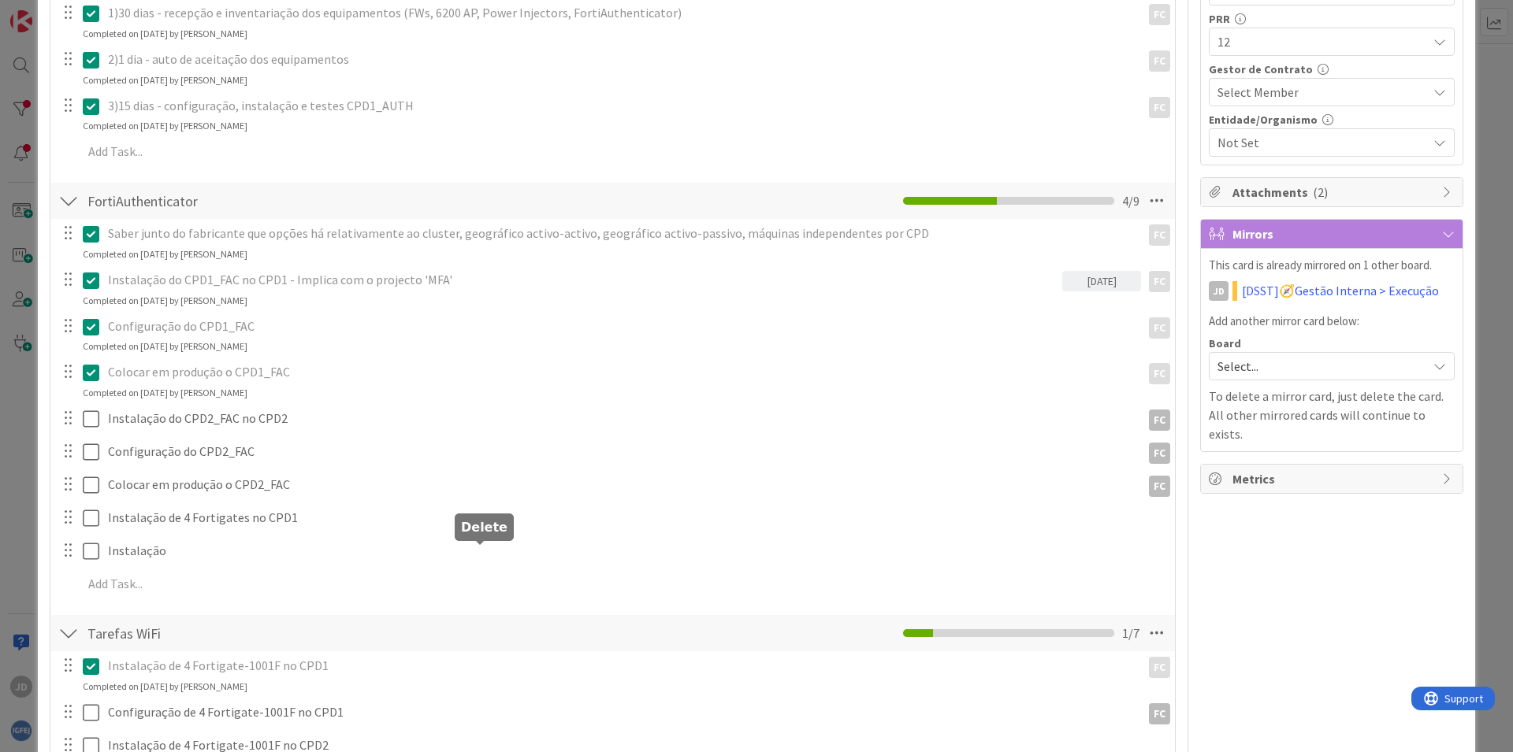
click at [515, 619] on div "Add Checklist Open & Closed Only Open All Only Mine Planeamento Checklist Name …" at bounding box center [612, 383] width 1109 height 1358
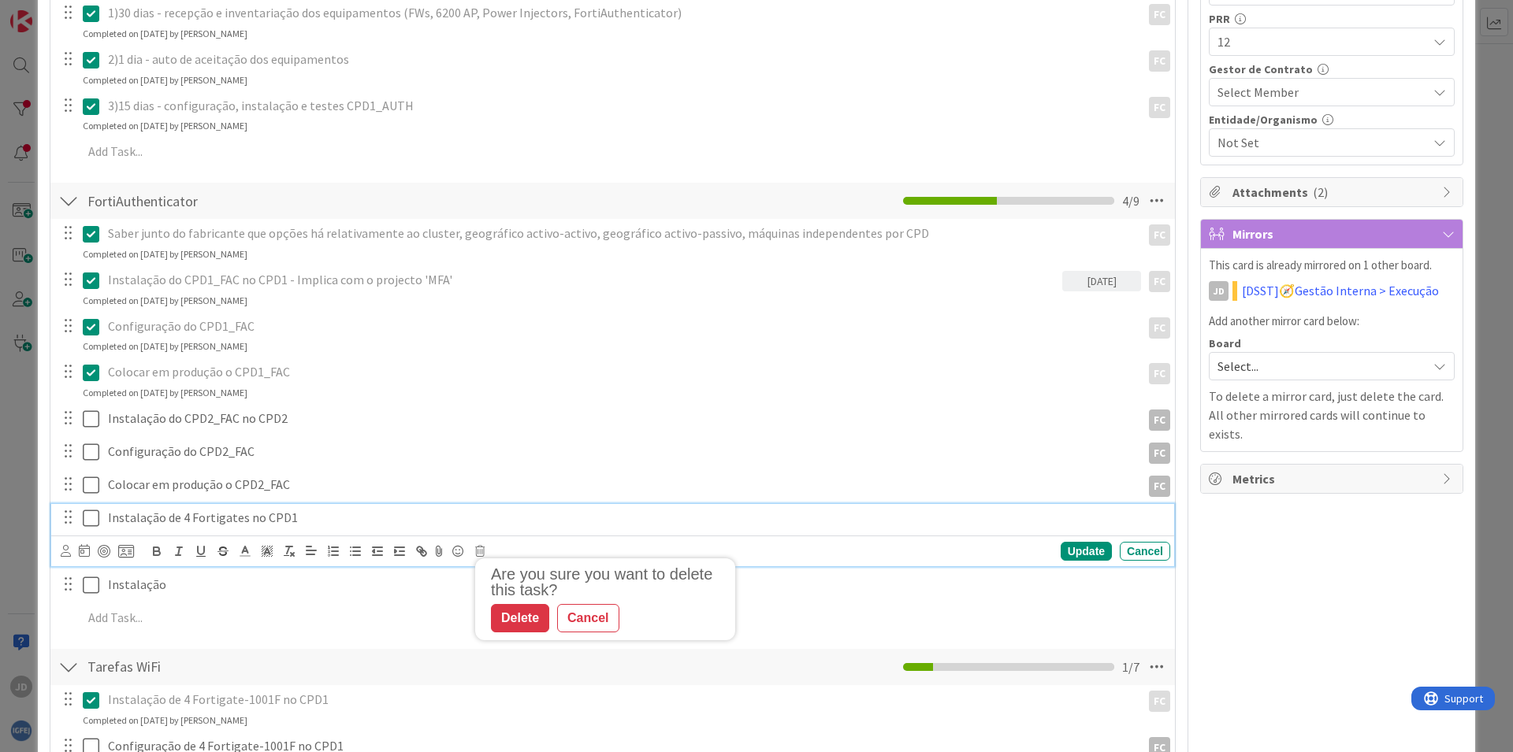
click at [284, 518] on p "Instalação de 4 Fortigates no CPD1" at bounding box center [636, 518] width 1056 height 18
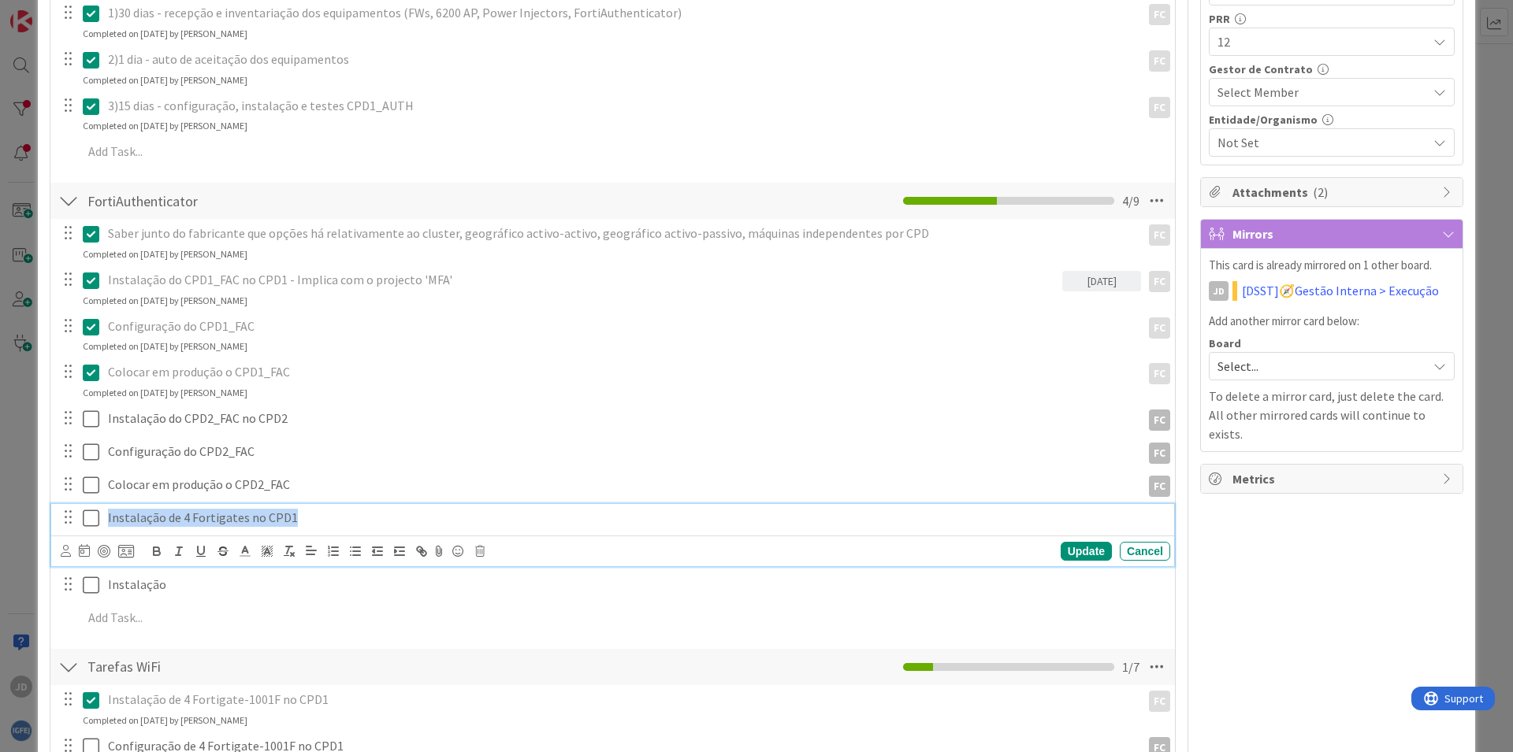
drag, startPoint x: 366, startPoint y: 518, endPoint x: 38, endPoint y: 511, distance: 327.8
click at [102, 511] on div "Instalação de 4 Fortigates no CPD1" at bounding box center [636, 518] width 1068 height 28
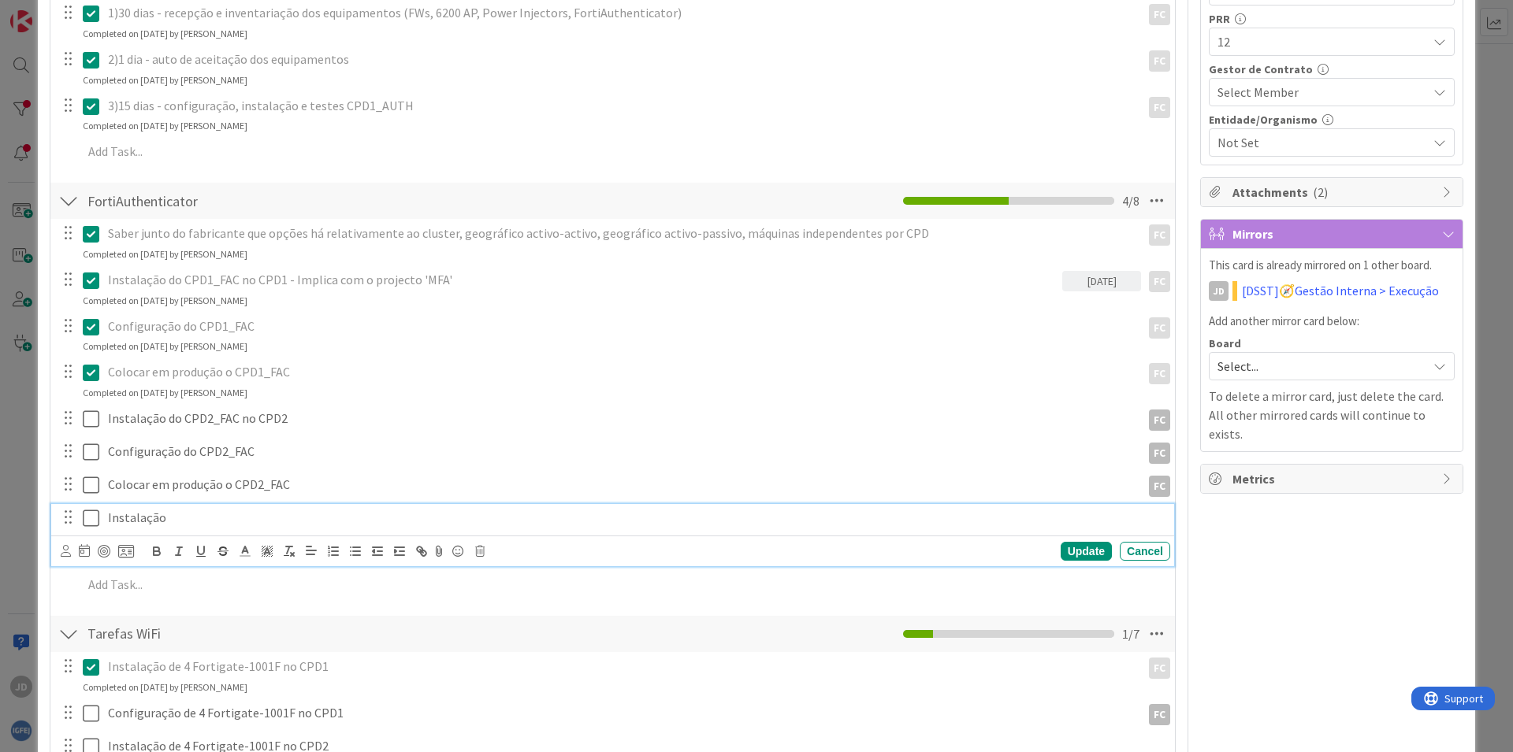
click at [136, 518] on p "Instalação" at bounding box center [636, 518] width 1056 height 18
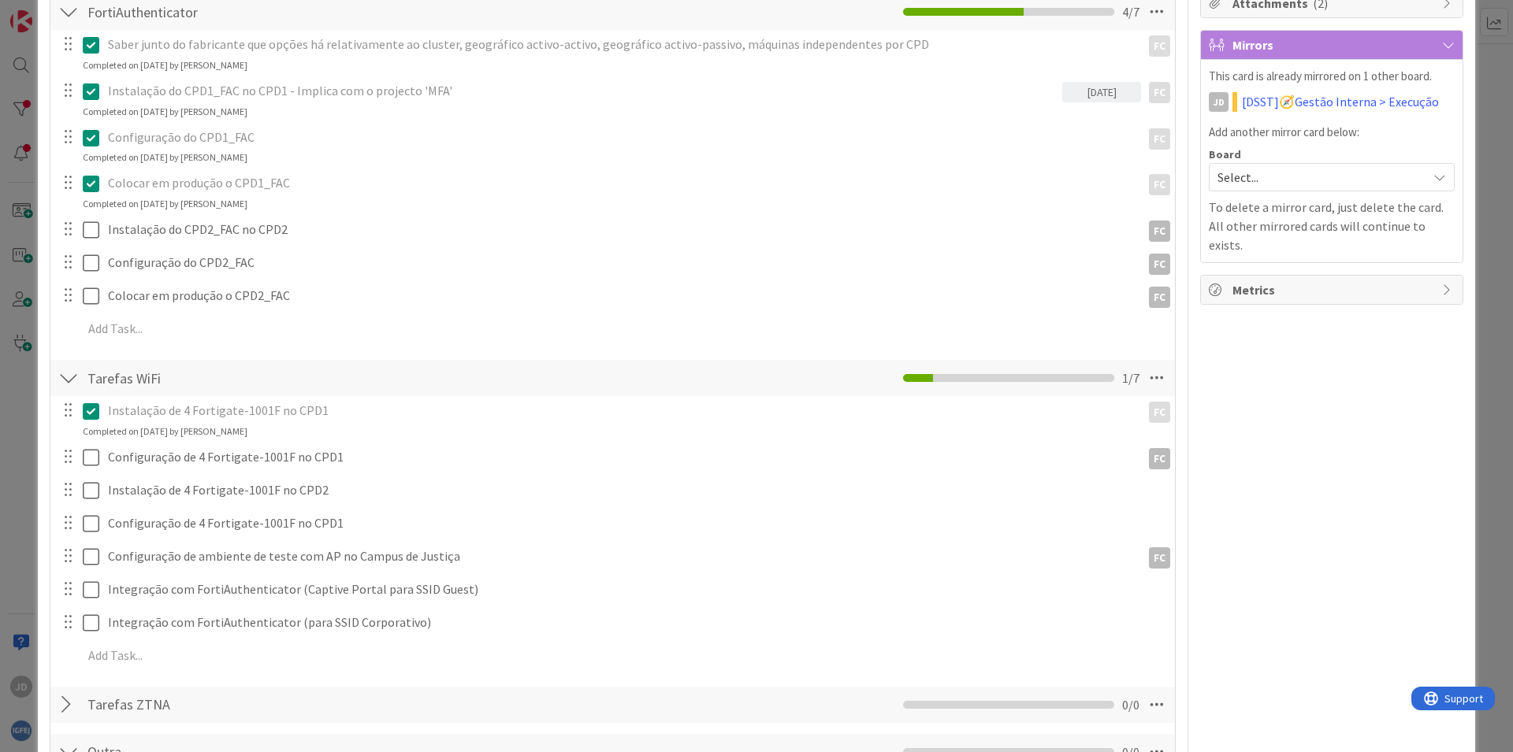
scroll to position [662, 0]
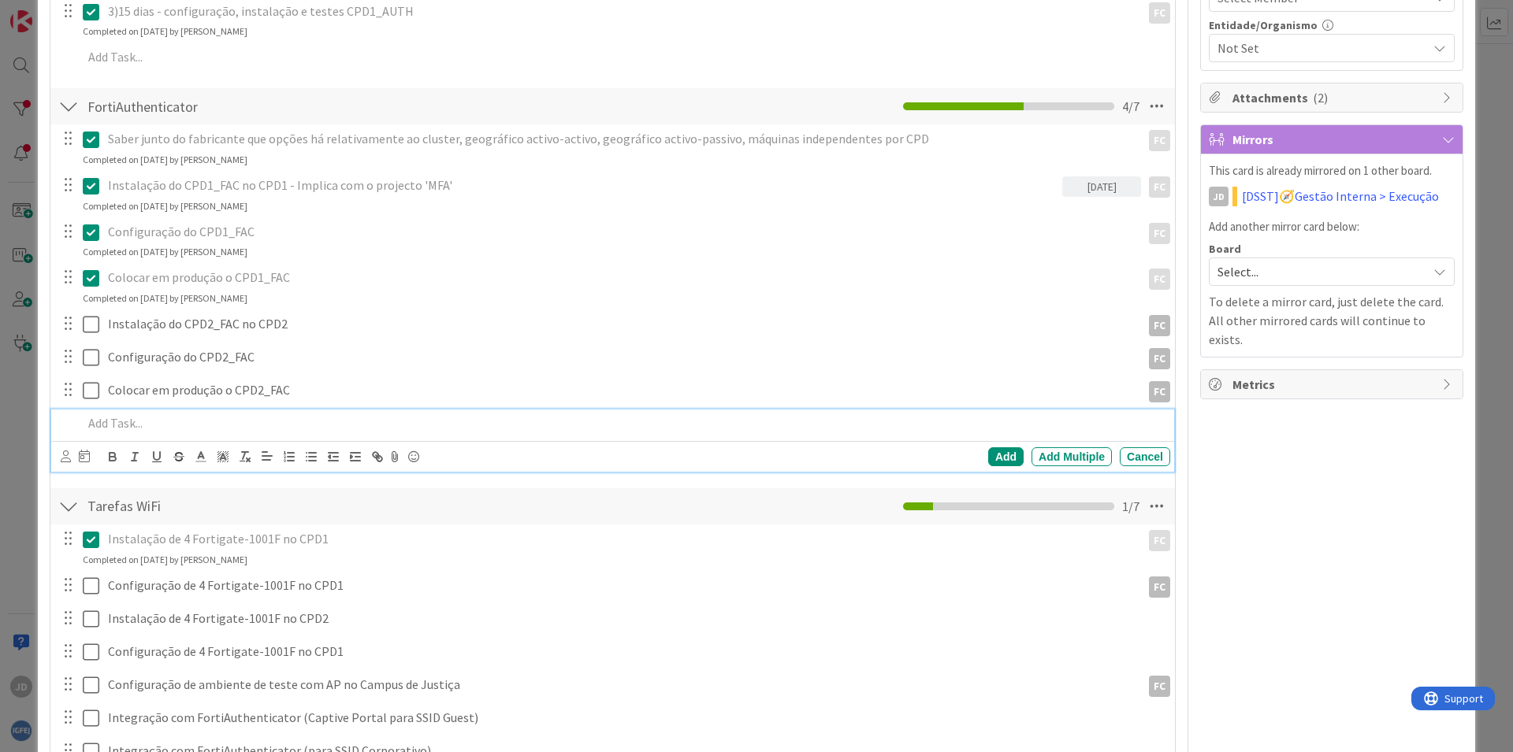
click at [142, 421] on p at bounding box center [623, 423] width 1081 height 18
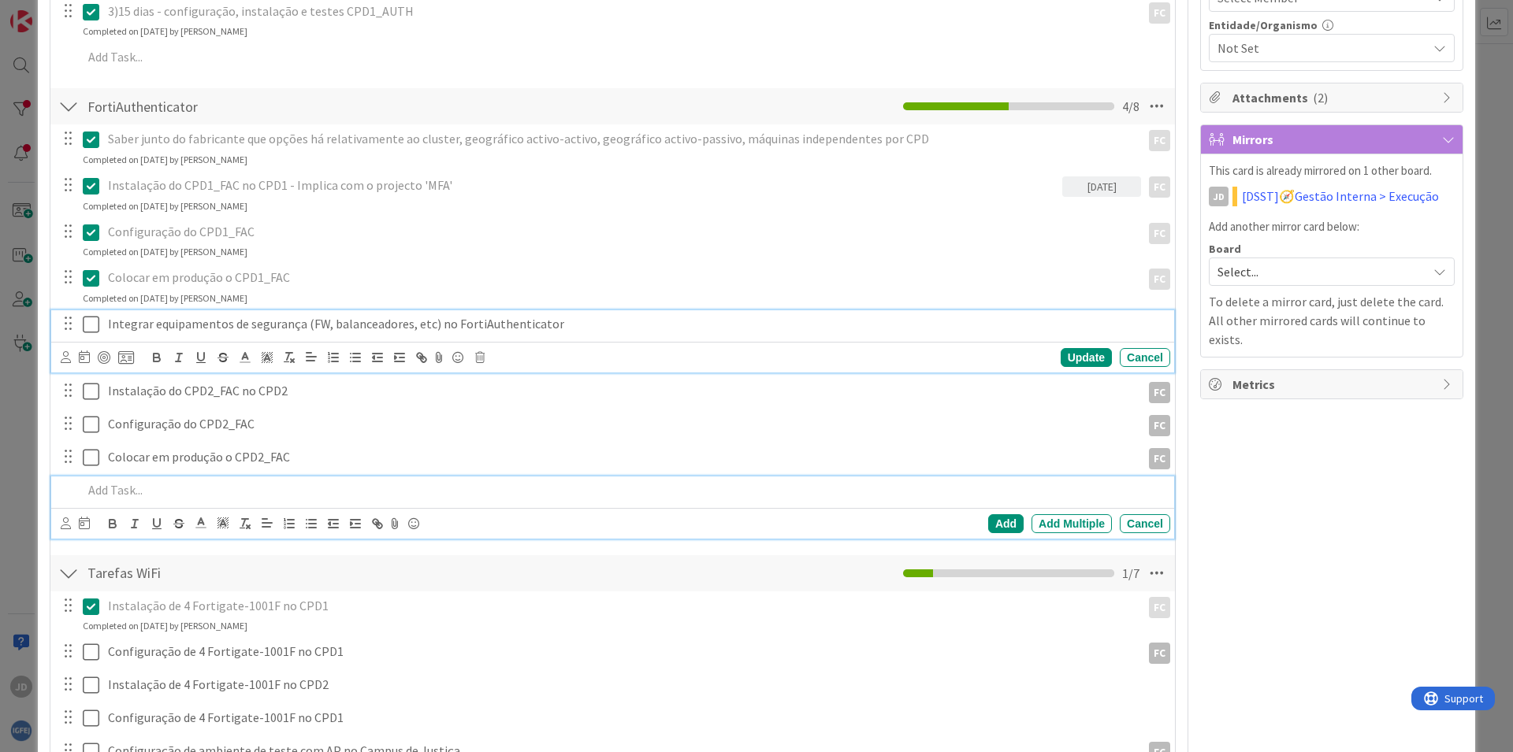
click at [551, 331] on p "Integrar equipamentos de segurança (FW, balanceadores, etc) no FortiAuthenticat…" at bounding box center [636, 324] width 1056 height 18
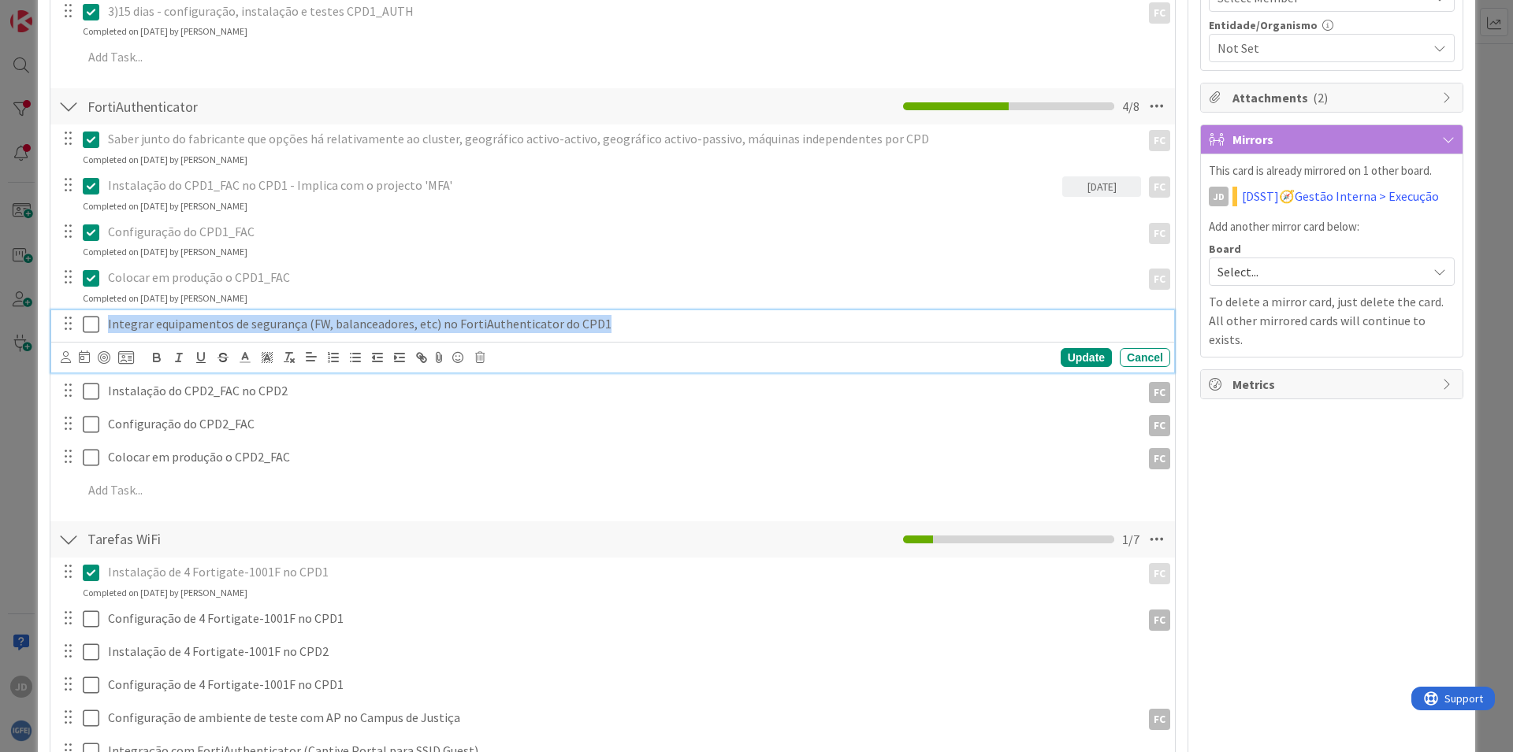
copy p "Integrar equipamentos de segurança (FW, balanceadores, etc) no FortiAuthenticat…"
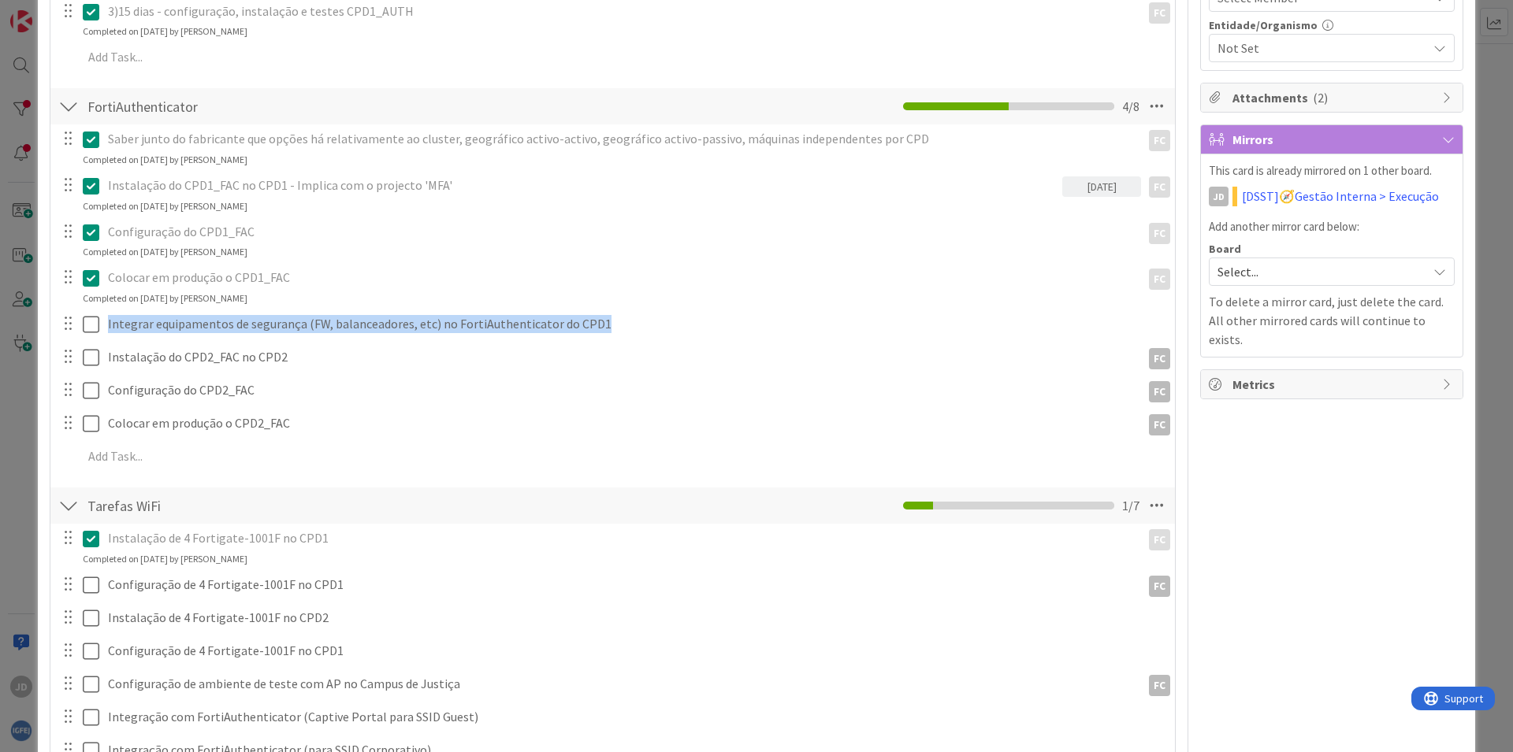
click at [753, 262] on div "Saber junto do fabricante que opções há relativamente ao cluster, geográfico ac…" at bounding box center [612, 300] width 1109 height 352
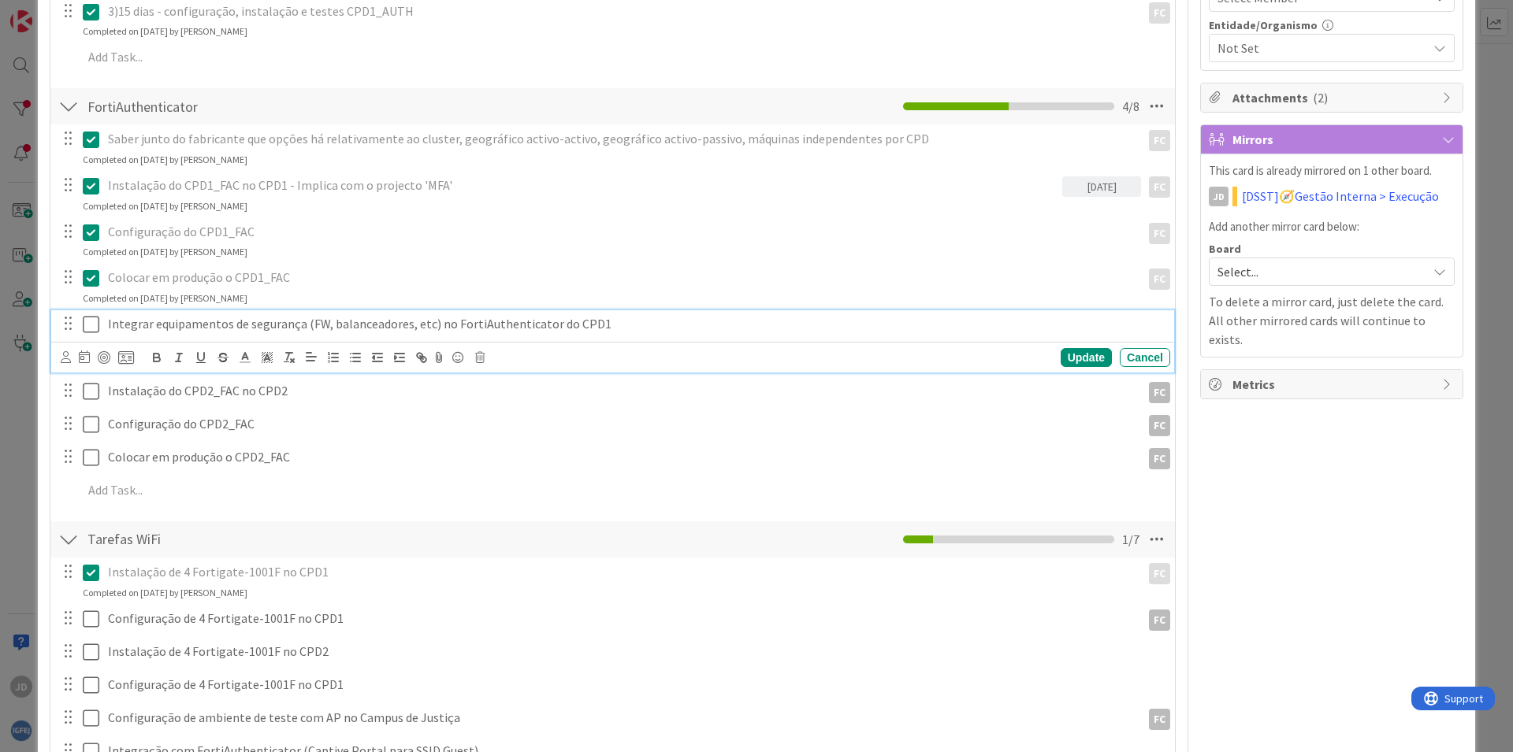
click at [121, 321] on p "Integrar equipamentos de segurança (FW, balanceadores, etc) no FortiAuthenticat…" at bounding box center [636, 324] width 1056 height 18
click at [61, 351] on div at bounding box center [66, 357] width 10 height 17
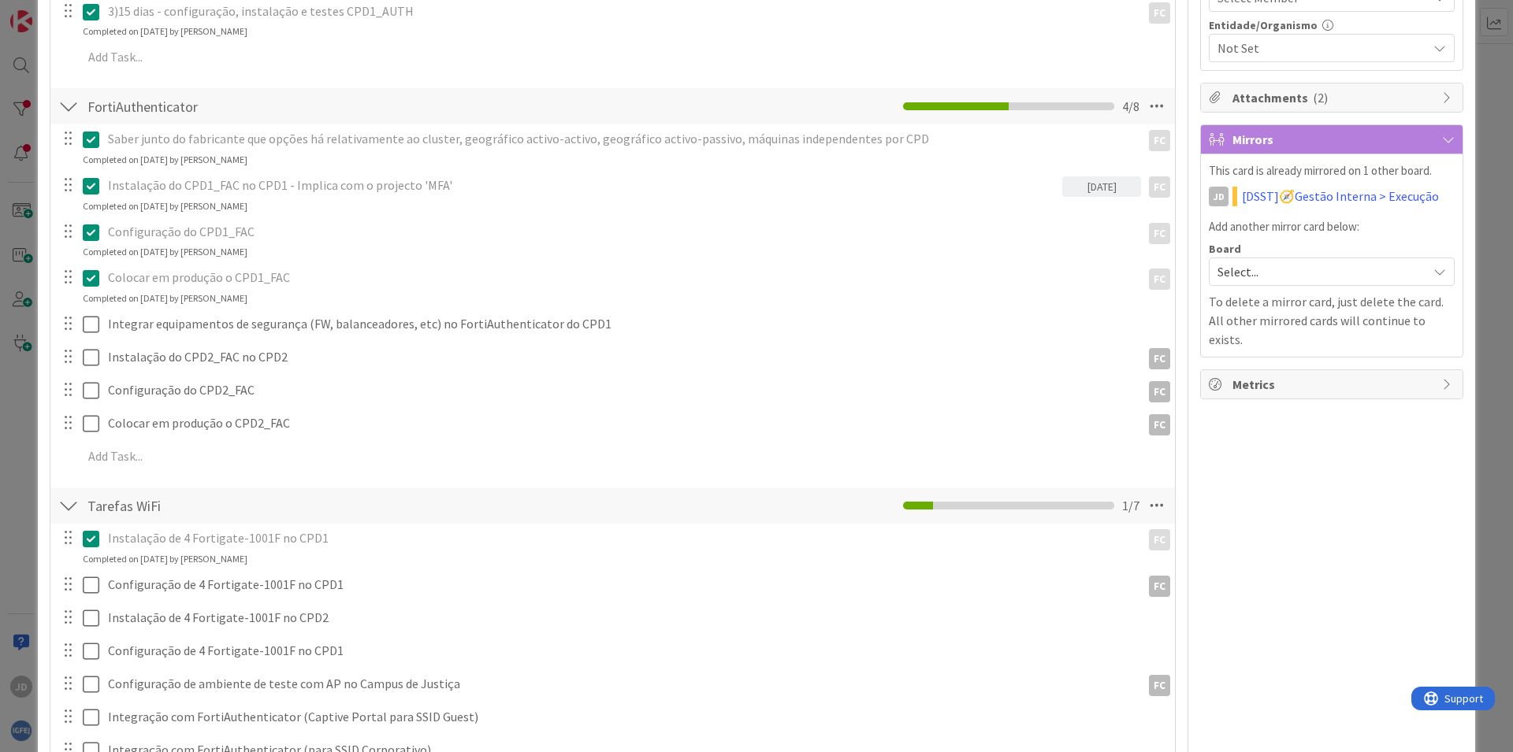
type input "fra"
click at [0, 0] on span "Francisco Castanheiro" at bounding box center [0, 0] width 0 height 0
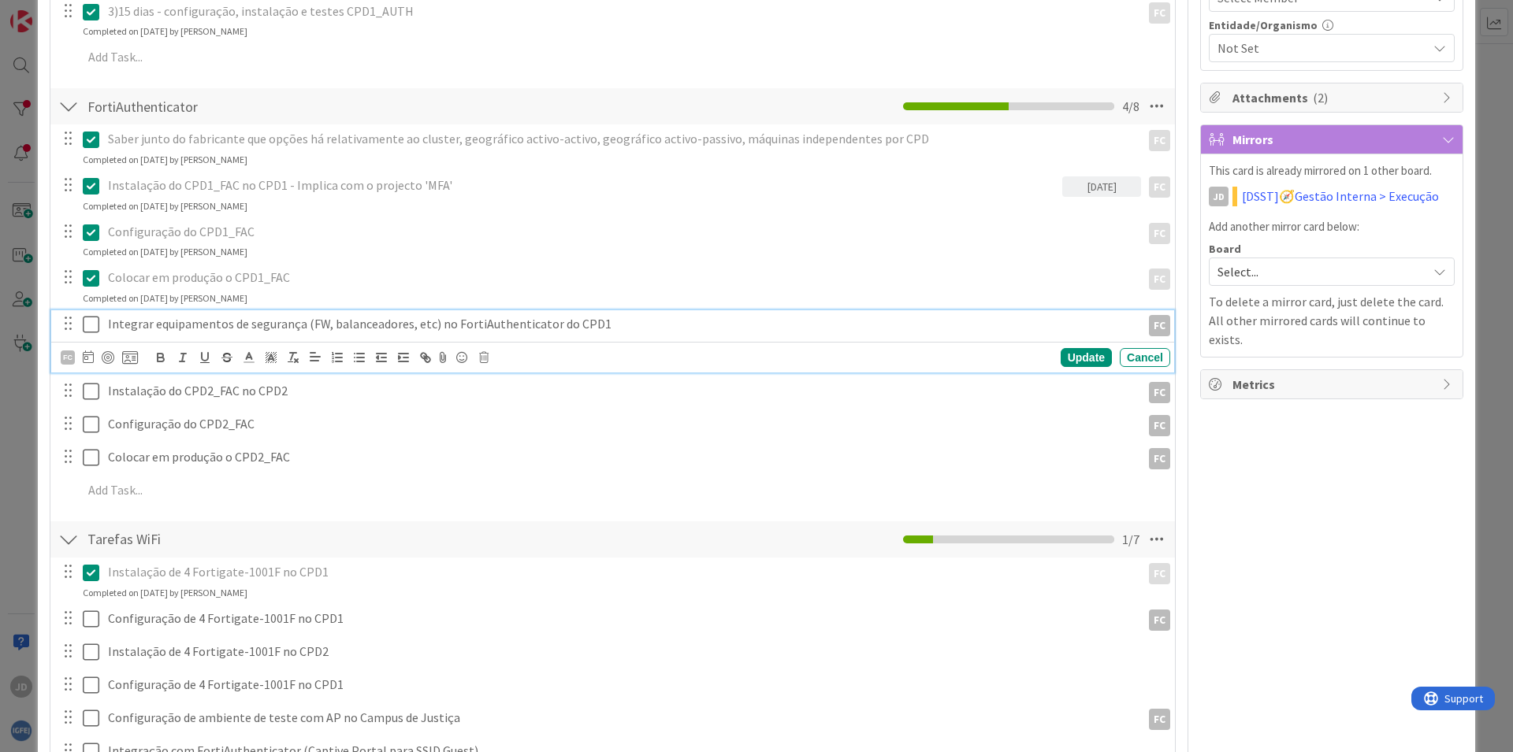
click at [91, 328] on icon at bounding box center [91, 324] width 17 height 19
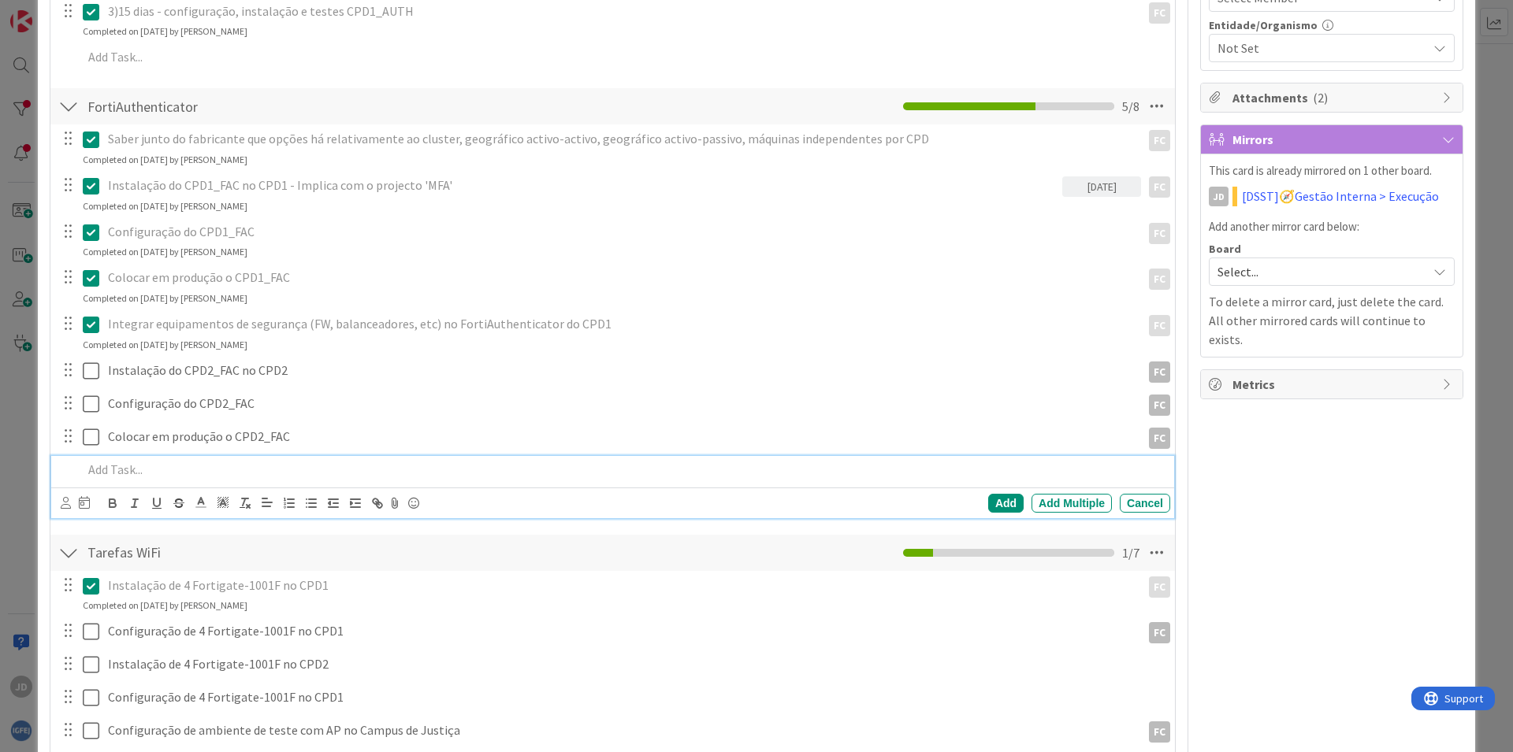
click at [150, 464] on p at bounding box center [623, 470] width 1081 height 18
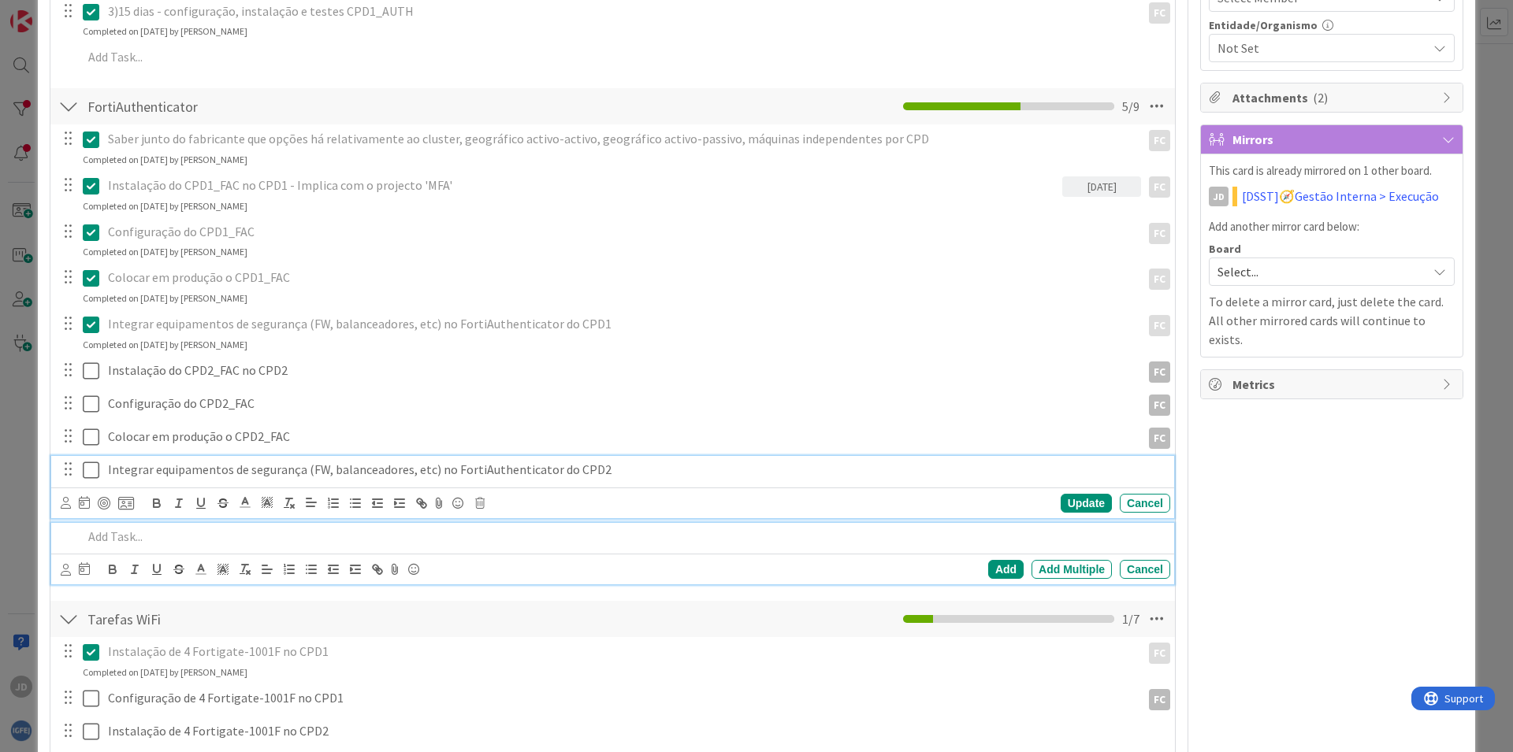
click at [554, 471] on p "Integrar equipamentos de segurança (FW, balanceadores, etc) no FortiAuthenticat…" at bounding box center [636, 470] width 1056 height 18
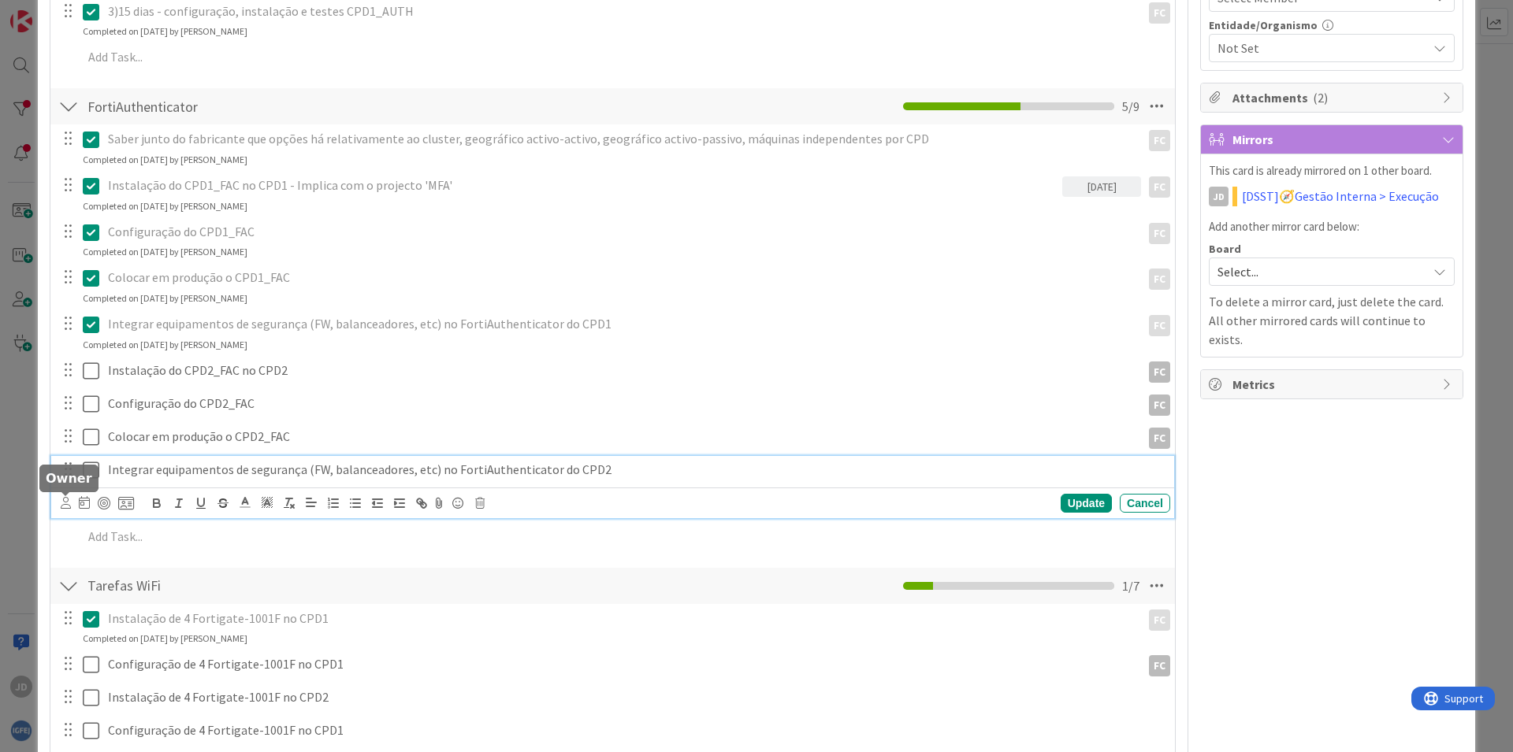
click at [61, 503] on icon at bounding box center [66, 503] width 10 height 12
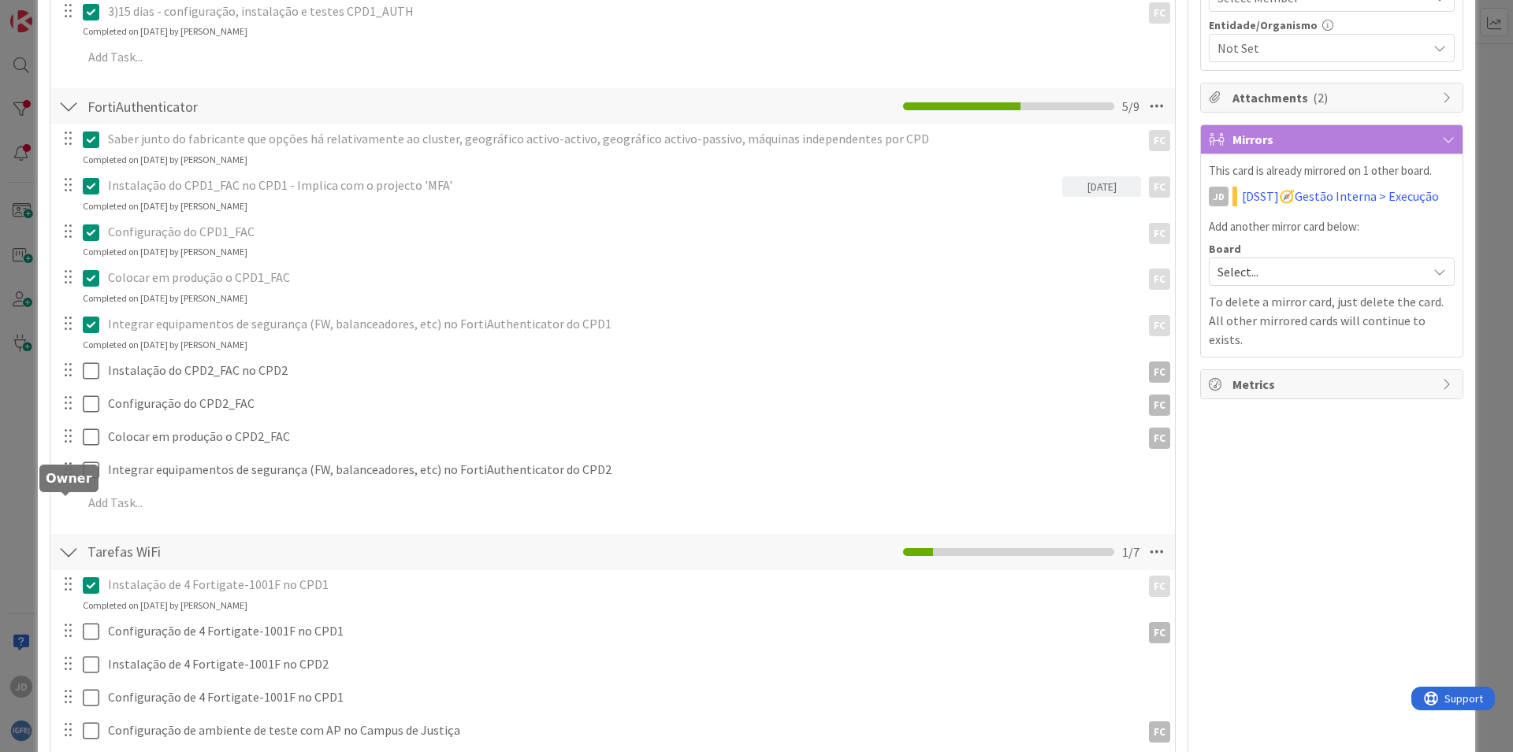
type input "fra"
click at [0, 0] on span "Francisco Castanheiro" at bounding box center [0, 0] width 0 height 0
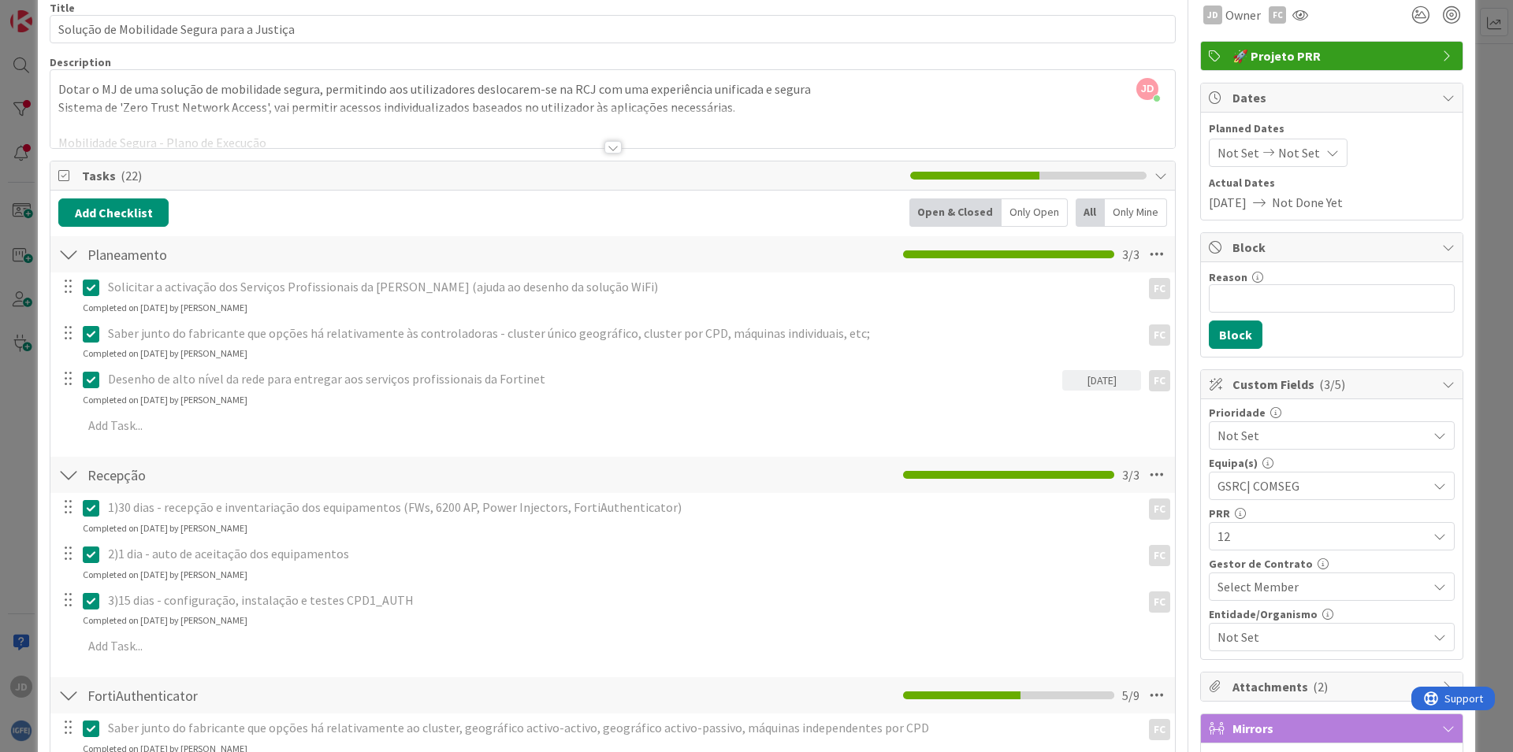
scroll to position [0, 0]
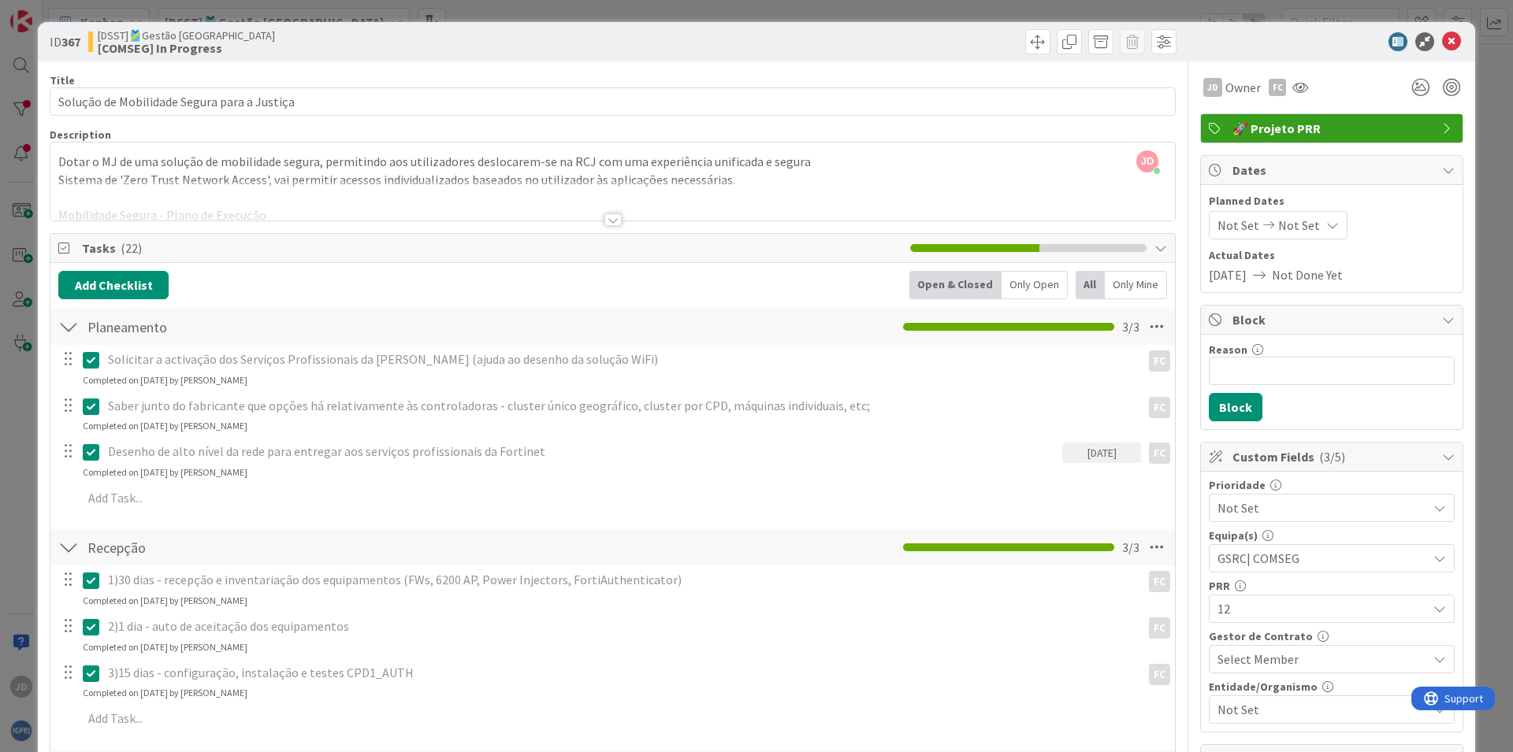
click at [604, 218] on div at bounding box center [612, 220] width 17 height 13
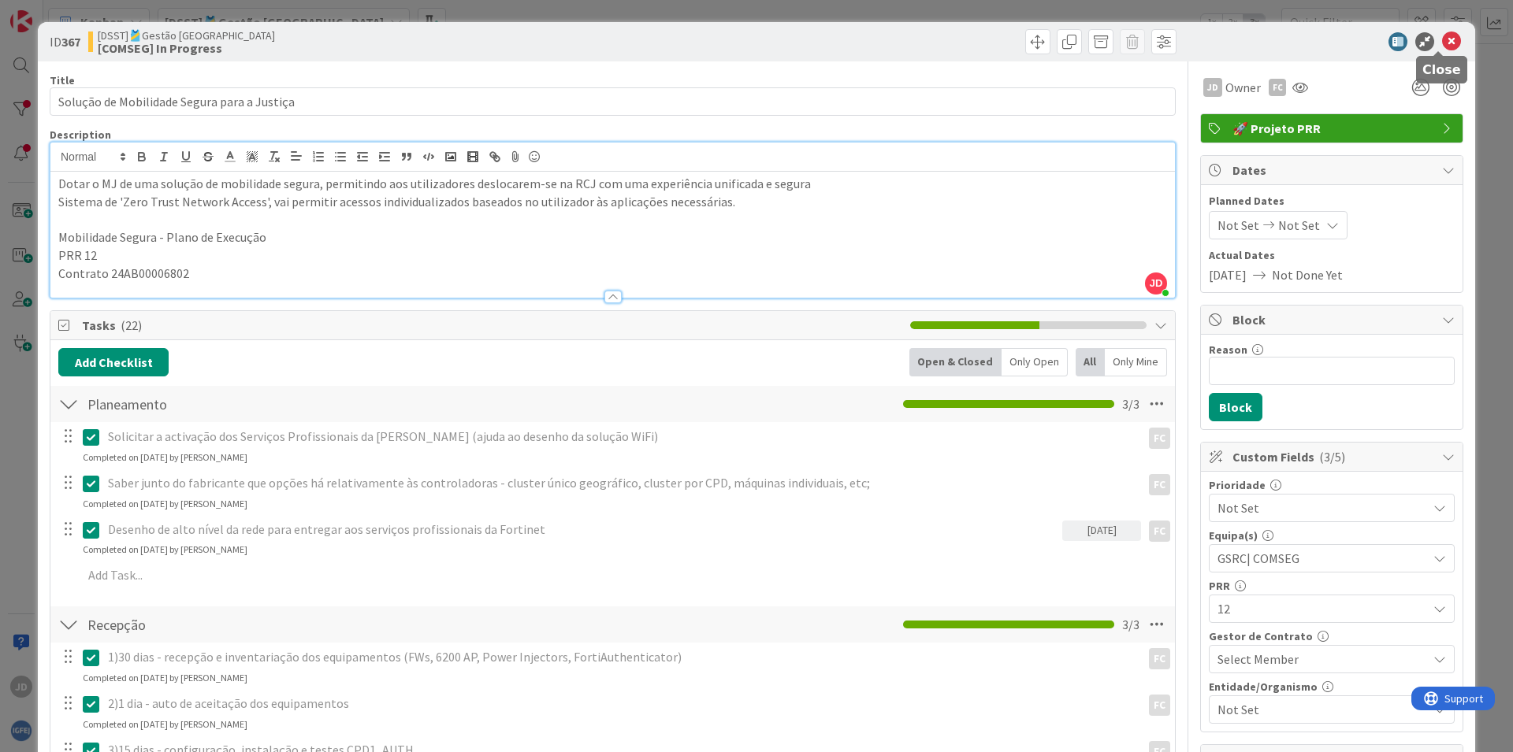
click at [1442, 37] on icon at bounding box center [1451, 41] width 19 height 19
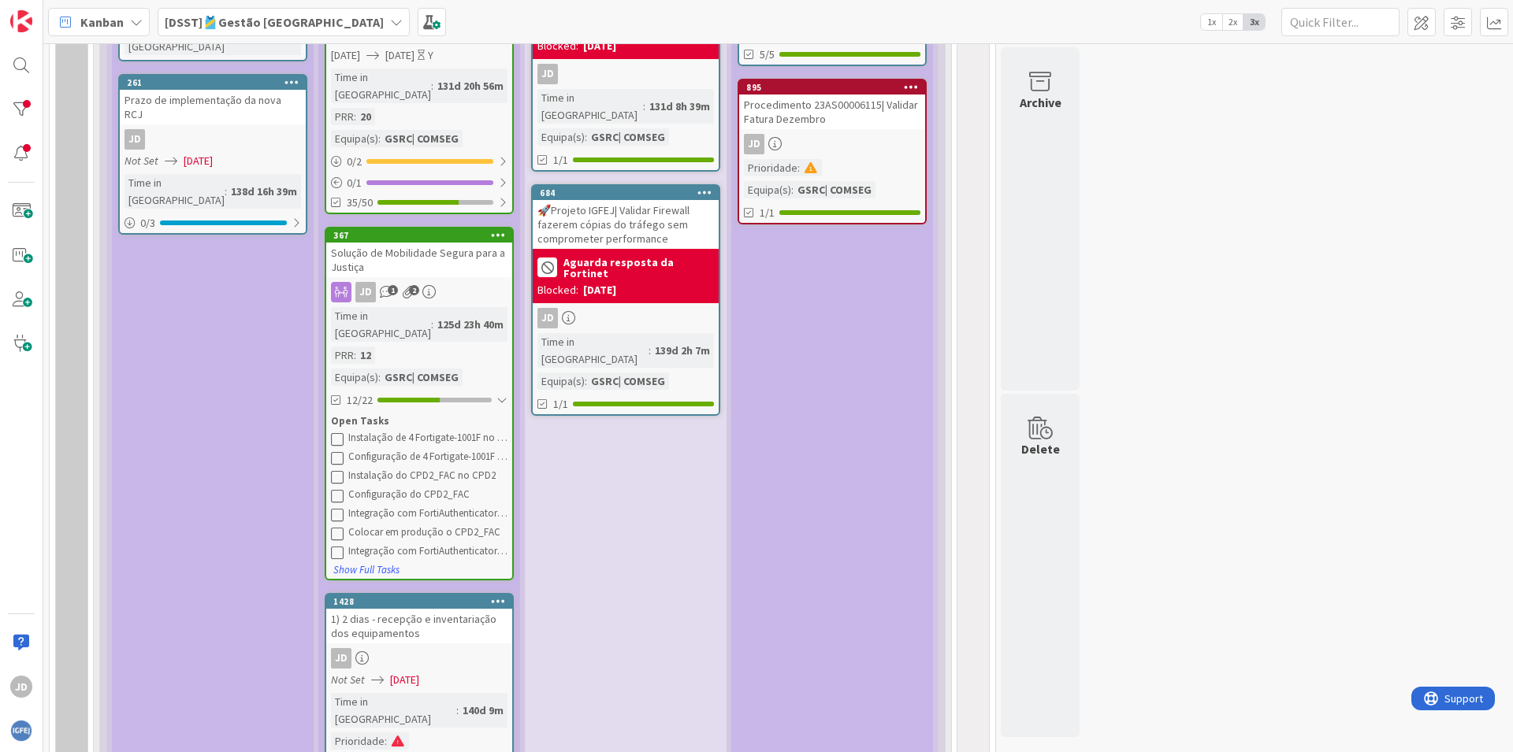
scroll to position [1324, 0]
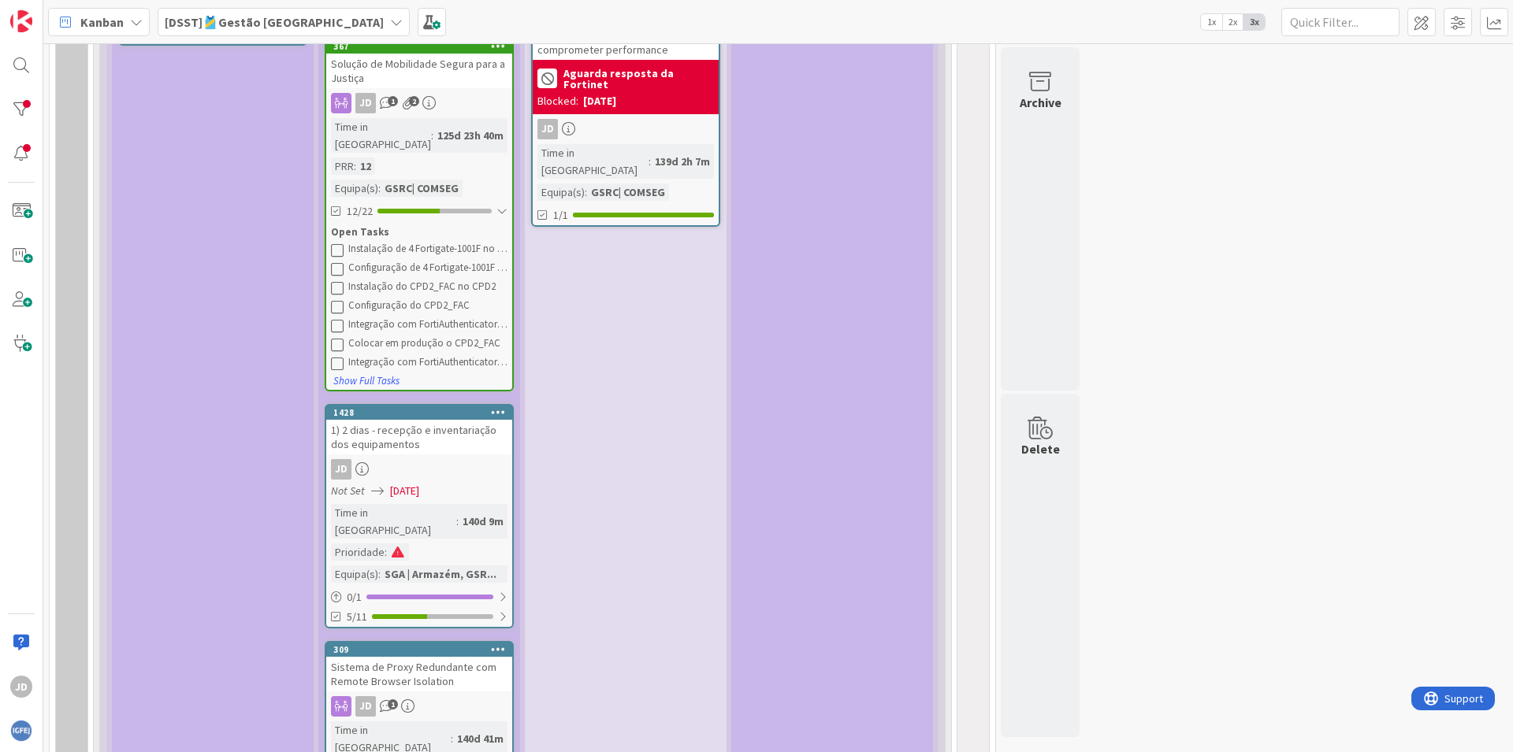
click at [482, 483] on div "Not Set 08/31/2025" at bounding box center [421, 491] width 181 height 17
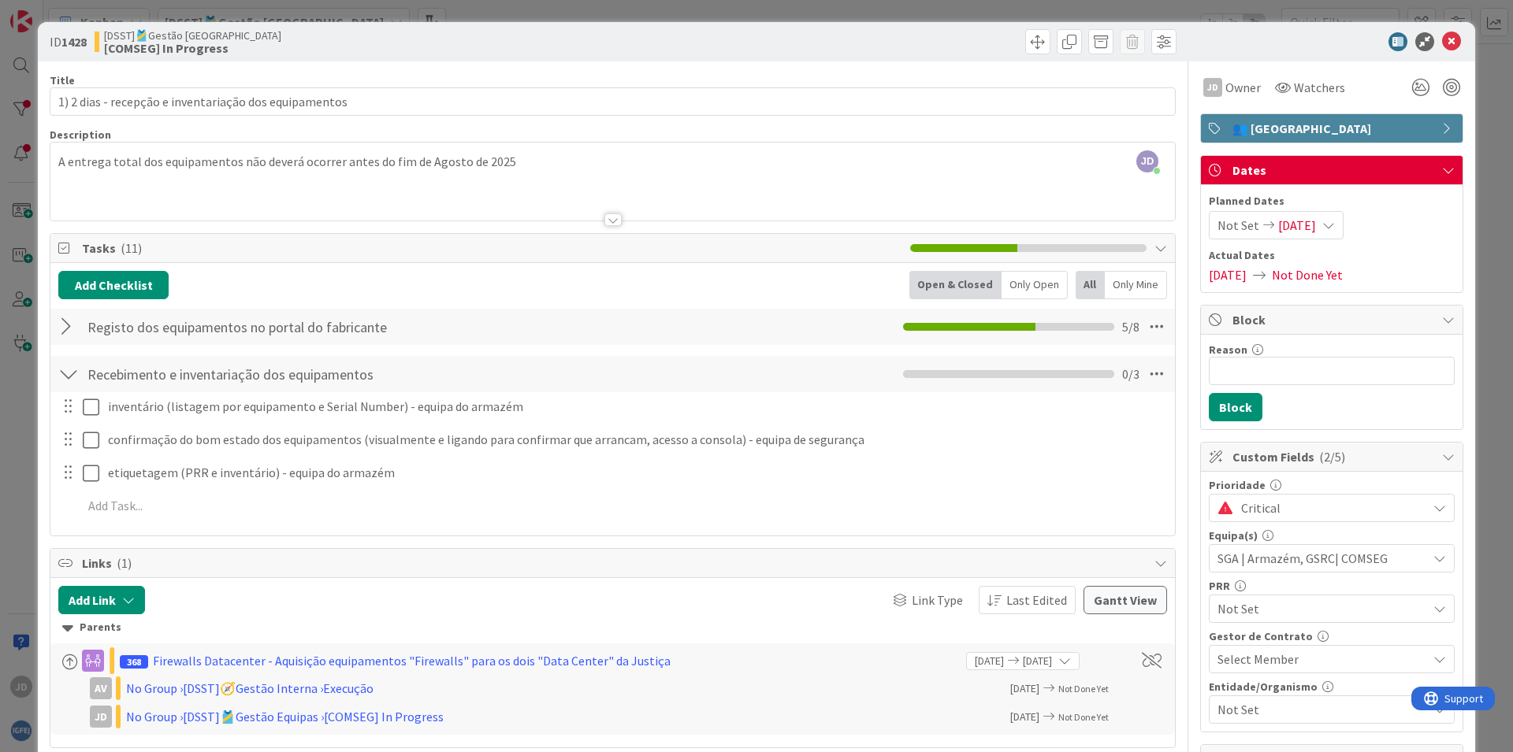
scroll to position [651, 0]
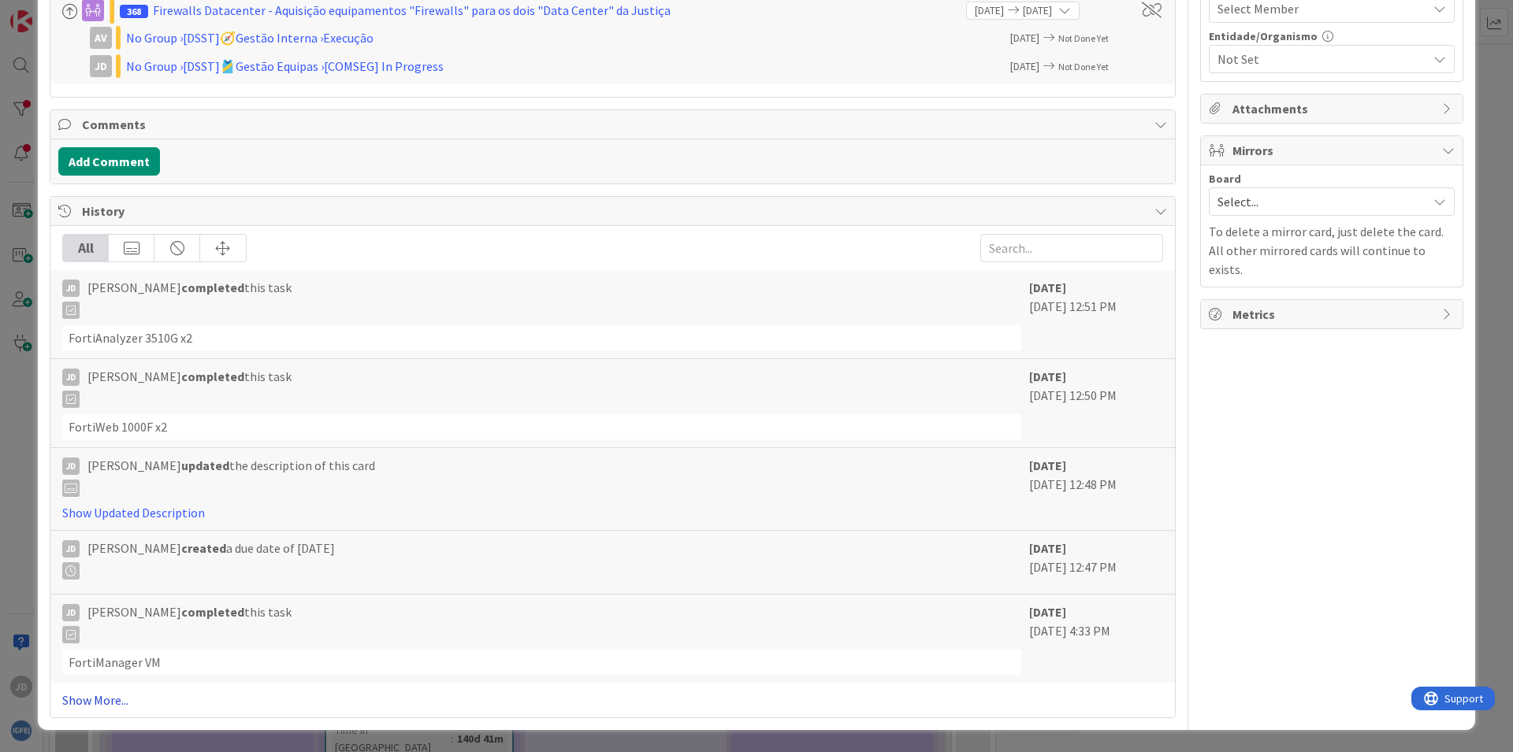
click at [112, 701] on link "Show More..." at bounding box center [612, 700] width 1101 height 19
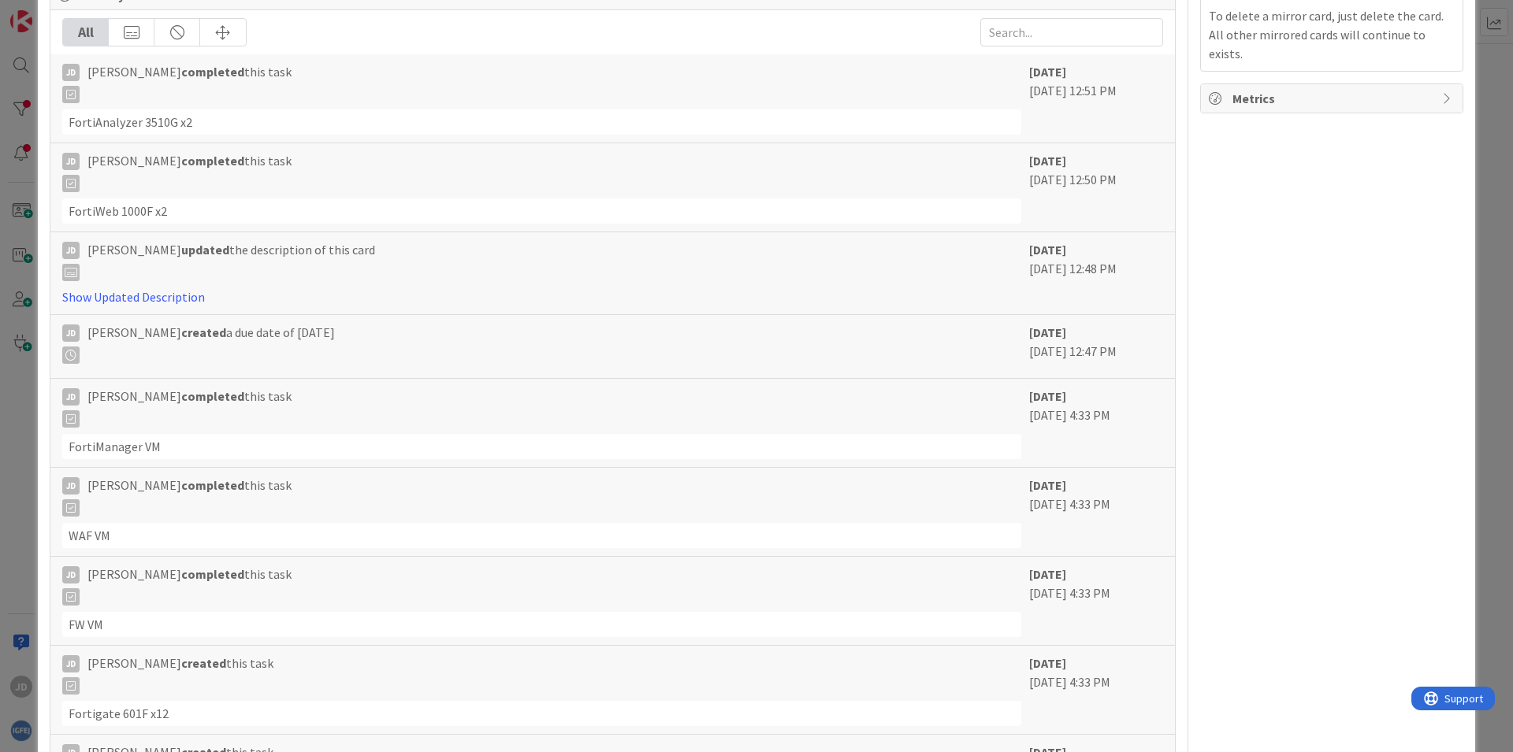
scroll to position [0, 0]
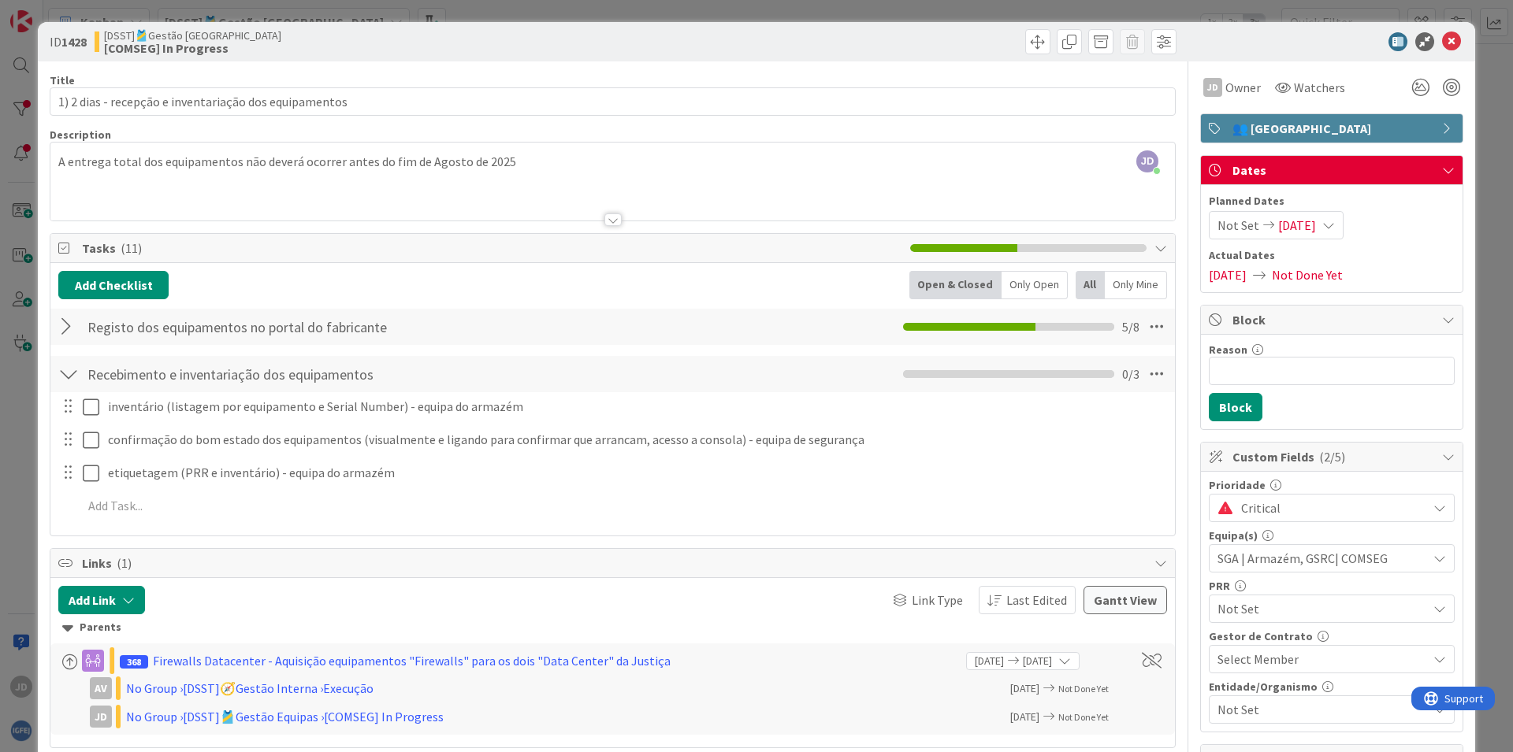
click at [62, 328] on div at bounding box center [68, 327] width 20 height 28
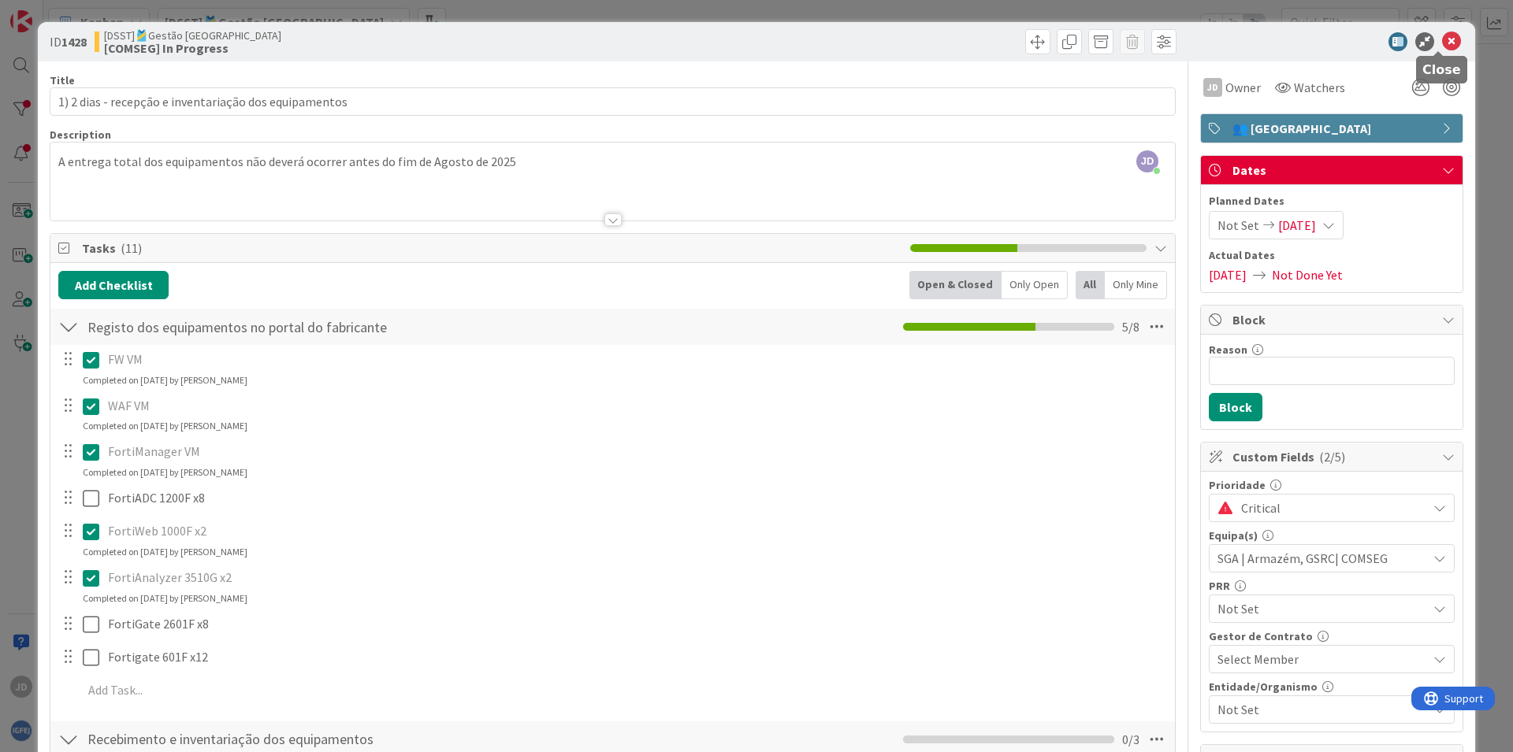
click at [1442, 39] on icon at bounding box center [1451, 41] width 19 height 19
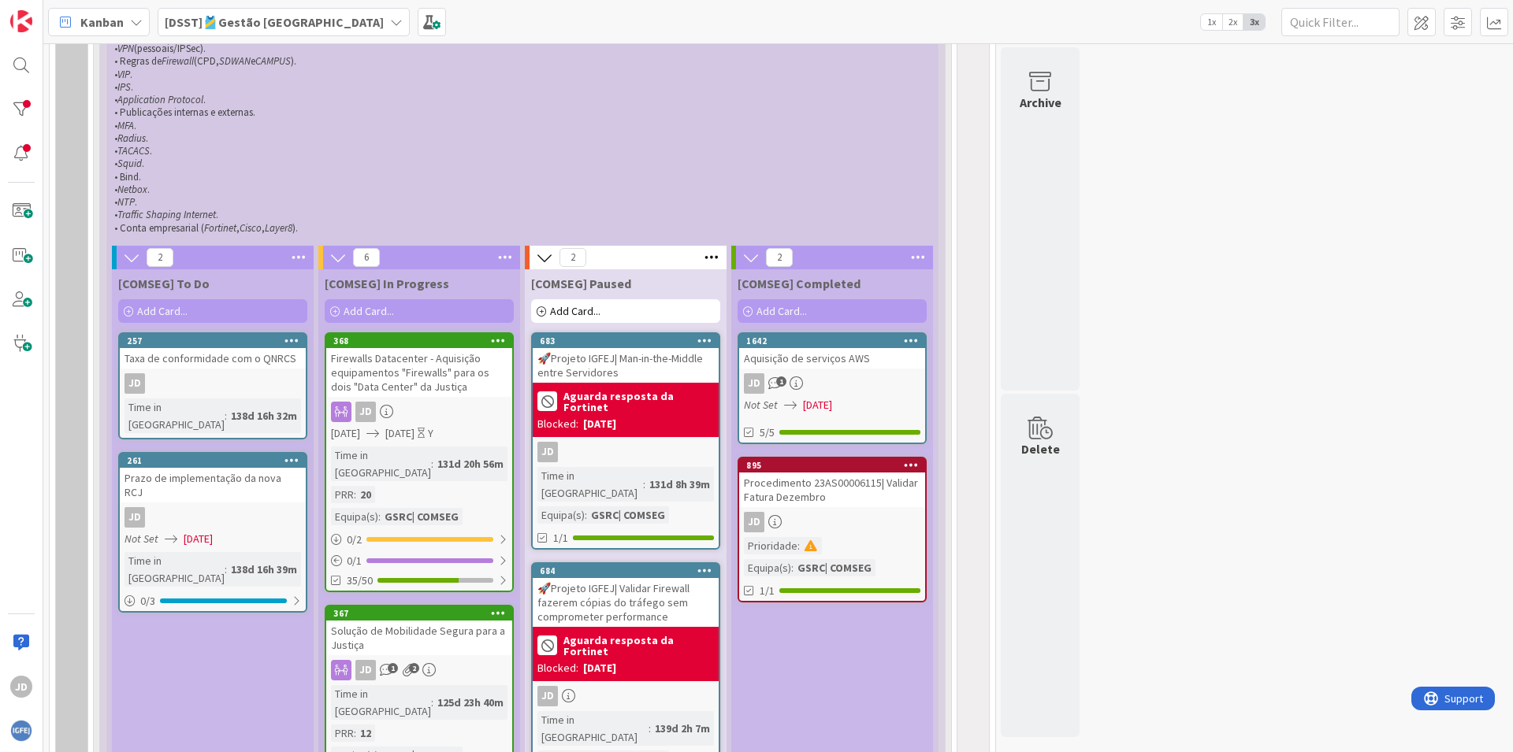
scroll to position [945, 0]
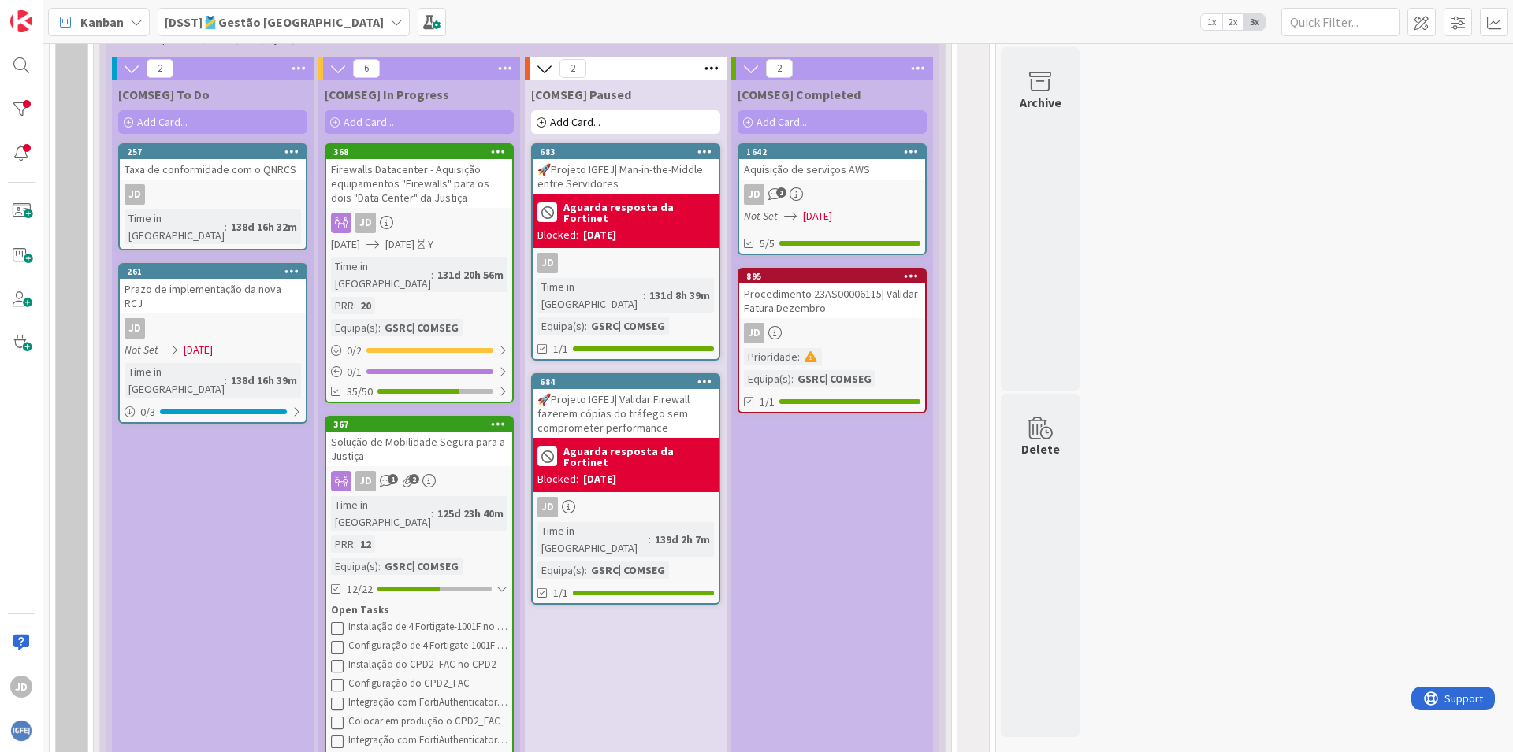
click at [423, 182] on div "Firewalls Datacenter - Aquisição equipamentos "Firewalls" para os dois "Data Ce…" at bounding box center [419, 183] width 186 height 49
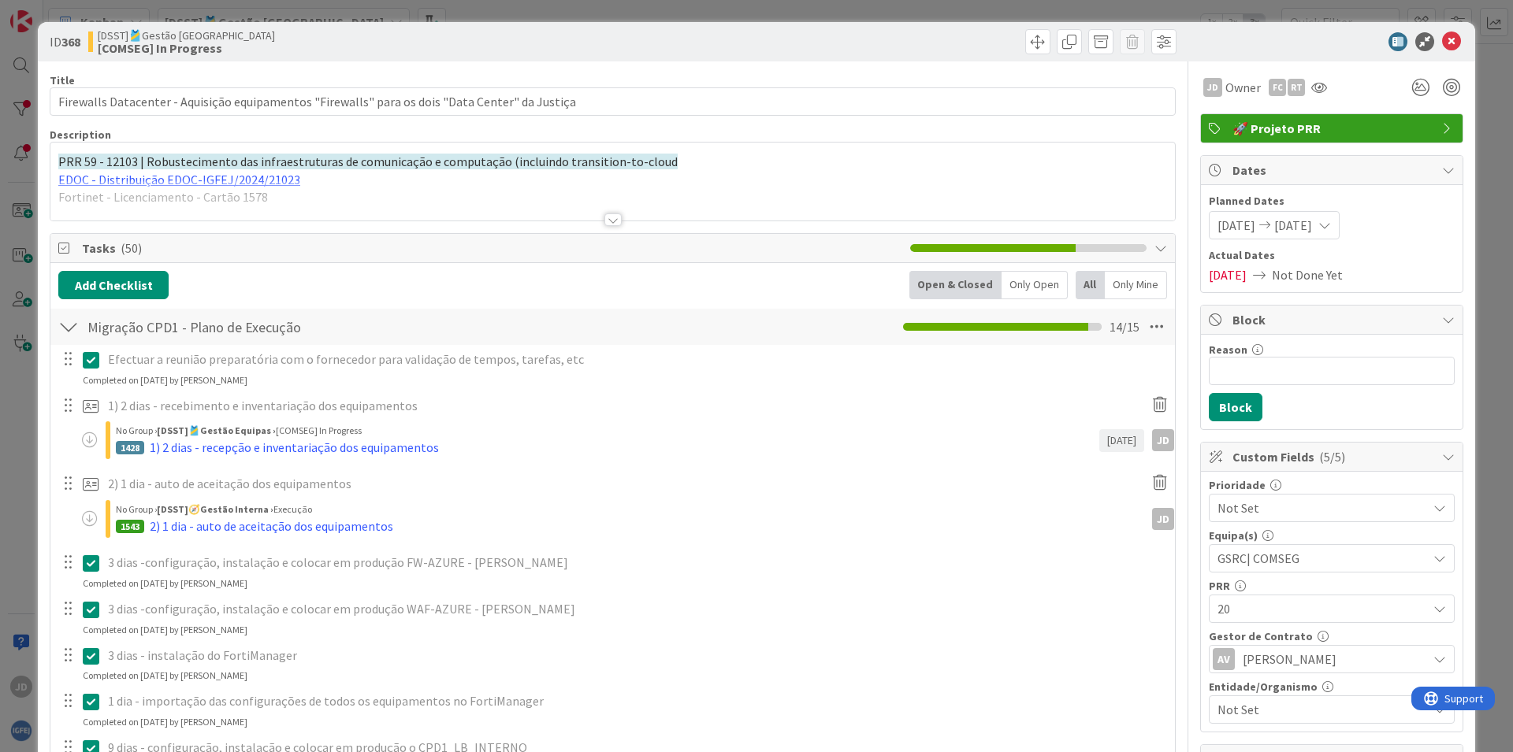
click at [604, 223] on div at bounding box center [612, 220] width 17 height 13
